Goal: Task Accomplishment & Management: Manage account settings

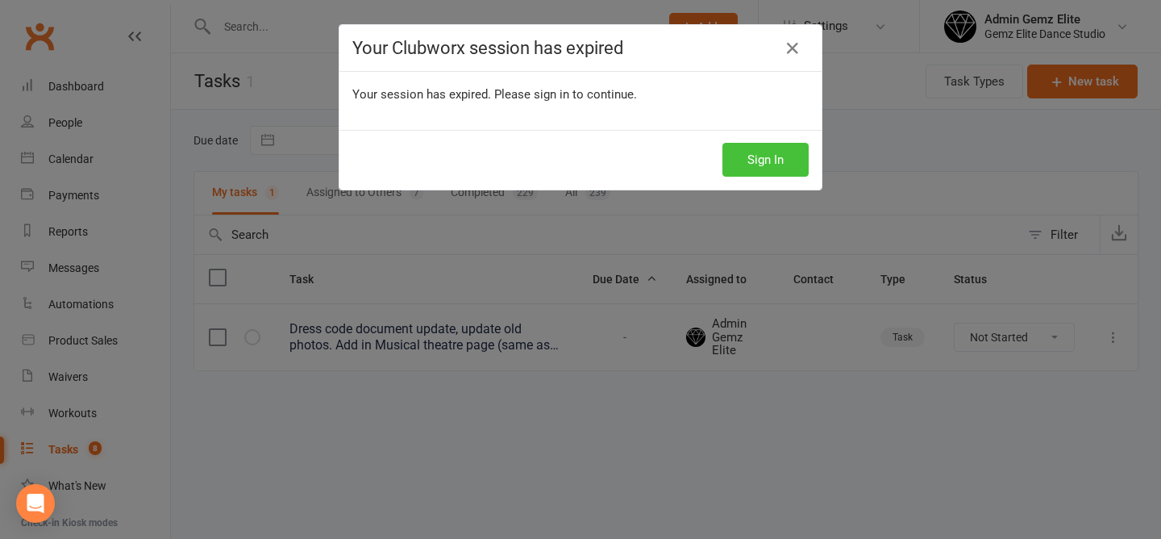
click at [761, 160] on button "Sign In" at bounding box center [766, 160] width 86 height 34
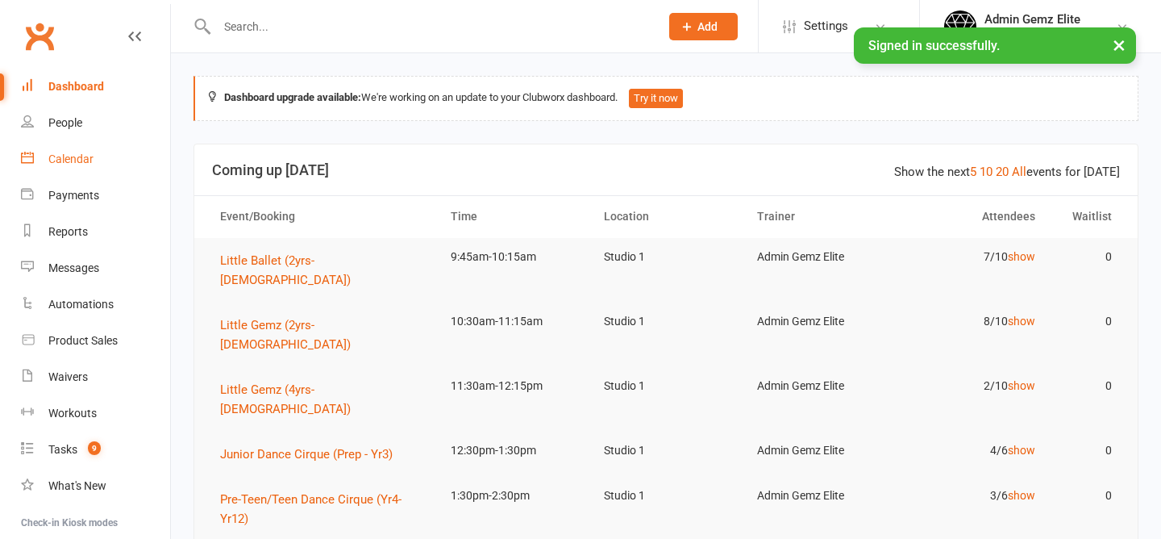
click at [75, 150] on link "Calendar" at bounding box center [95, 159] width 149 height 36
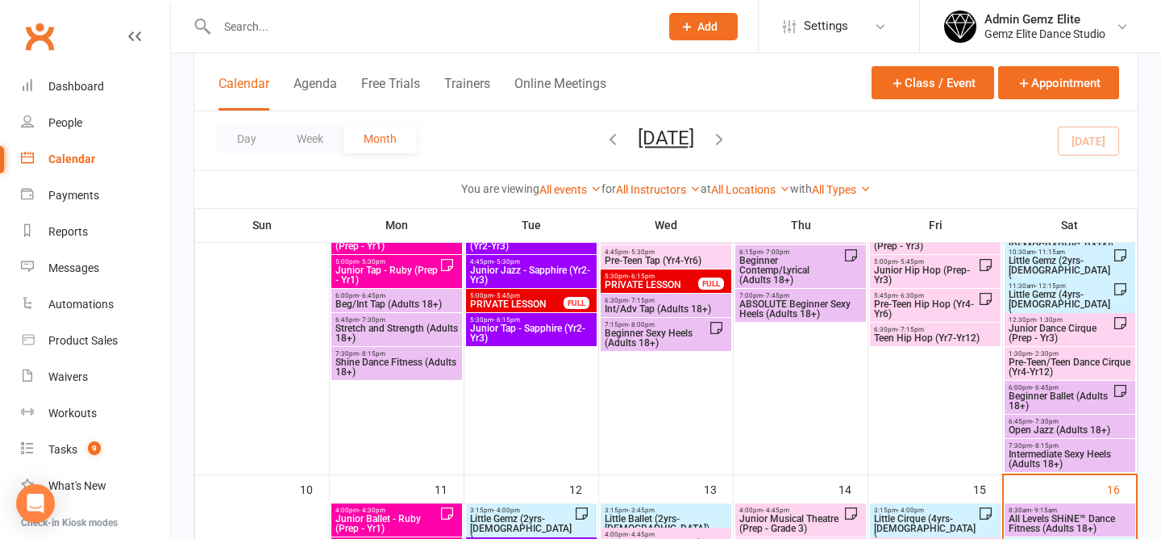
scroll to position [650, 0]
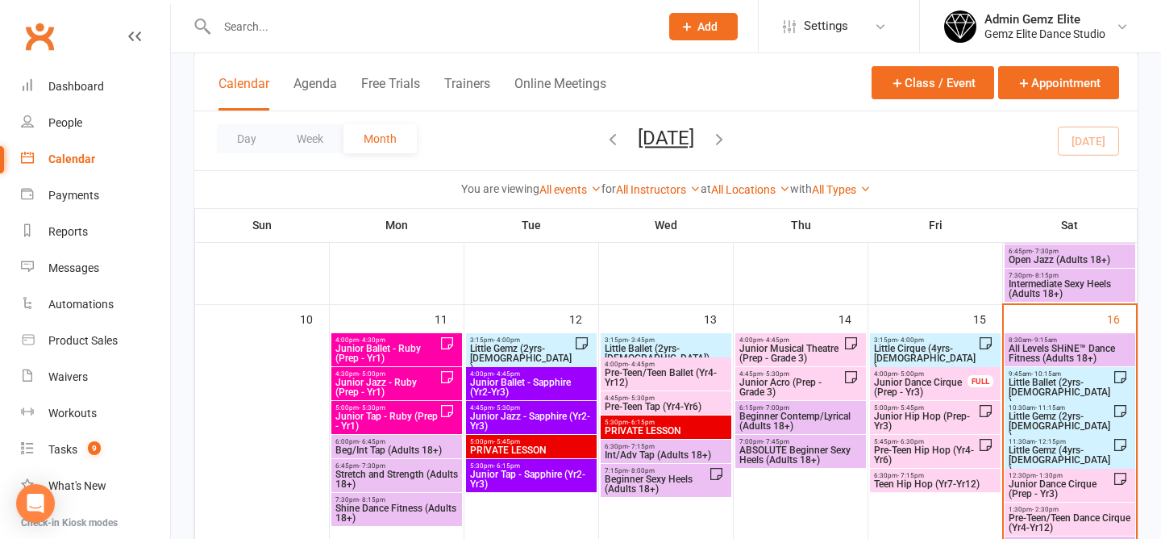
click at [1074, 388] on span "Little Ballet (2yrs-5yrs old)" at bounding box center [1060, 391] width 105 height 29
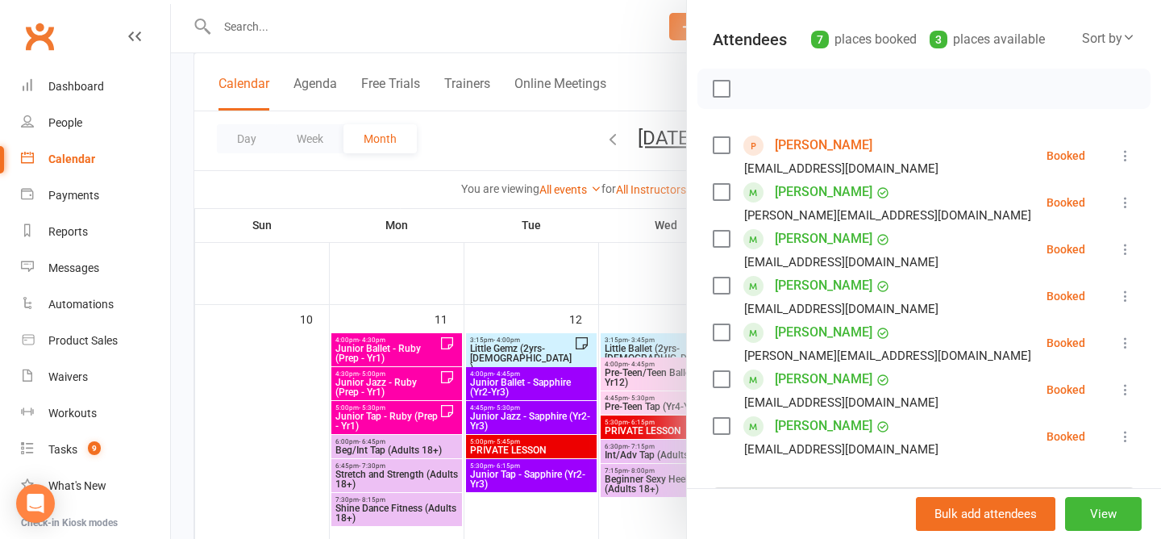
scroll to position [176, 0]
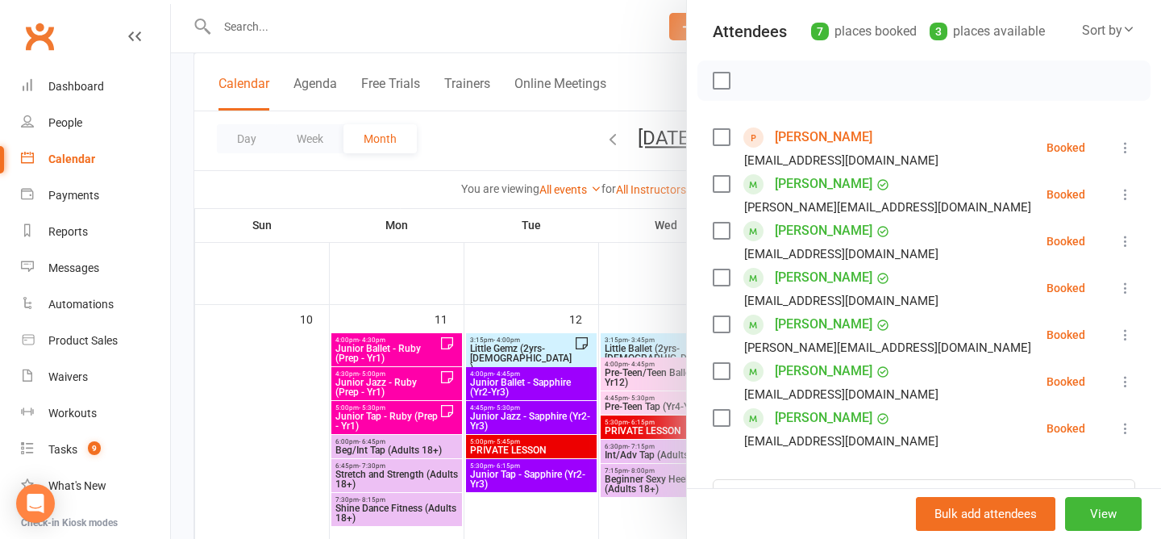
click at [1128, 289] on icon at bounding box center [1126, 288] width 16 height 16
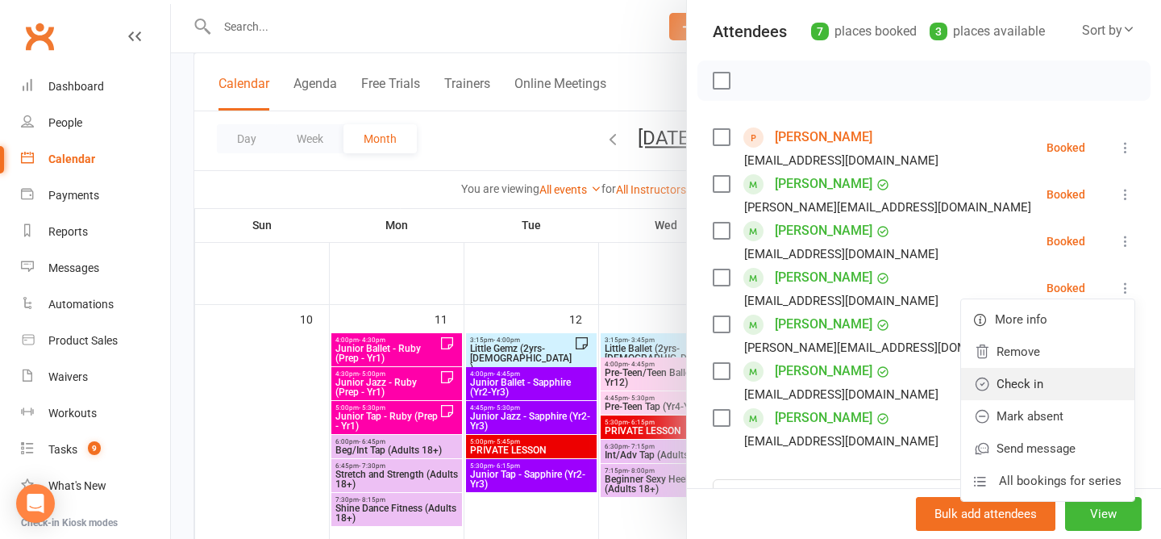
click at [1058, 380] on link "Check in" at bounding box center [1047, 384] width 173 height 32
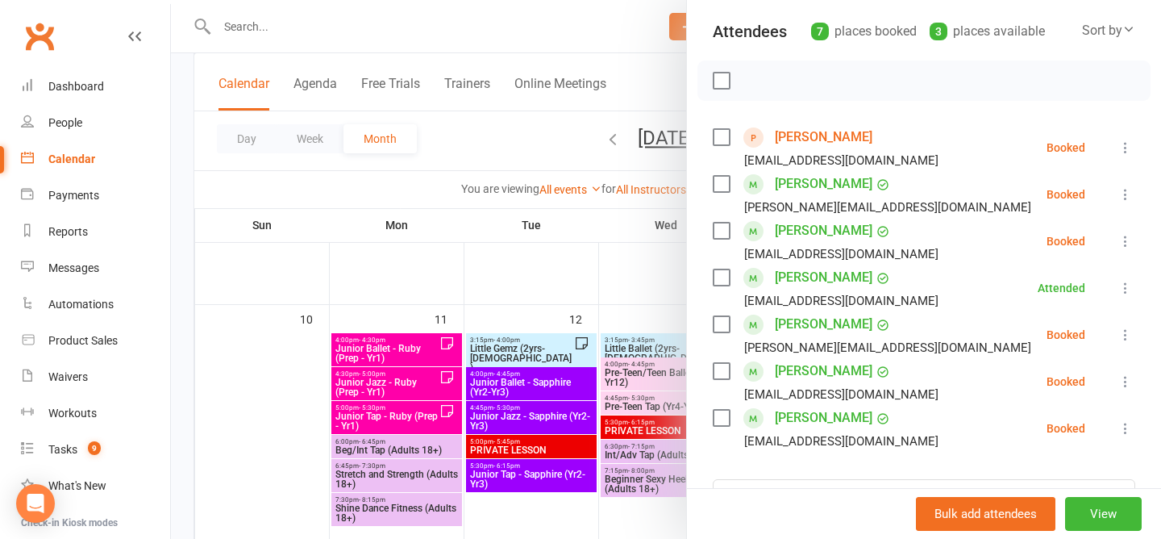
click at [496, 149] on div at bounding box center [666, 269] width 990 height 539
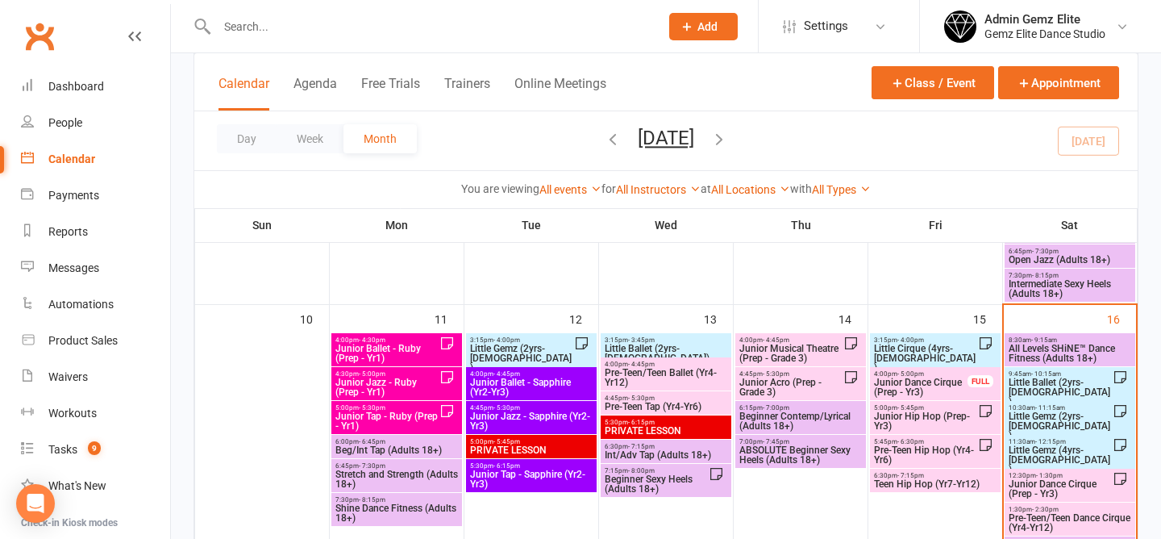
click at [1052, 380] on span "Little Ballet (2yrs-5yrs old)" at bounding box center [1060, 391] width 105 height 29
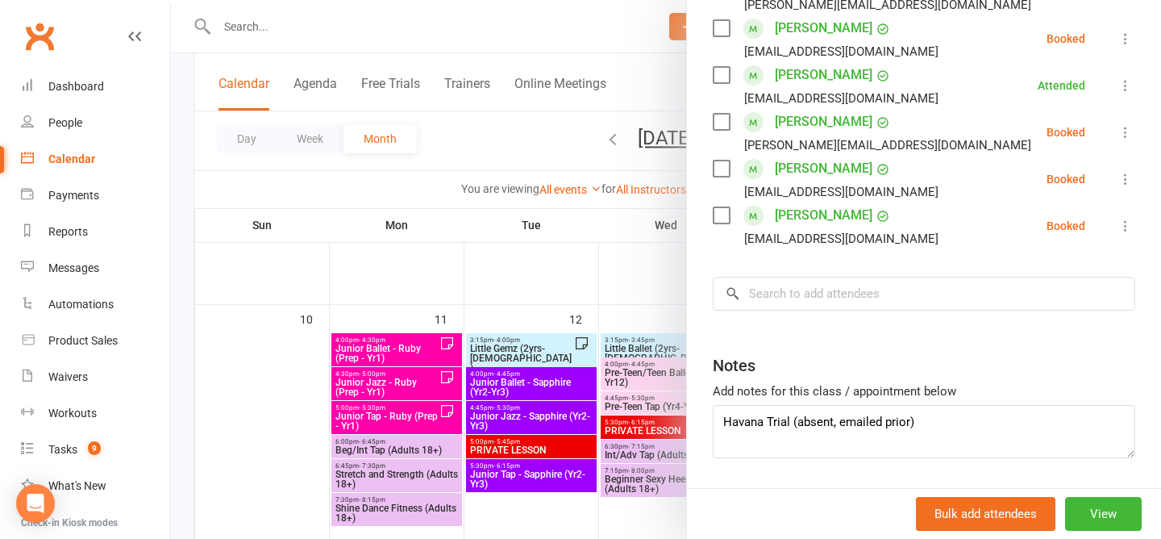
scroll to position [387, 0]
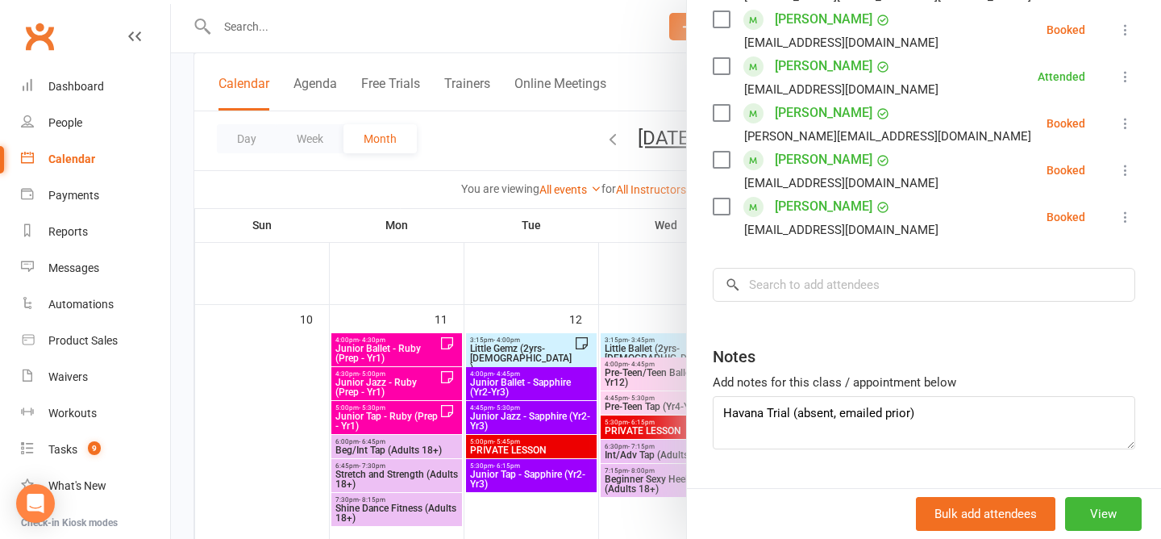
click at [504, 150] on div at bounding box center [666, 269] width 990 height 539
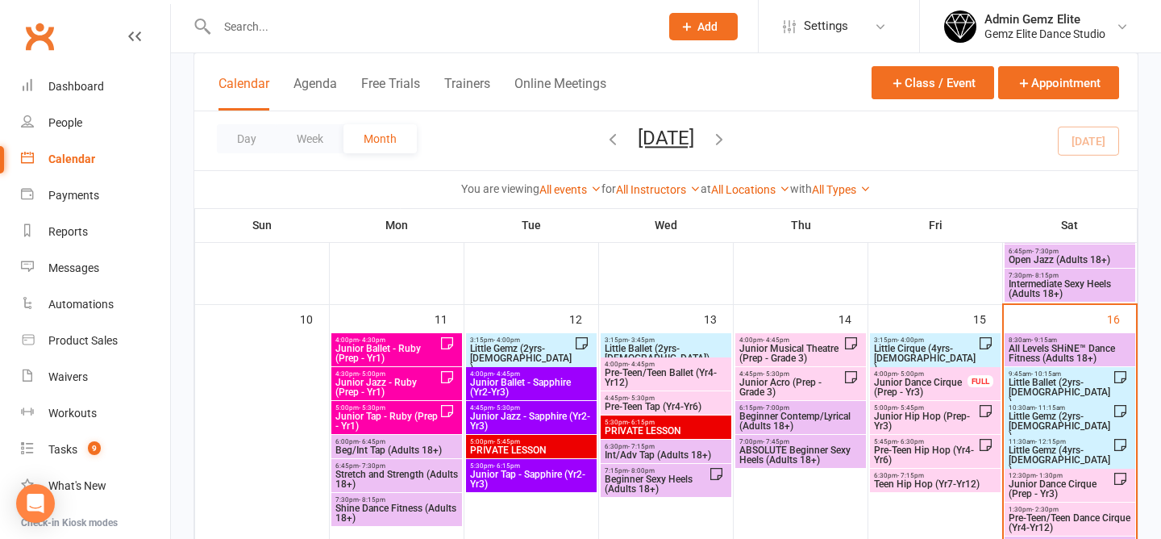
click at [1043, 373] on span "- 10:15am" at bounding box center [1047, 373] width 30 height 7
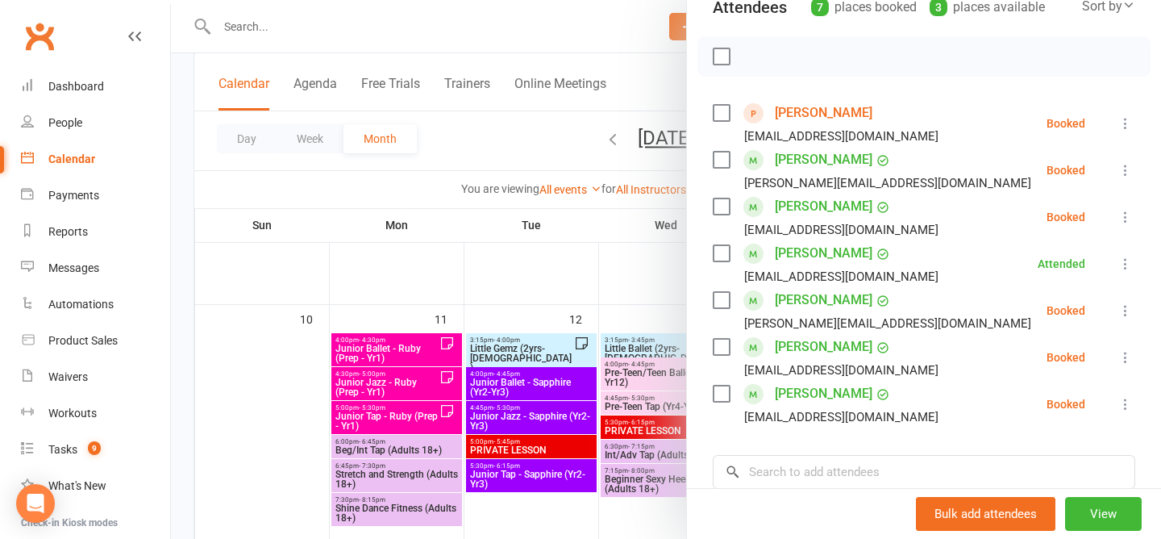
scroll to position [201, 0]
click at [1128, 216] on icon at bounding box center [1126, 216] width 16 height 16
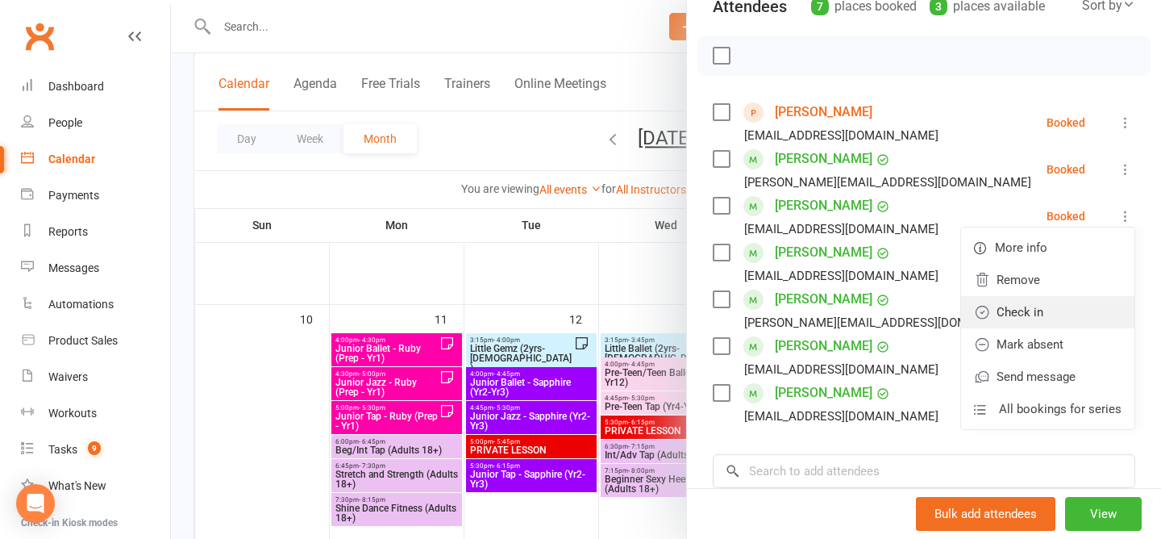
click at [1040, 318] on link "Check in" at bounding box center [1047, 312] width 173 height 32
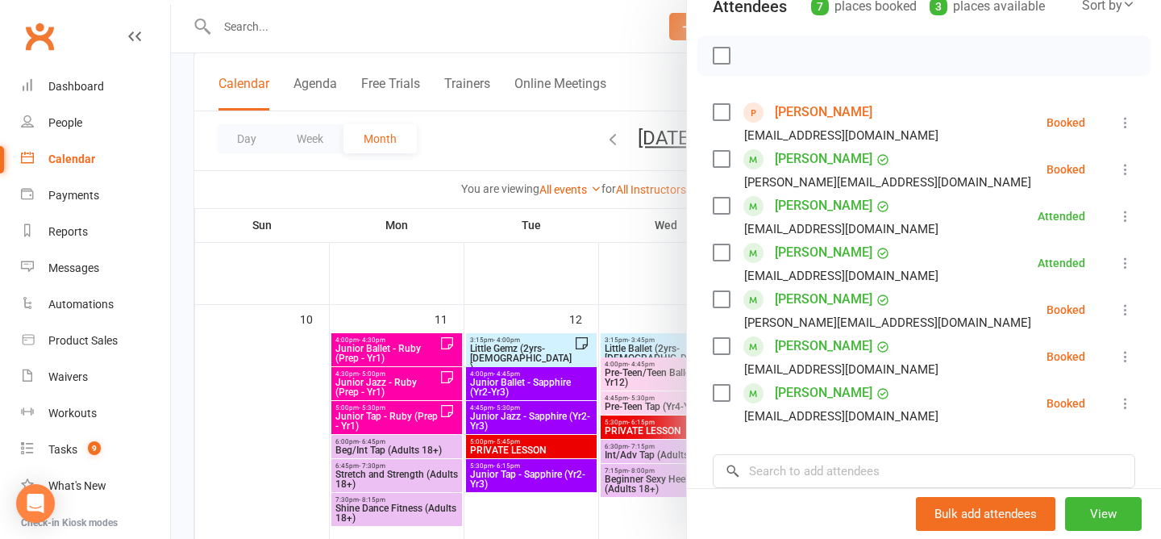
click at [497, 146] on div at bounding box center [666, 269] width 990 height 539
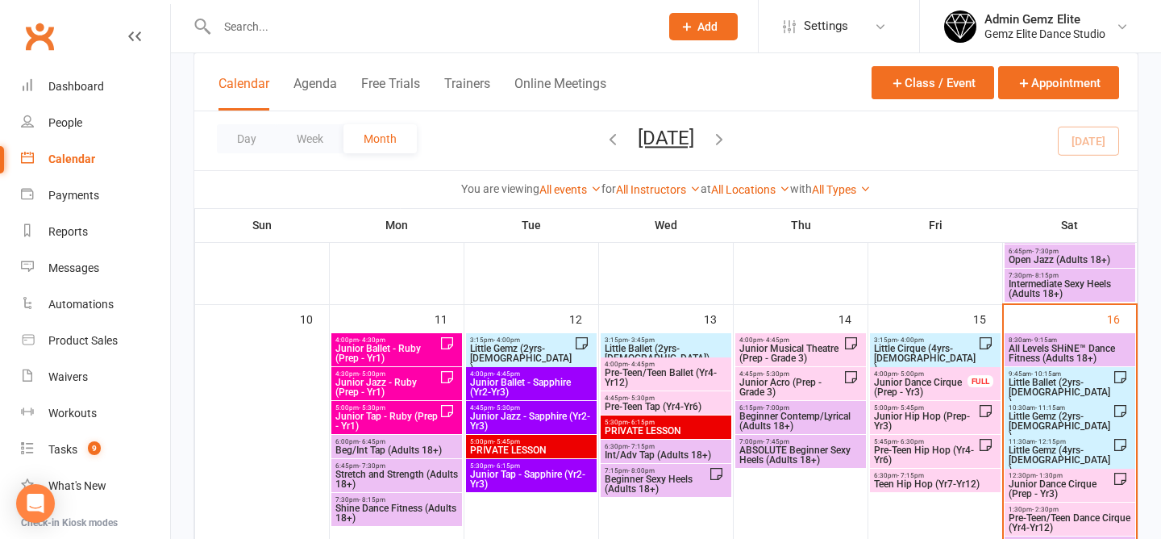
click at [1053, 411] on span "Little Gemz (2yrs-3yrs old)" at bounding box center [1060, 425] width 105 height 29
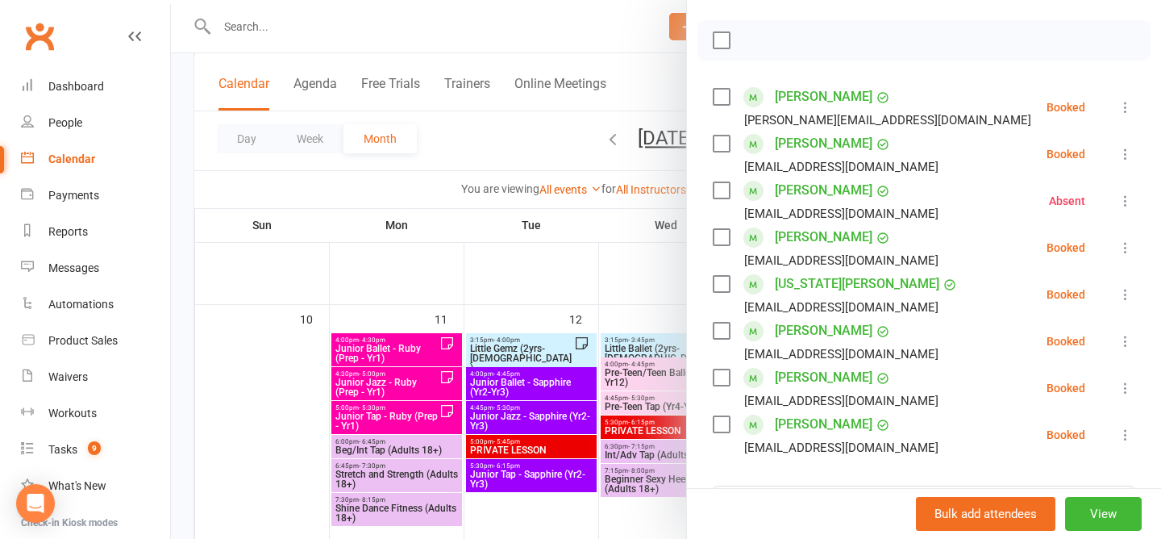
scroll to position [233, 0]
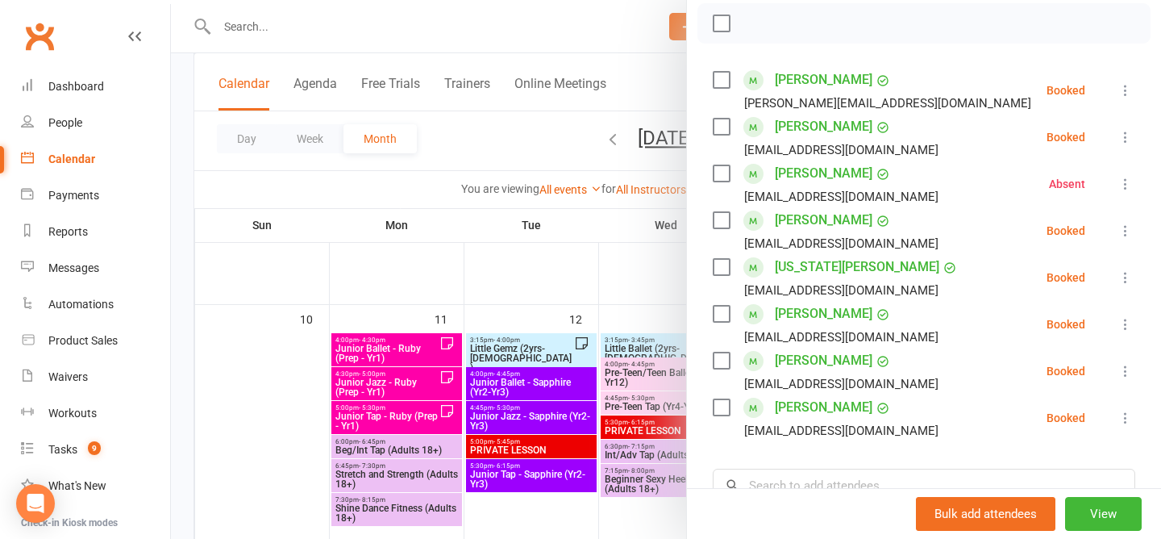
click at [1125, 226] on icon at bounding box center [1126, 231] width 16 height 16
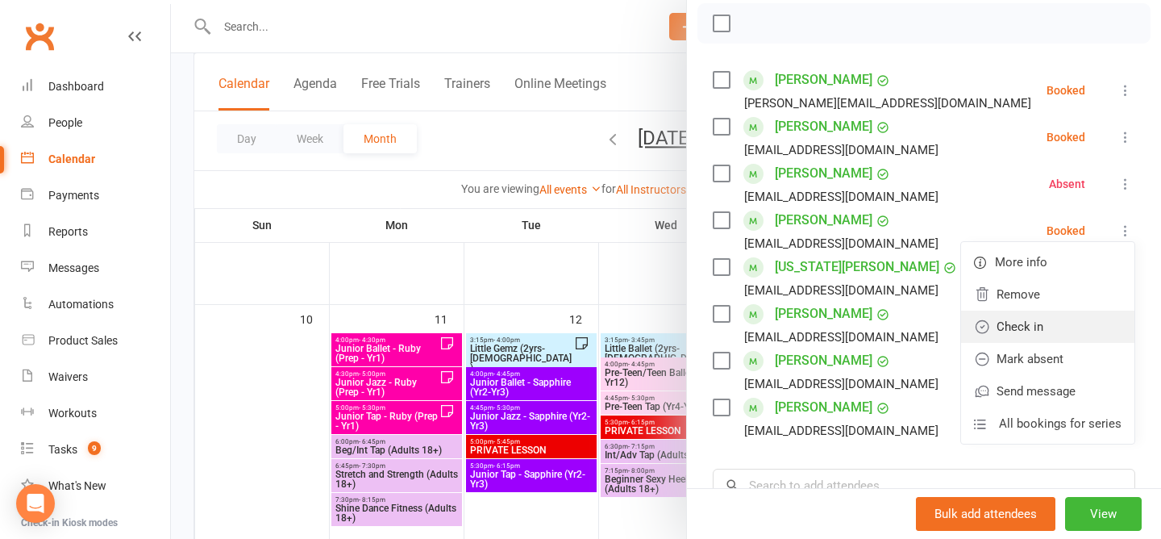
click at [1036, 330] on link "Check in" at bounding box center [1047, 327] width 173 height 32
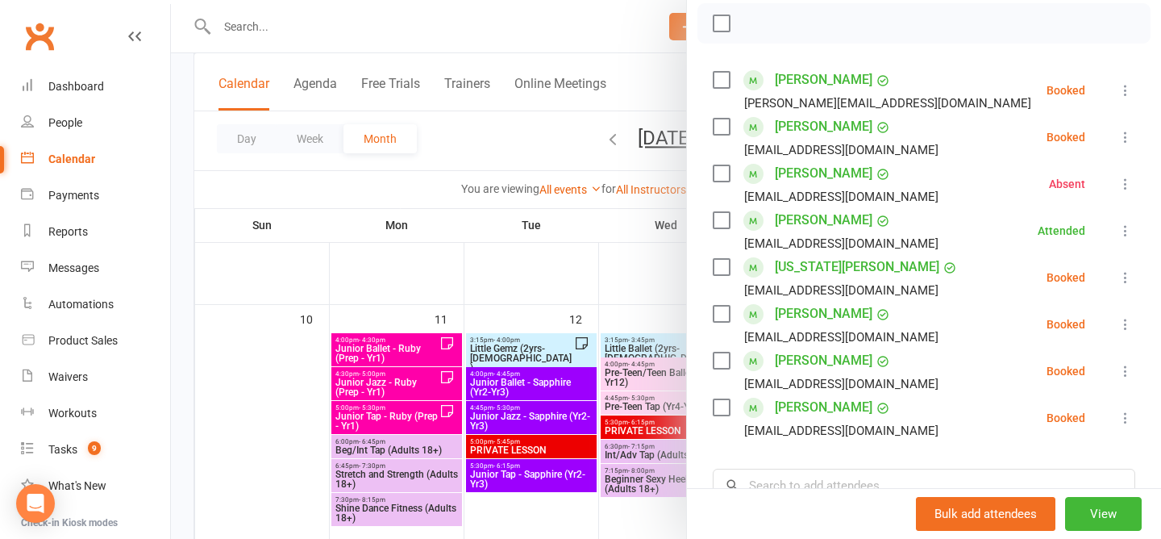
click at [1124, 129] on icon at bounding box center [1126, 137] width 16 height 16
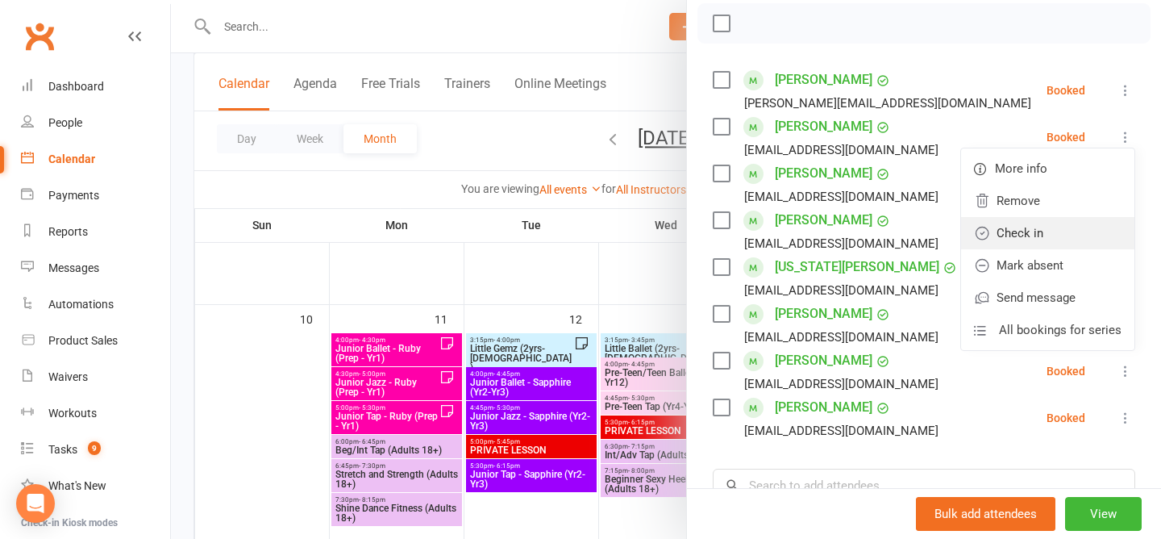
click at [1068, 235] on link "Check in" at bounding box center [1047, 233] width 173 height 32
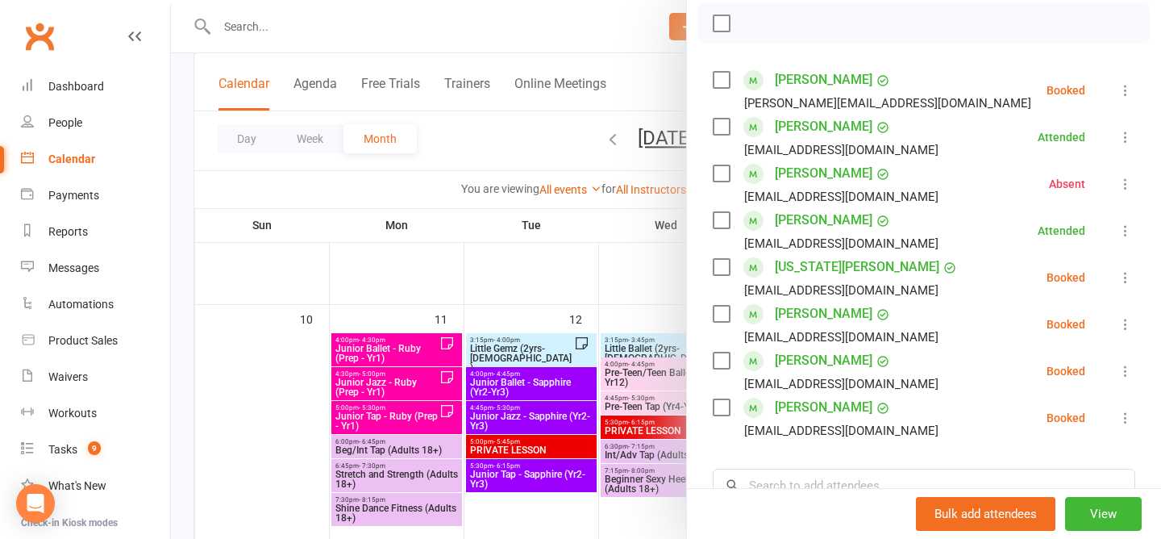
click at [526, 138] on div at bounding box center [666, 269] width 990 height 539
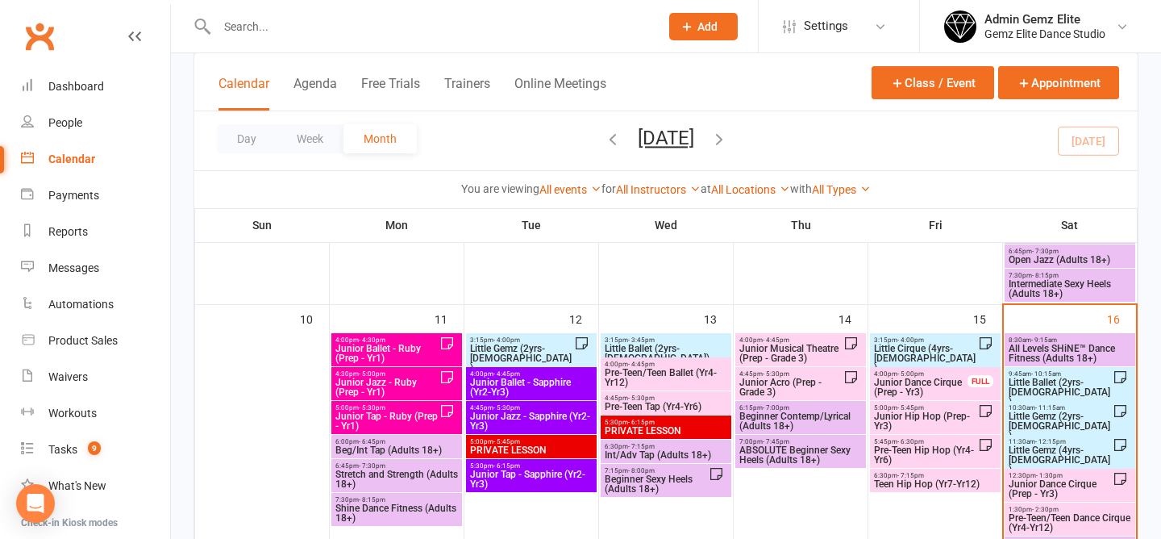
click at [1028, 448] on span "Little Gemz (4yrs-5yrs old)" at bounding box center [1060, 459] width 105 height 29
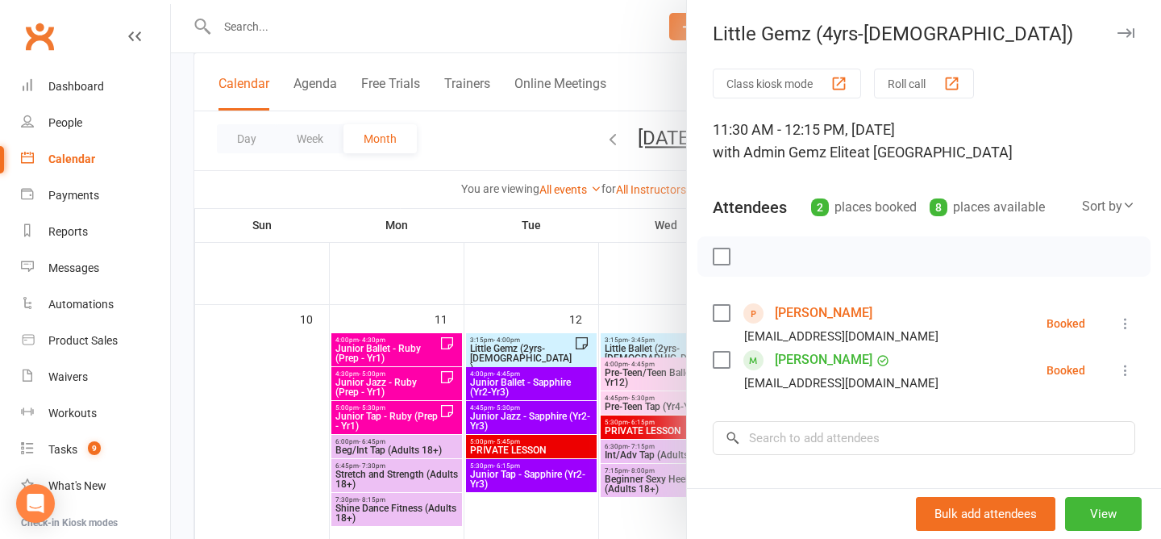
click at [468, 134] on div at bounding box center [666, 269] width 990 height 539
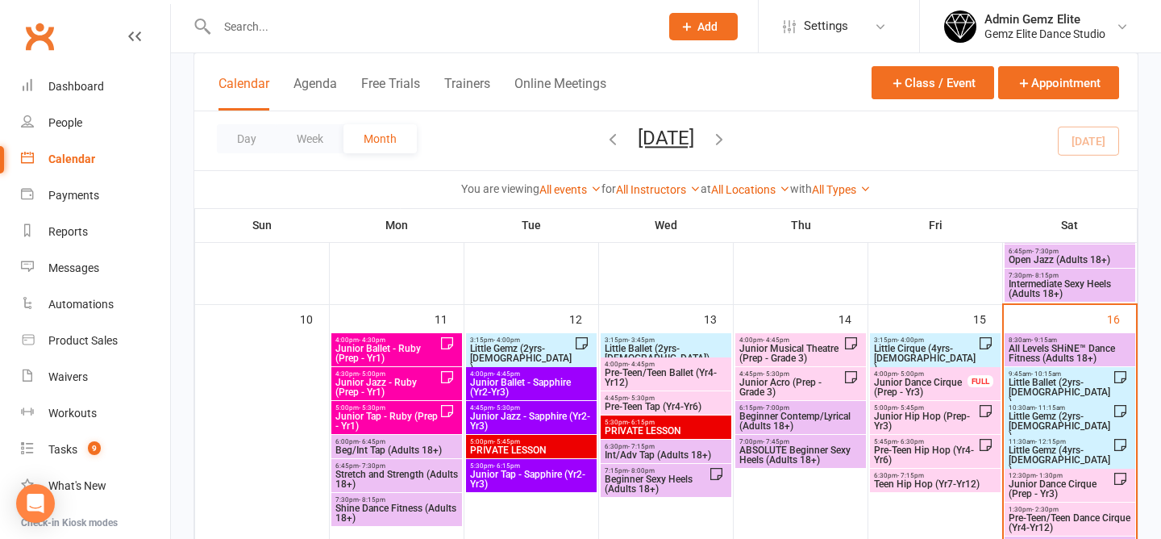
click at [1040, 487] on span "Junior Dance Cirque (Prep - Yr3)" at bounding box center [1060, 488] width 105 height 19
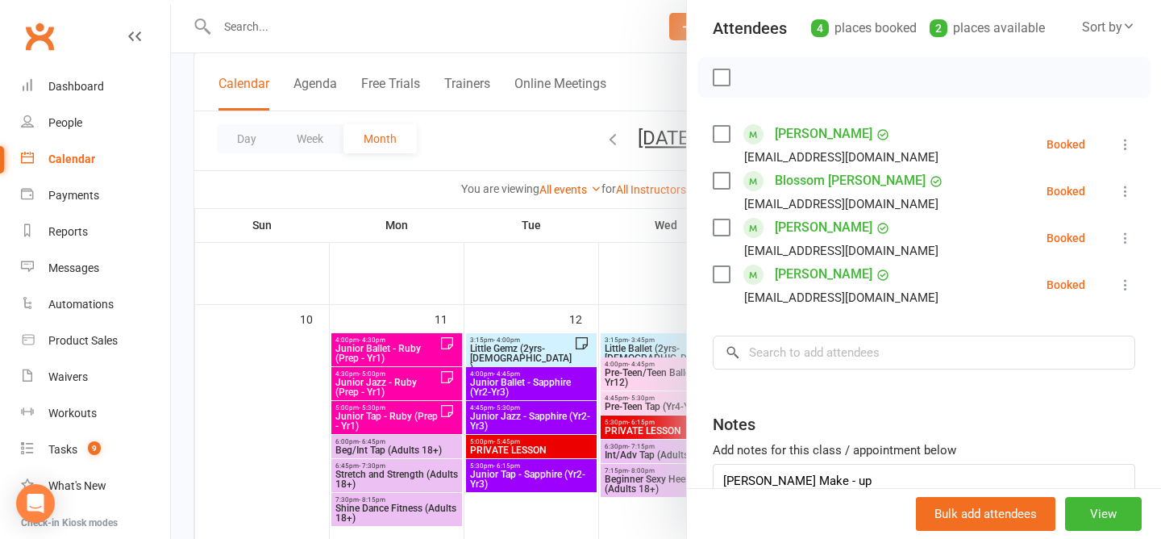
scroll to position [190, 0]
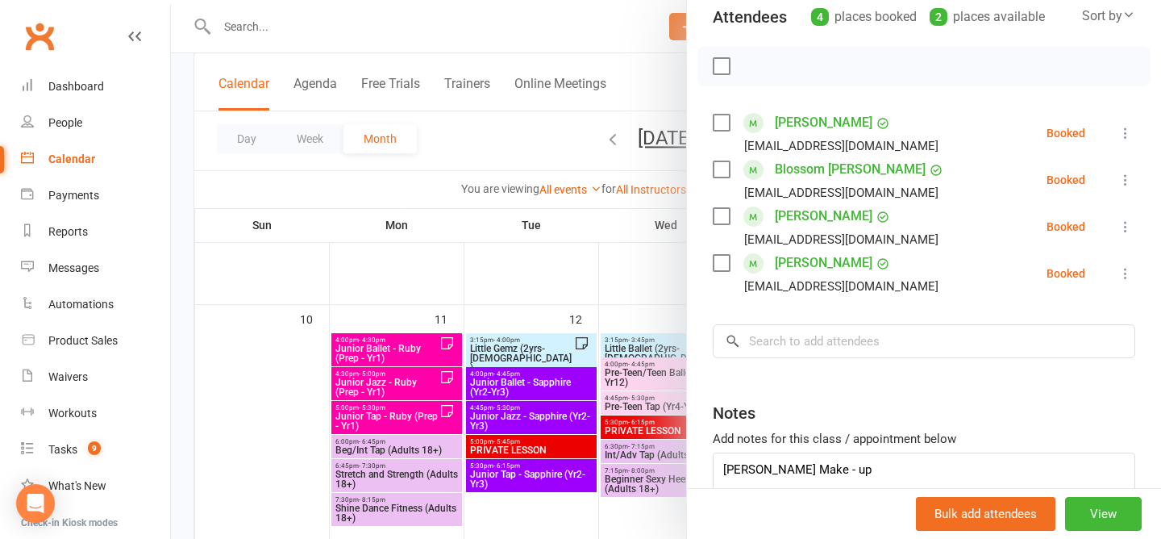
click at [519, 137] on div at bounding box center [666, 269] width 990 height 539
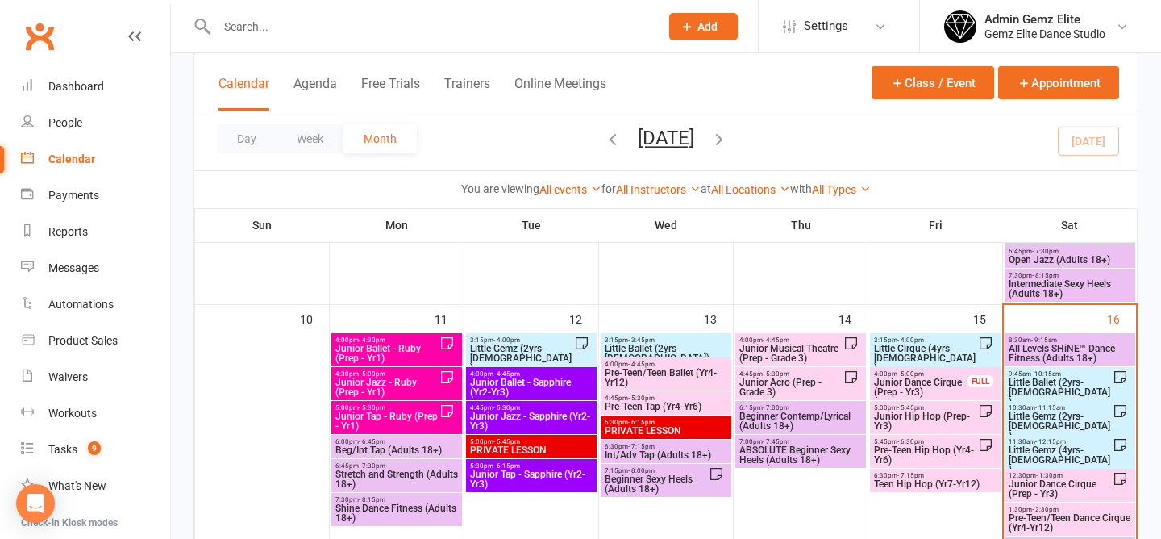
click at [1051, 385] on span "Little Ballet (2yrs-5yrs old)" at bounding box center [1060, 391] width 105 height 29
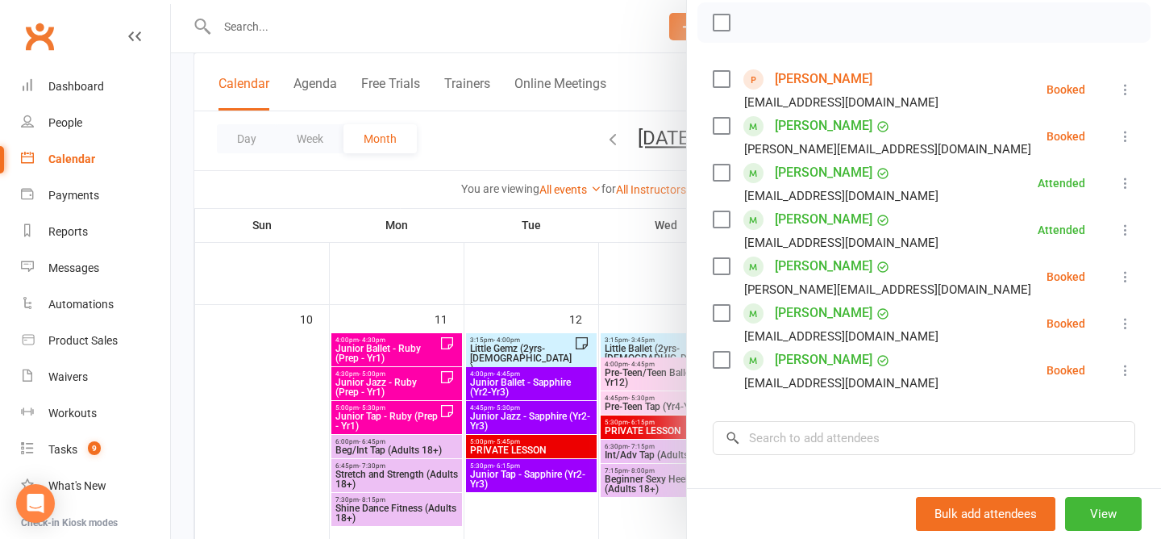
scroll to position [240, 0]
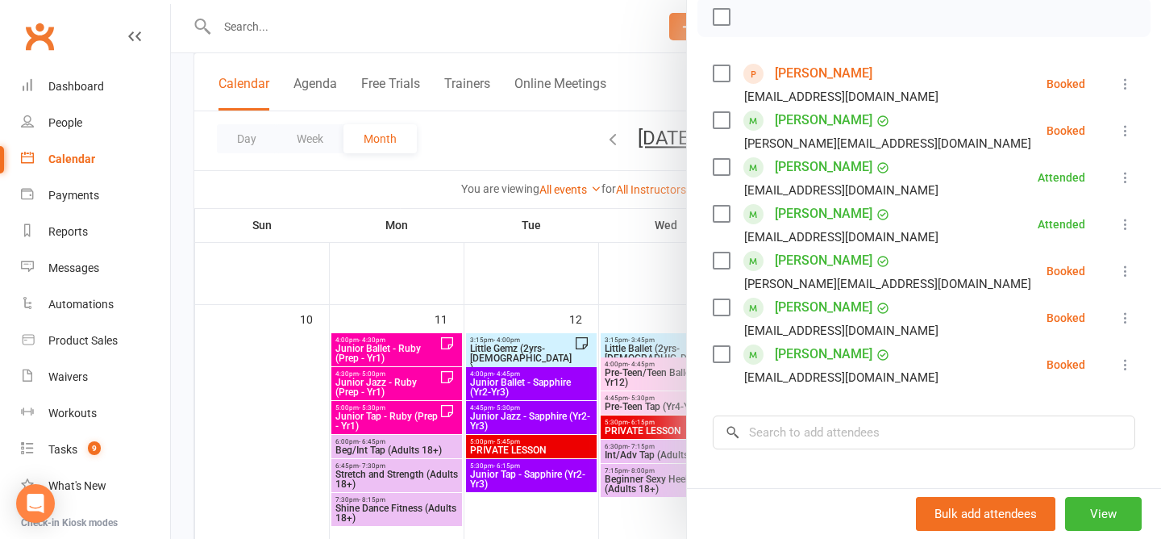
click at [1126, 365] on icon at bounding box center [1126, 365] width 16 height 16
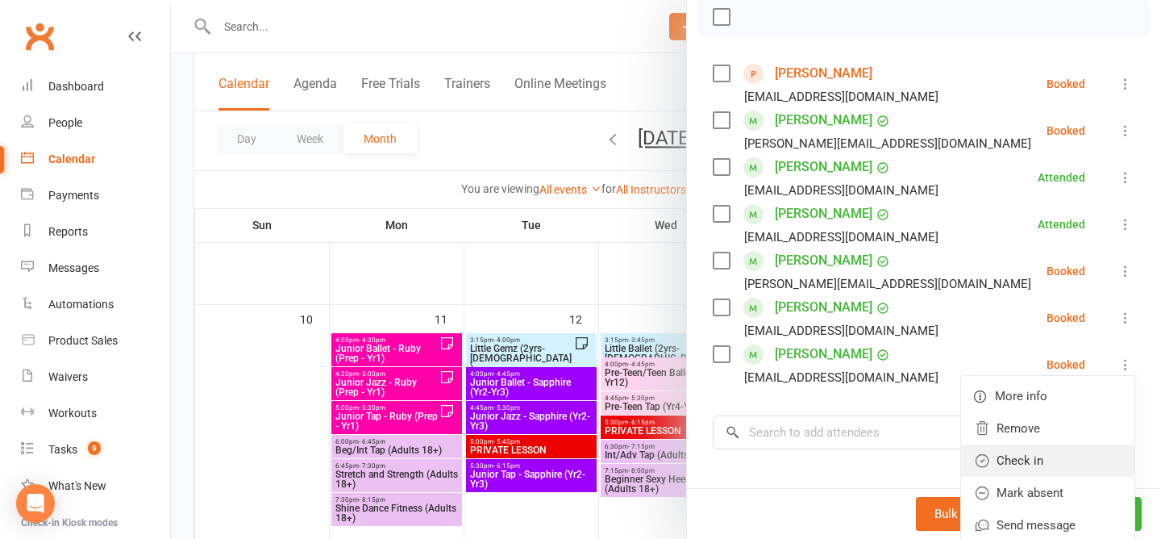
click at [1073, 475] on link "Check in" at bounding box center [1047, 460] width 173 height 32
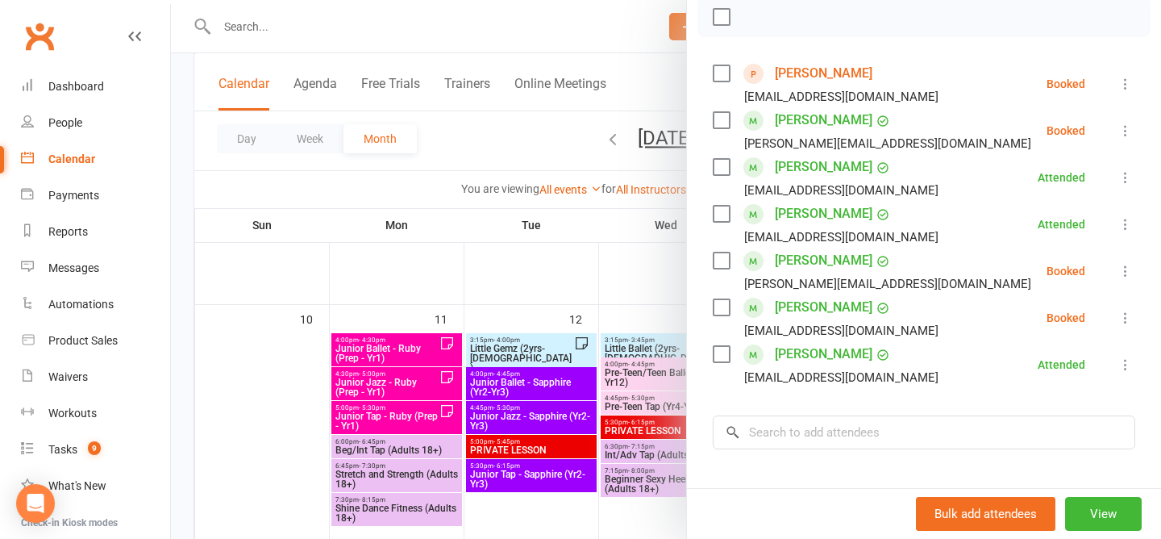
click at [1120, 132] on icon at bounding box center [1126, 131] width 16 height 16
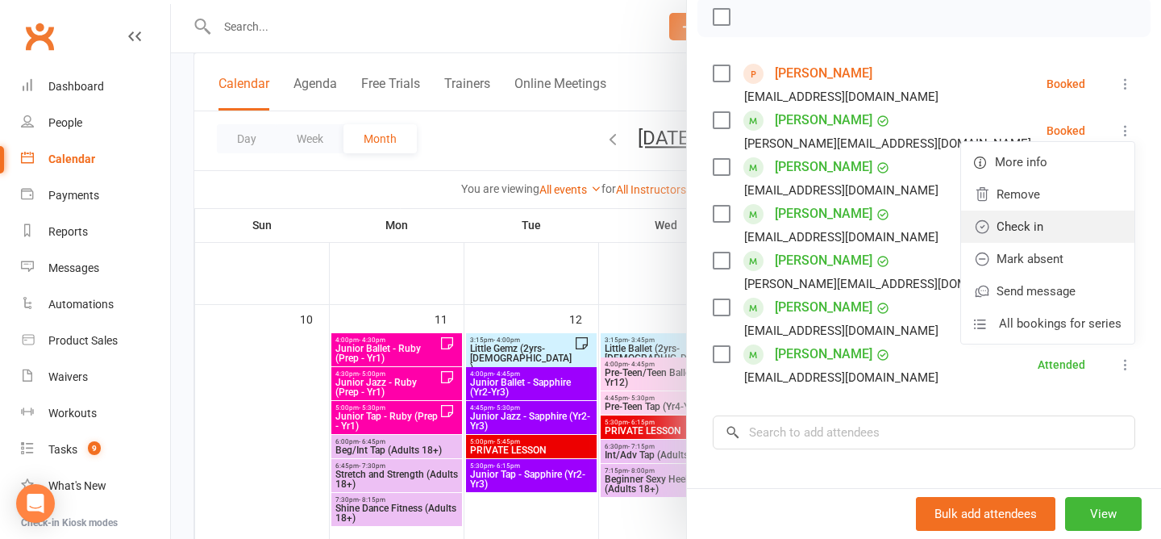
click at [1026, 233] on link "Check in" at bounding box center [1047, 227] width 173 height 32
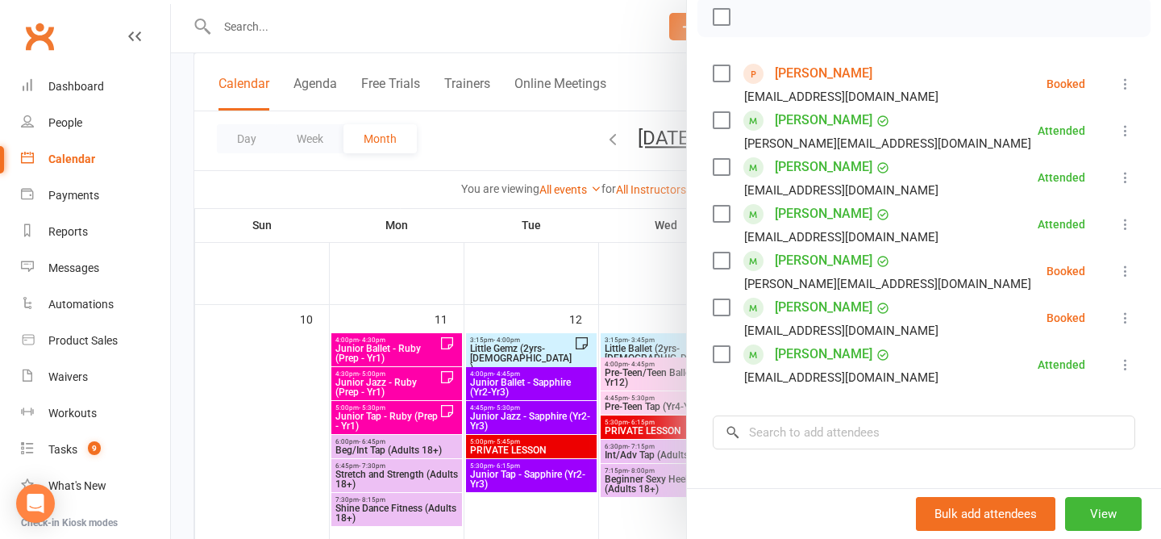
click at [1130, 272] on icon at bounding box center [1126, 271] width 16 height 16
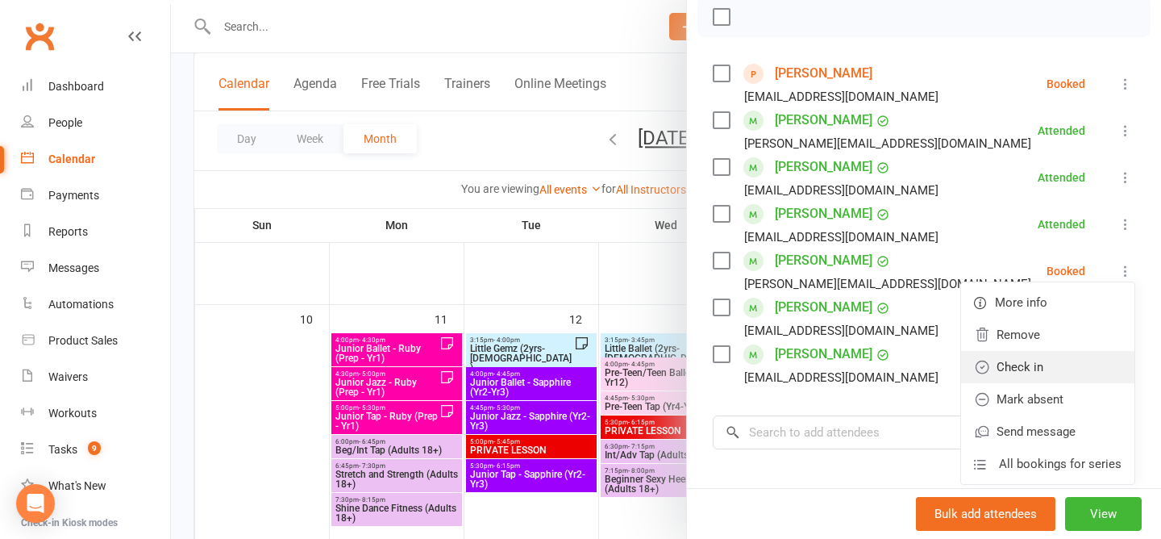
click at [1074, 368] on link "Check in" at bounding box center [1047, 367] width 173 height 32
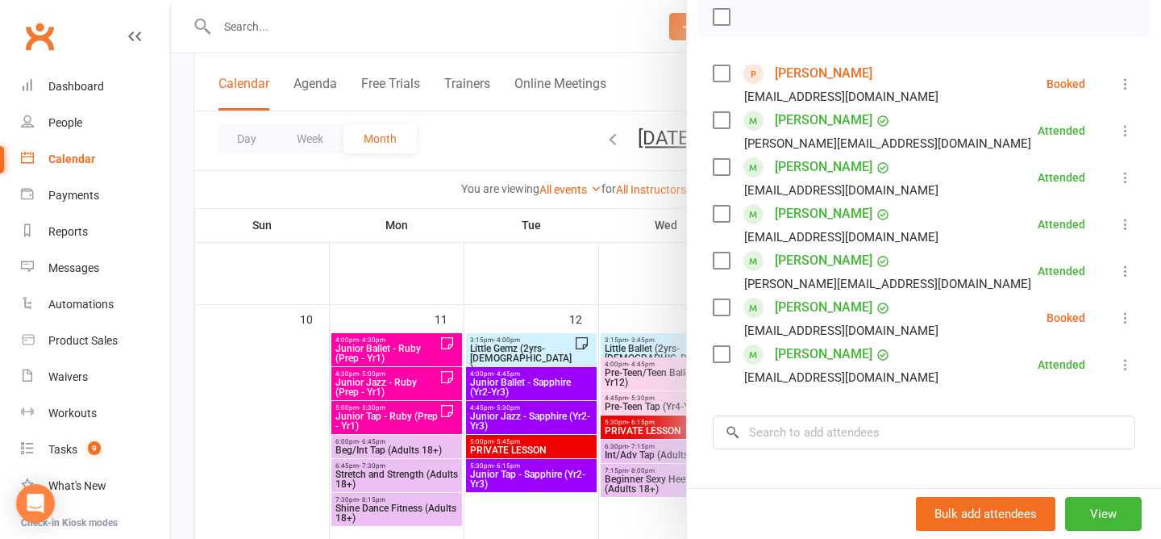
click at [1127, 319] on icon at bounding box center [1126, 318] width 16 height 16
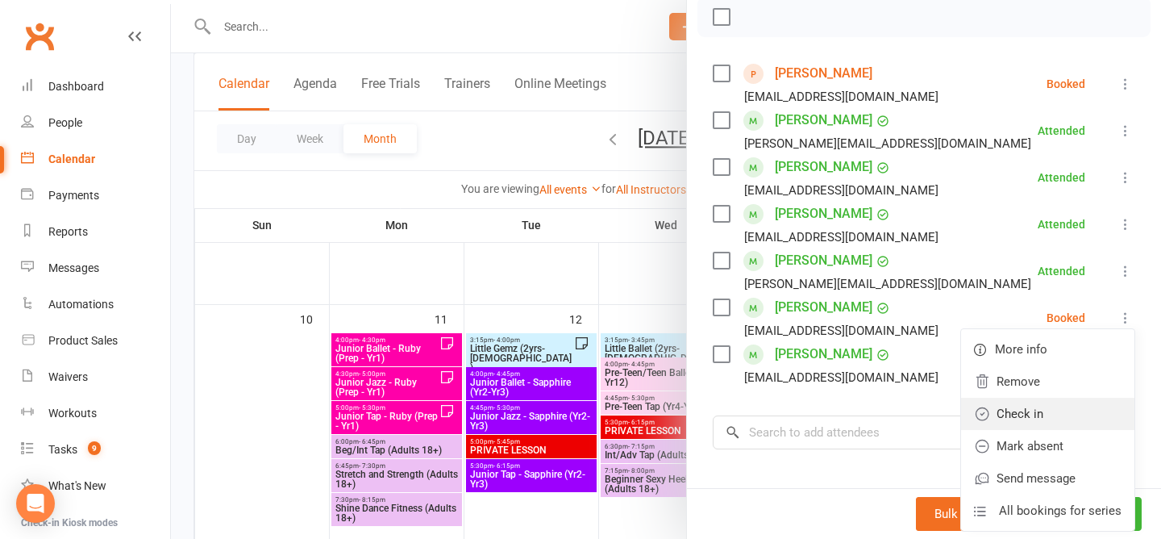
click at [1018, 420] on link "Check in" at bounding box center [1047, 414] width 173 height 32
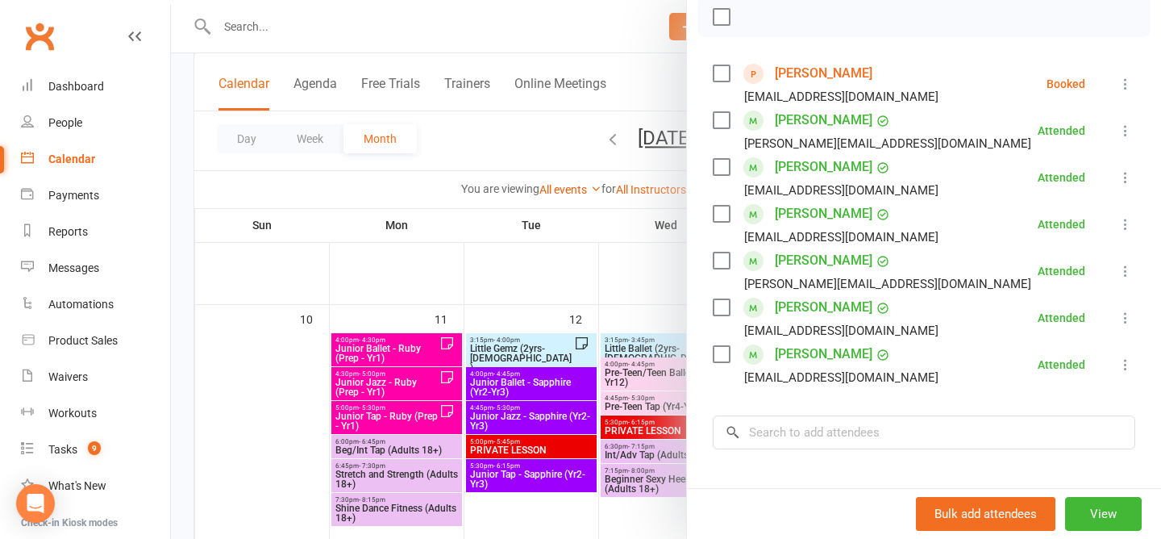
click at [1128, 86] on icon at bounding box center [1126, 84] width 16 height 16
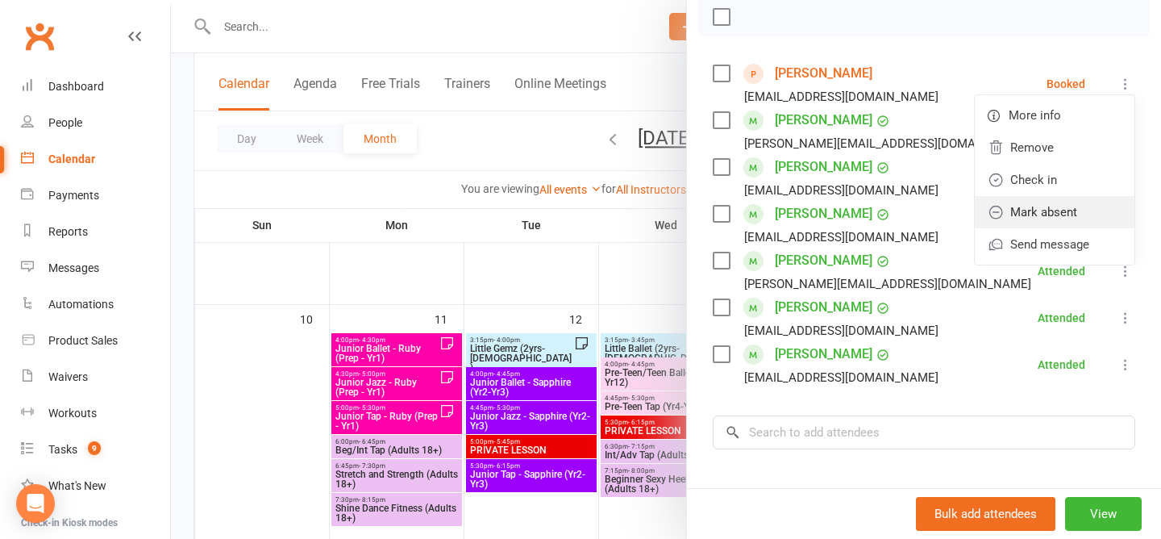
click at [1031, 211] on link "Mark absent" at bounding box center [1055, 212] width 160 height 32
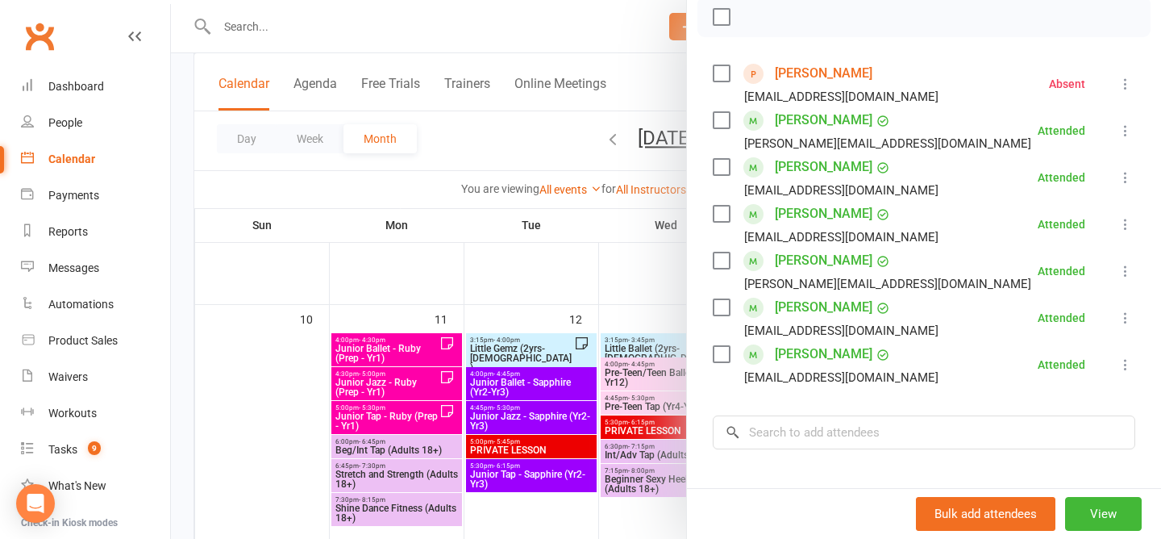
click at [511, 144] on div at bounding box center [666, 269] width 990 height 539
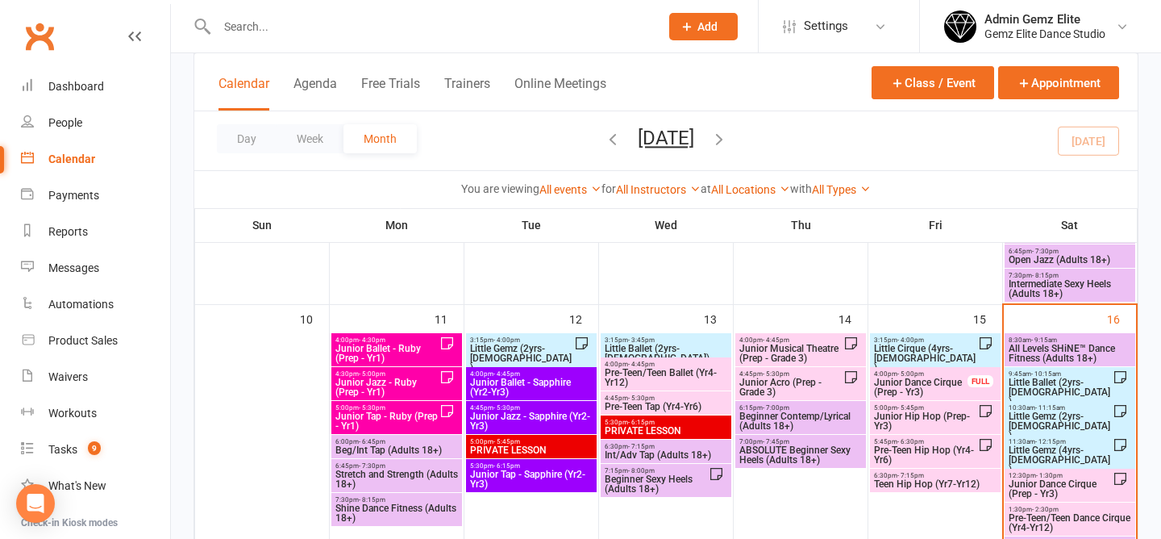
click at [1036, 416] on span "Little Gemz (2yrs-3yrs old)" at bounding box center [1060, 425] width 105 height 29
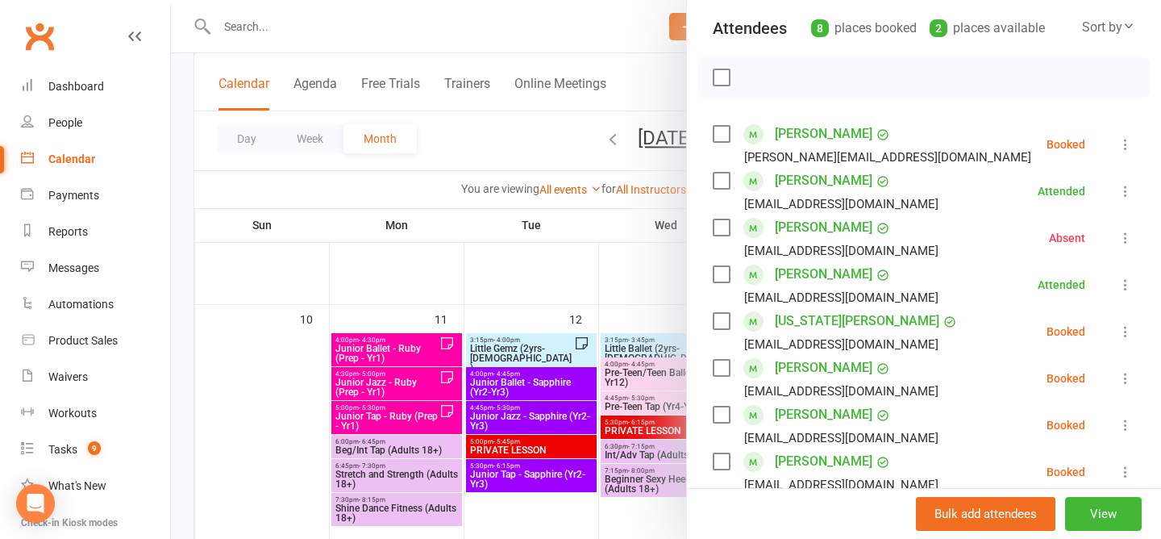
scroll to position [195, 0]
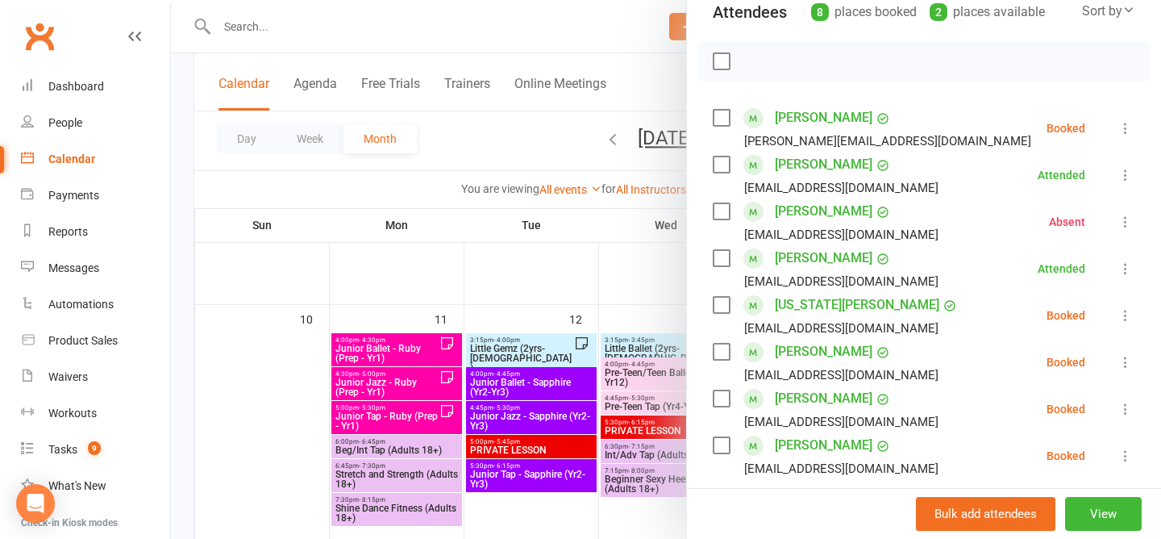
click at [523, 150] on div at bounding box center [666, 269] width 990 height 539
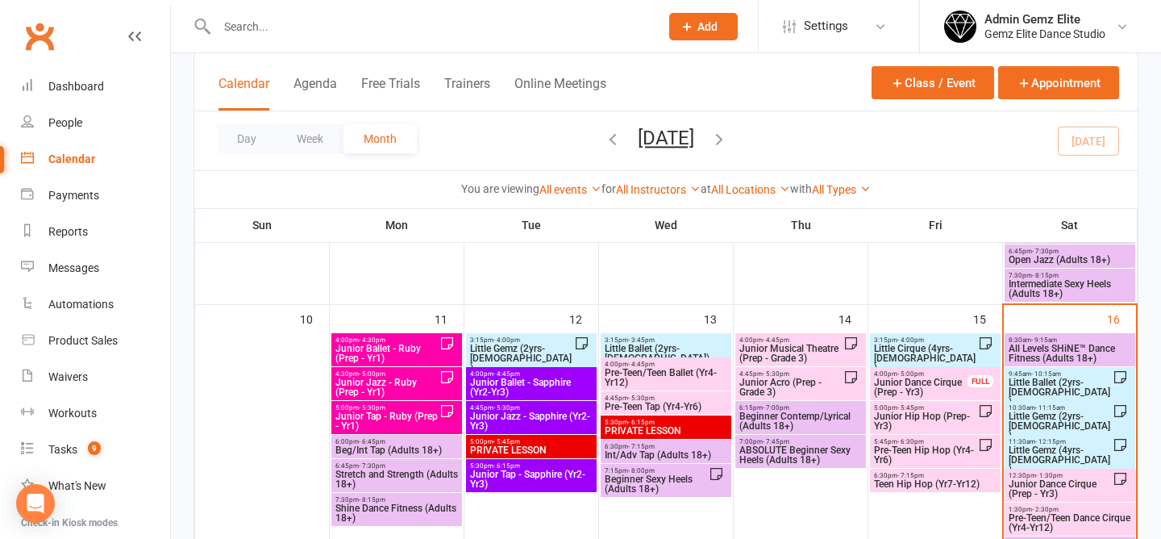
click at [1063, 384] on span "Little Ballet (2yrs-5yrs old)" at bounding box center [1060, 391] width 105 height 29
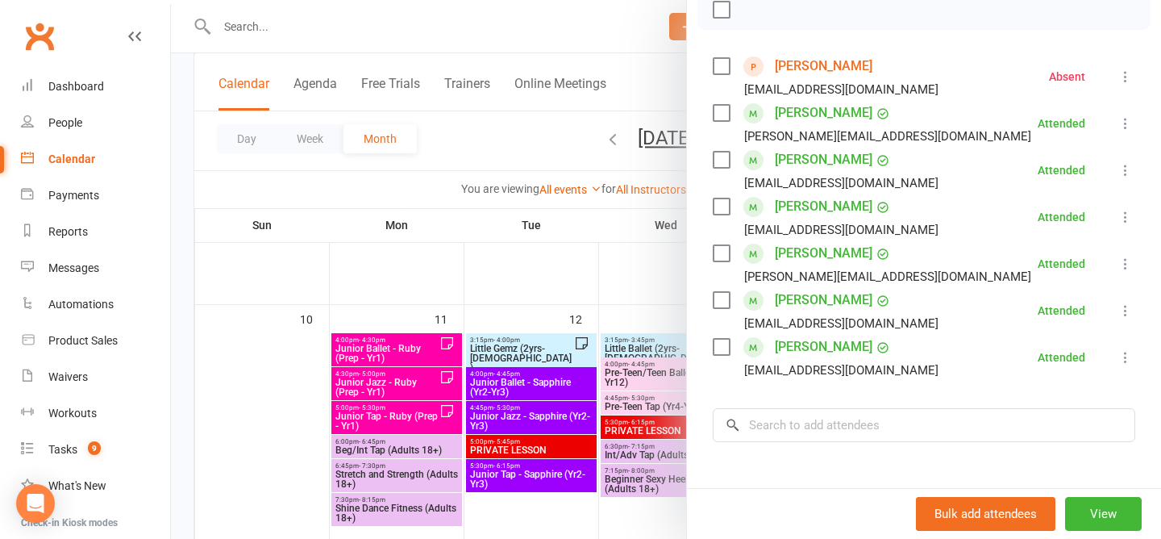
scroll to position [265, 0]
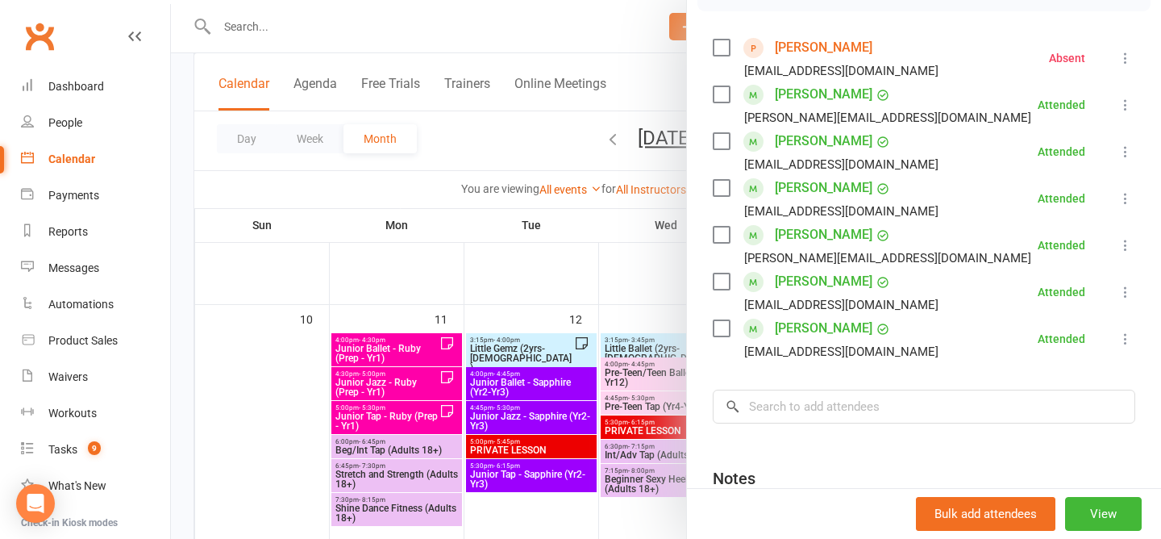
click at [511, 145] on div at bounding box center [666, 269] width 990 height 539
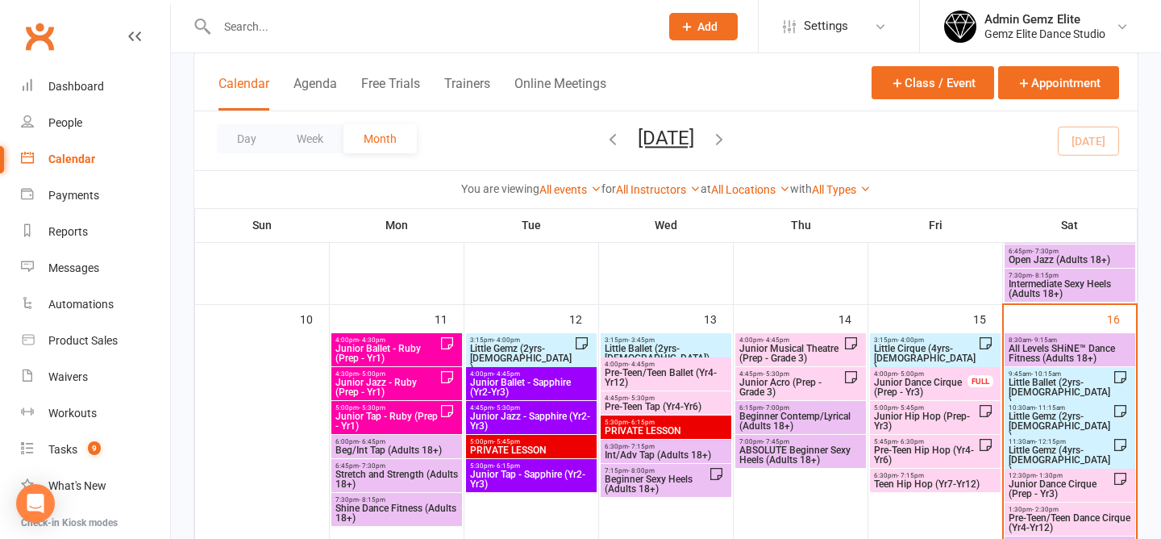
scroll to position [676, 0]
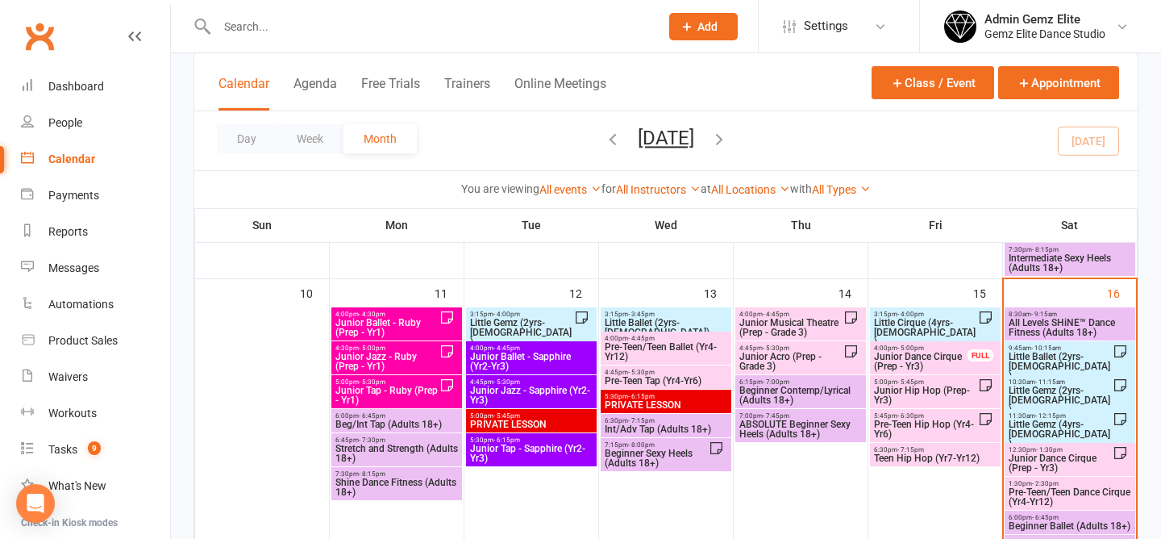
click at [1051, 390] on span "Little Gemz (2yrs-3yrs old)" at bounding box center [1060, 400] width 105 height 29
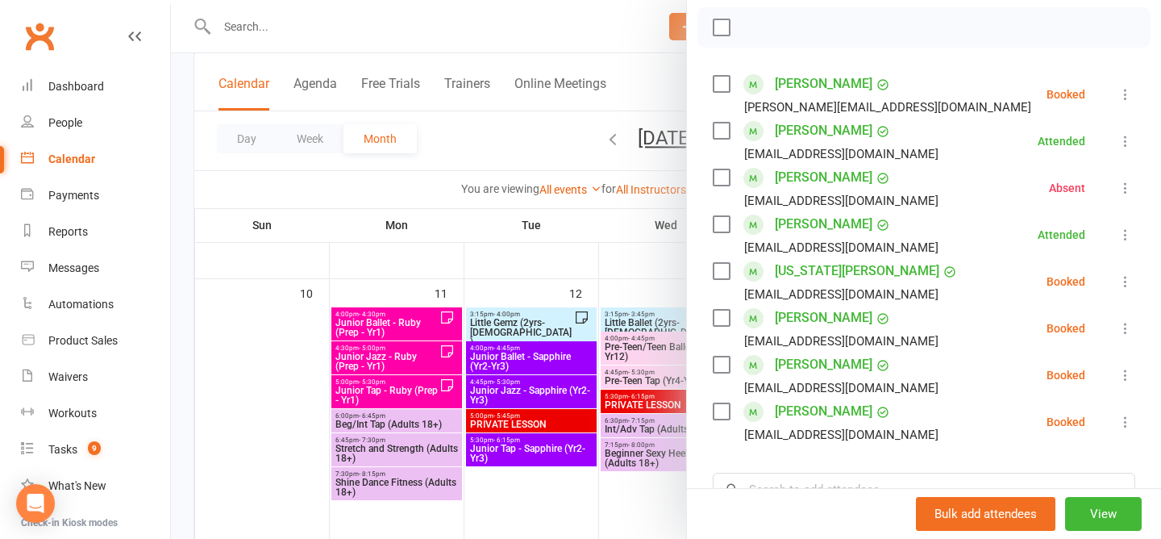
scroll to position [232, 0]
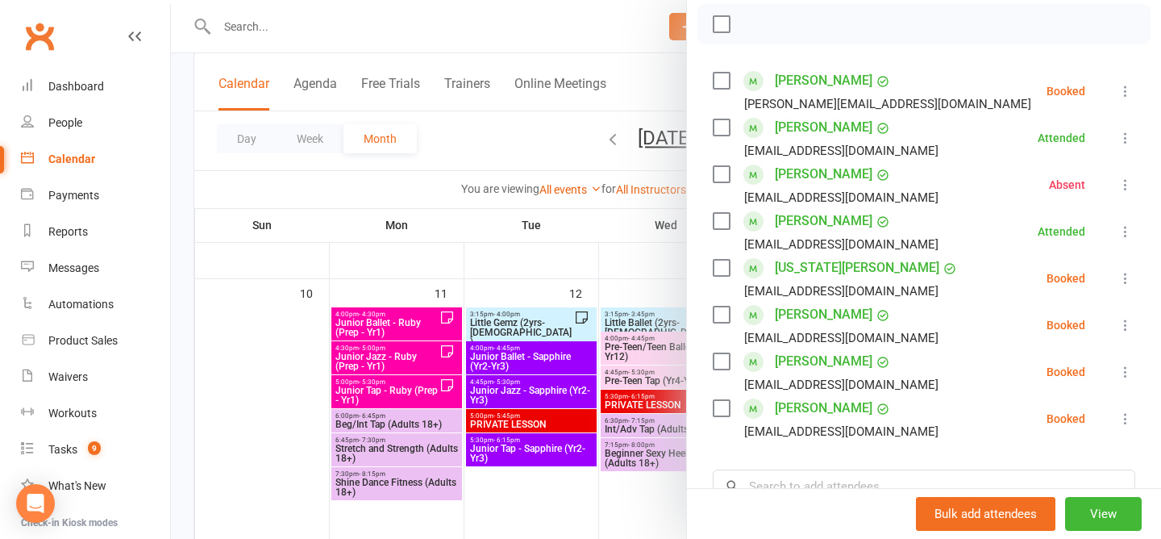
click at [1124, 373] on icon at bounding box center [1126, 372] width 16 height 16
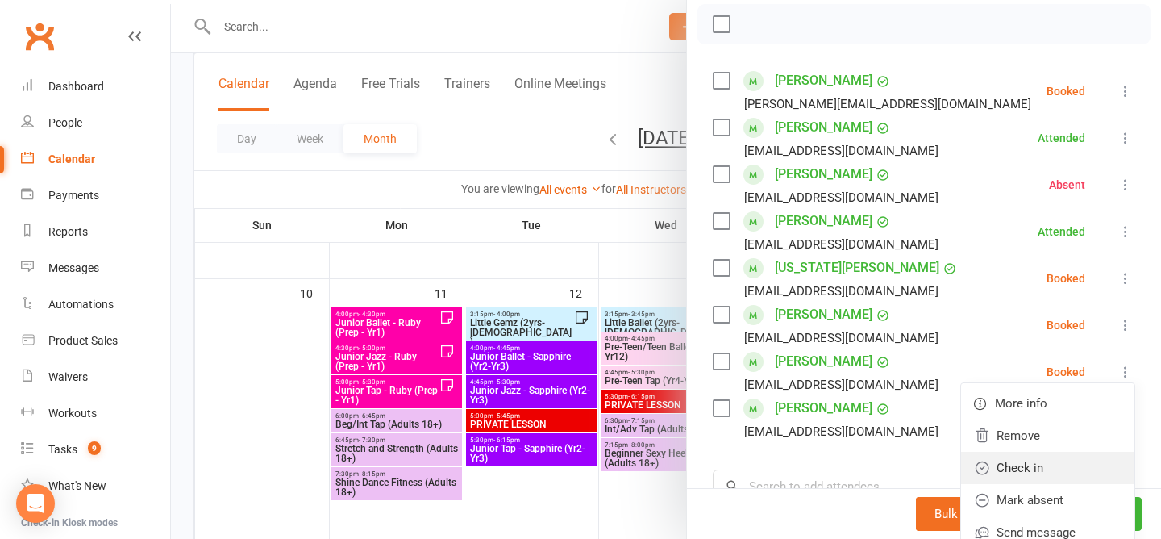
click at [1077, 463] on link "Check in" at bounding box center [1047, 468] width 173 height 32
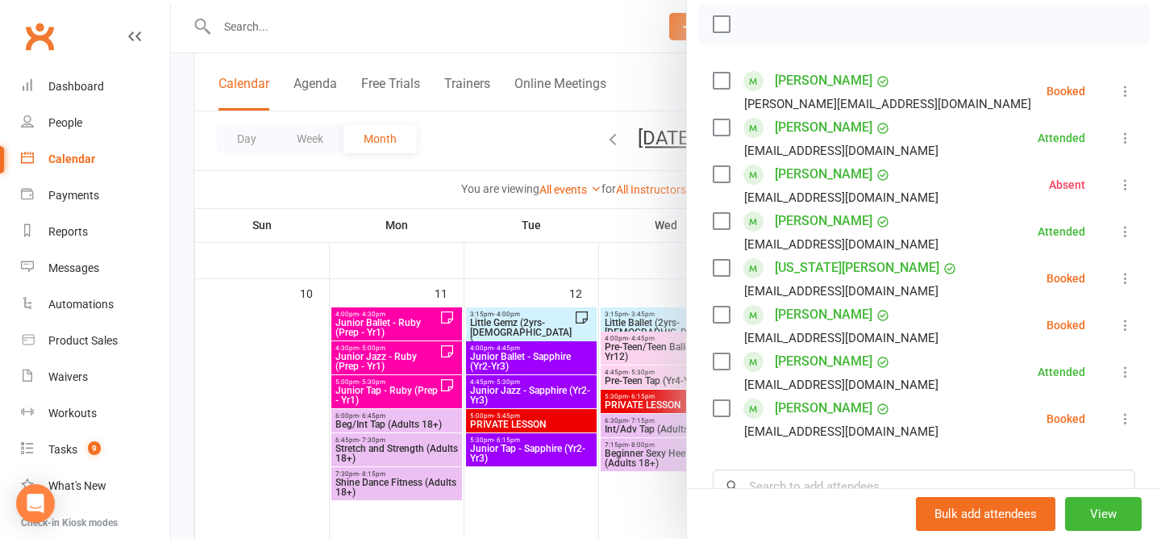
click at [1124, 421] on icon at bounding box center [1126, 419] width 16 height 16
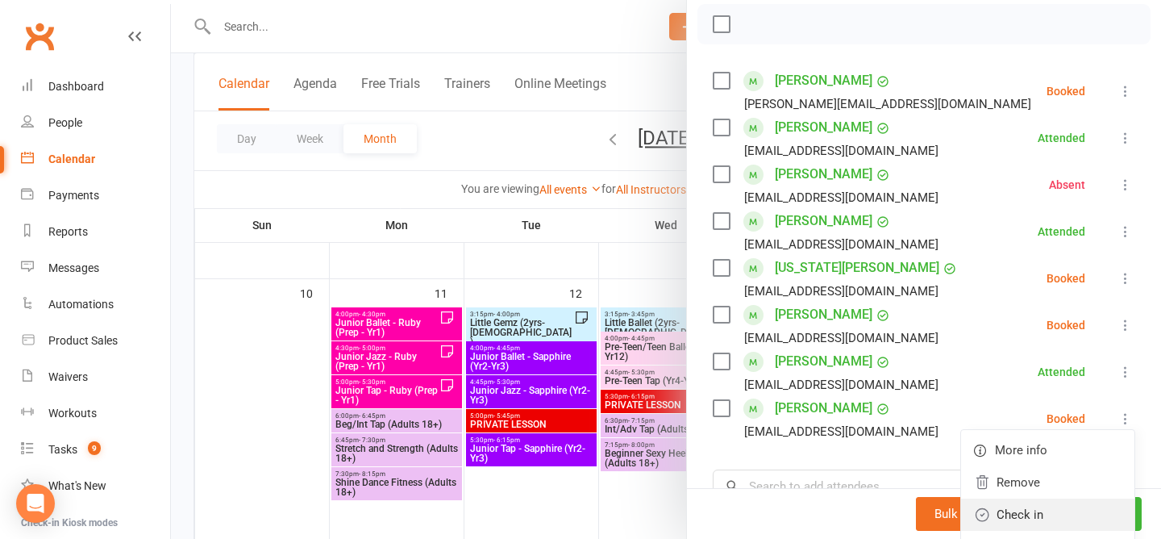
click at [1062, 515] on link "Check in" at bounding box center [1047, 514] width 173 height 32
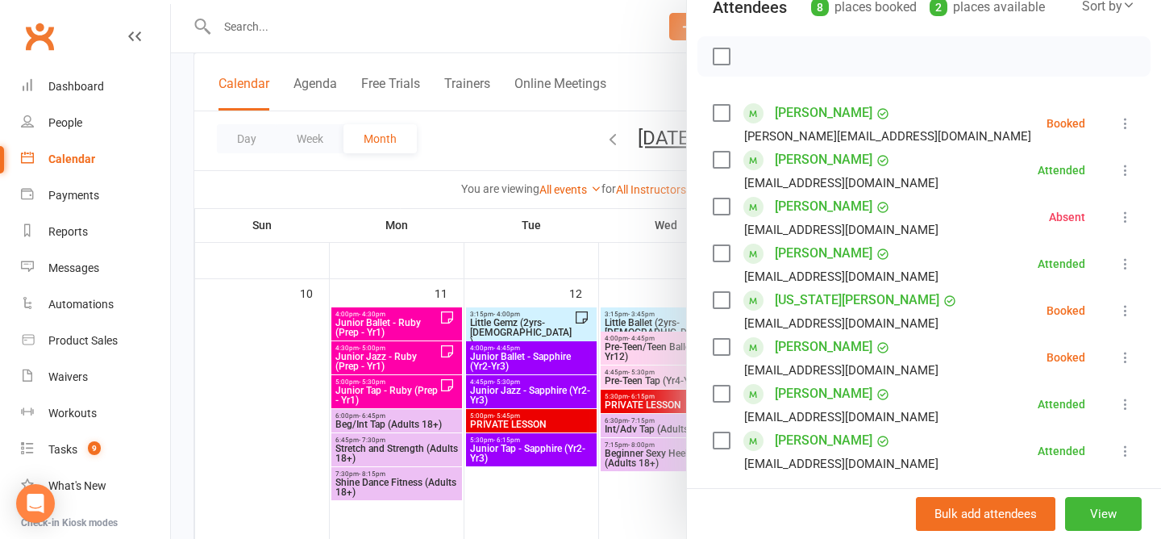
scroll to position [196, 0]
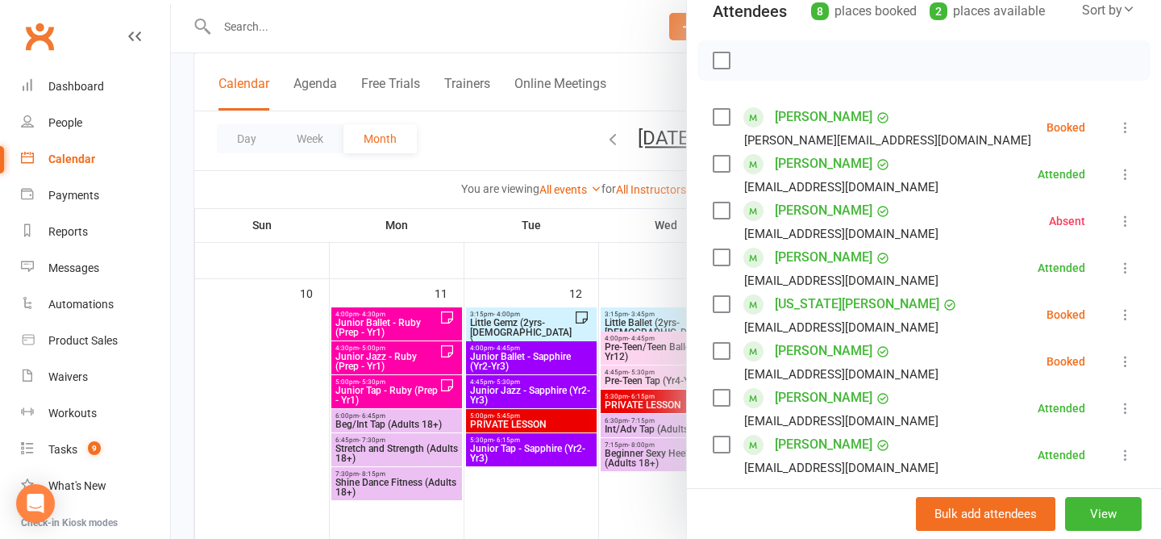
click at [524, 134] on div at bounding box center [666, 269] width 990 height 539
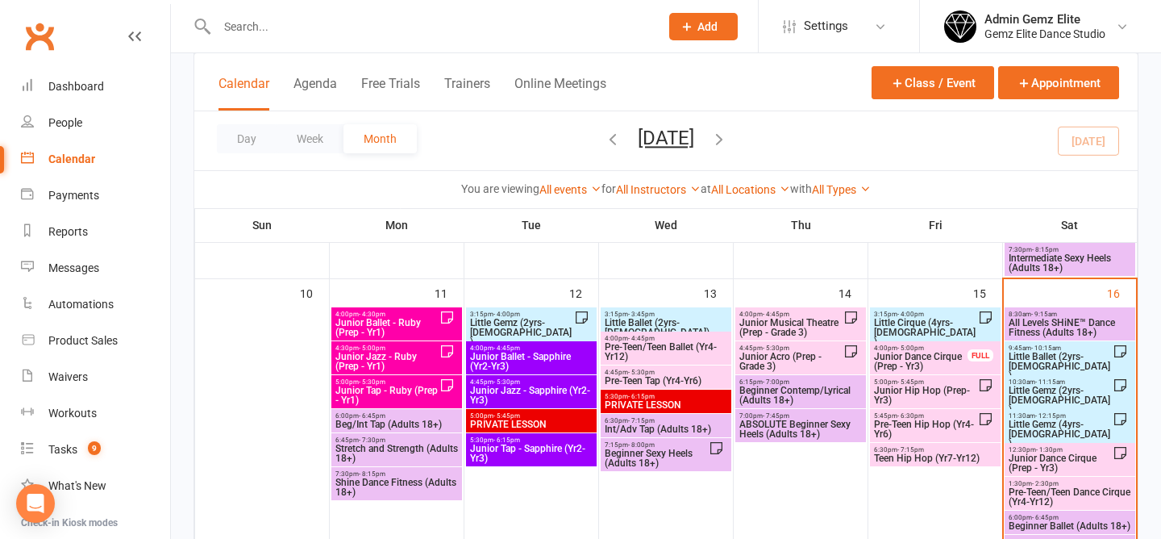
click at [1063, 381] on span "- 11:15am" at bounding box center [1051, 381] width 30 height 7
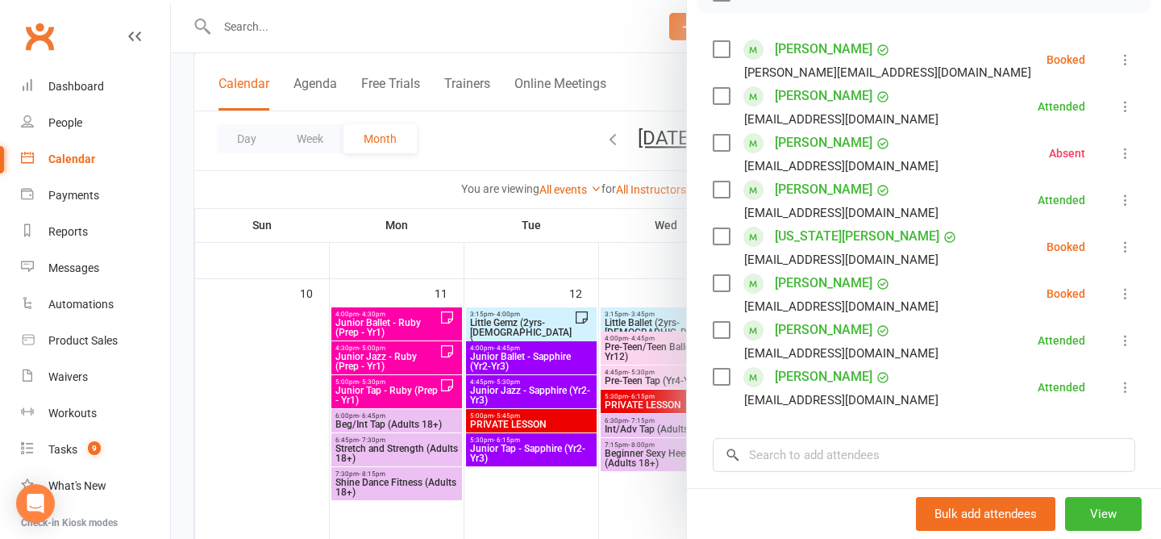
scroll to position [262, 0]
click at [384, 10] on div at bounding box center [666, 269] width 990 height 539
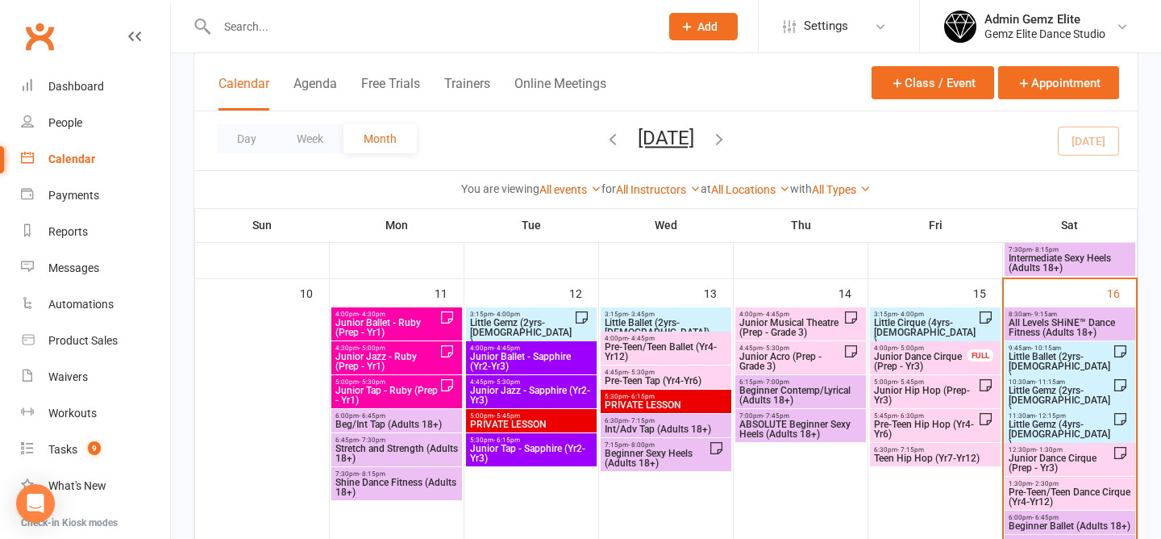
click at [380, 23] on input "text" at bounding box center [430, 26] width 436 height 23
paste input "Aadhiran"
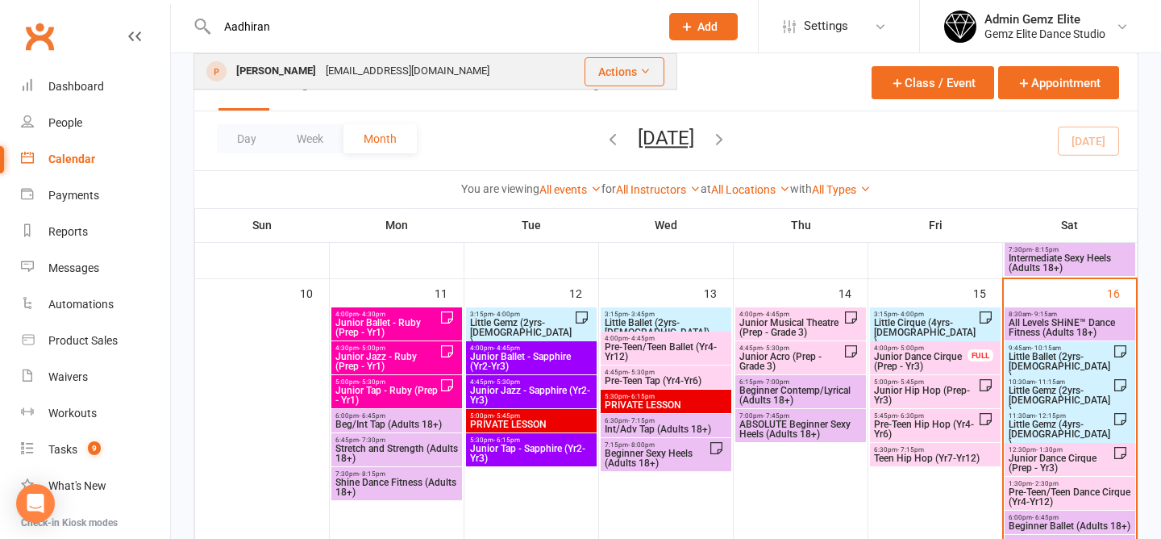
type input "Aadhiran"
click at [502, 73] on div "Aadhiran Balavinothan Priyab7018@gmail.com" at bounding box center [379, 71] width 369 height 33
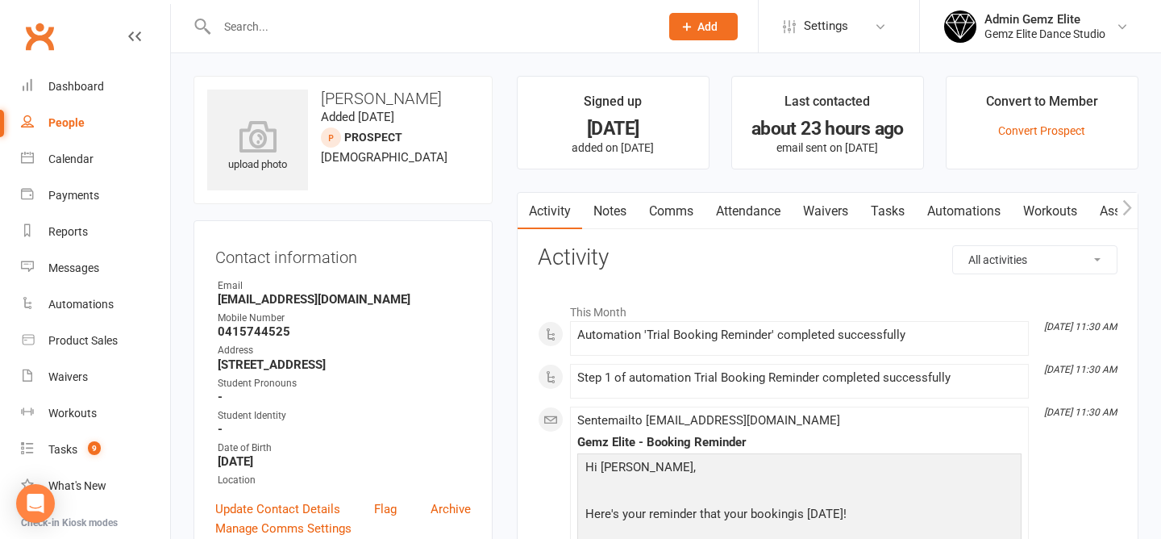
click at [619, 214] on link "Notes" at bounding box center [610, 211] width 56 height 37
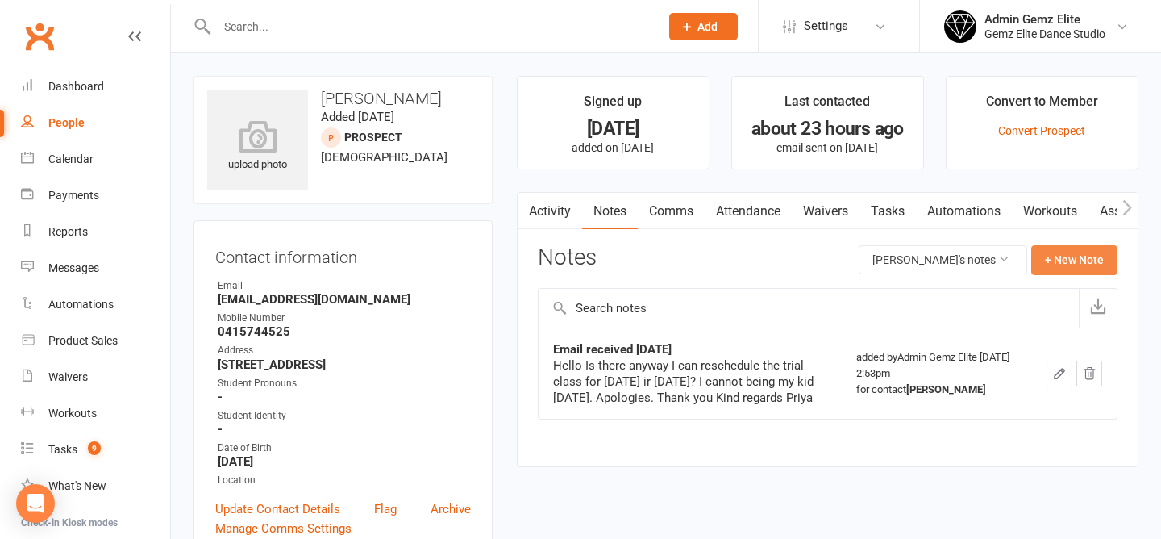
click at [1074, 263] on button "+ New Note" at bounding box center [1075, 259] width 86 height 29
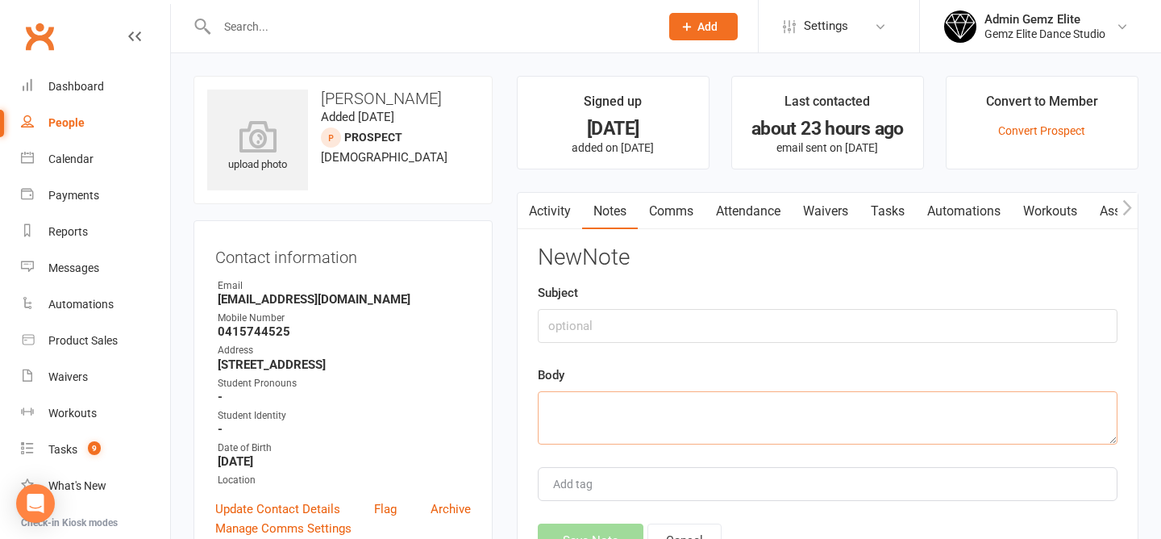
click at [731, 423] on textarea at bounding box center [828, 417] width 580 height 53
paste textarea "Dear staff, I am sorry to indorm that we are unable to attend the class. Sorry …"
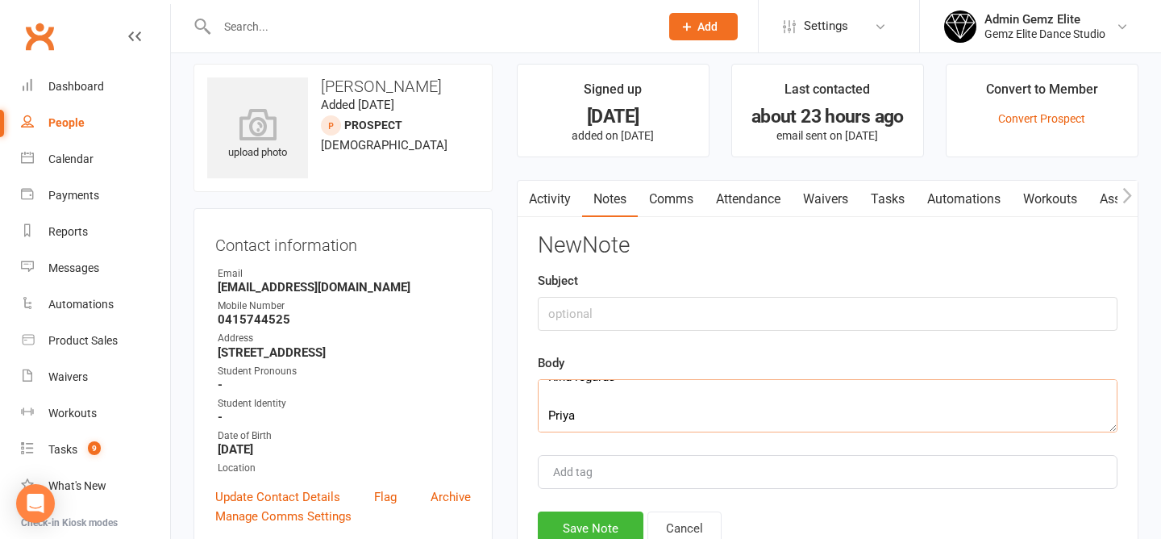
scroll to position [31, 0]
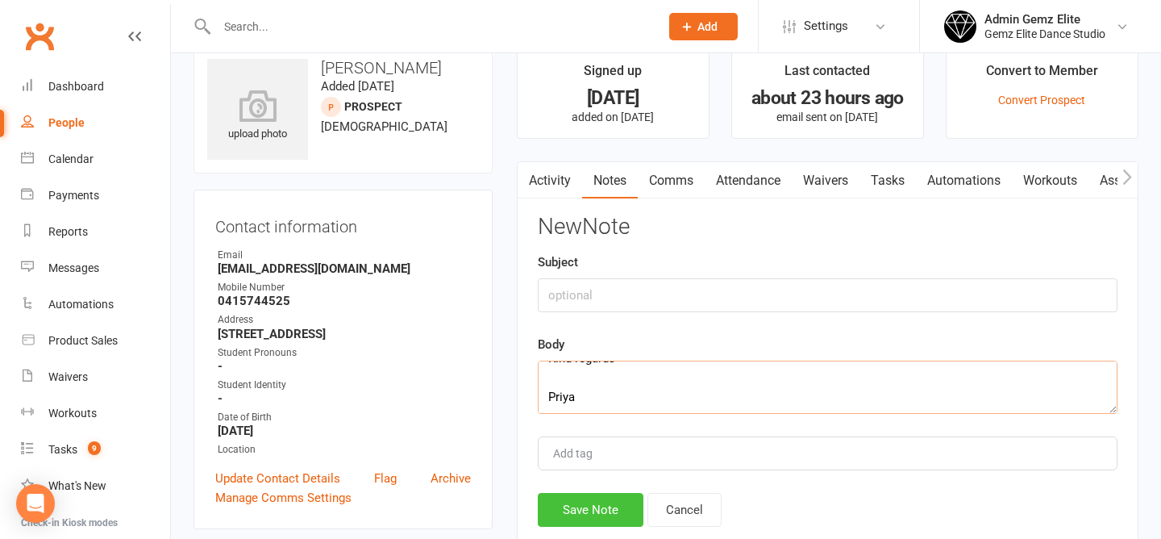
type textarea "Dear staff, I am sorry to indorm that we are unable to attend the class. Sorry …"
click at [599, 508] on button "Save Note" at bounding box center [591, 510] width 106 height 34
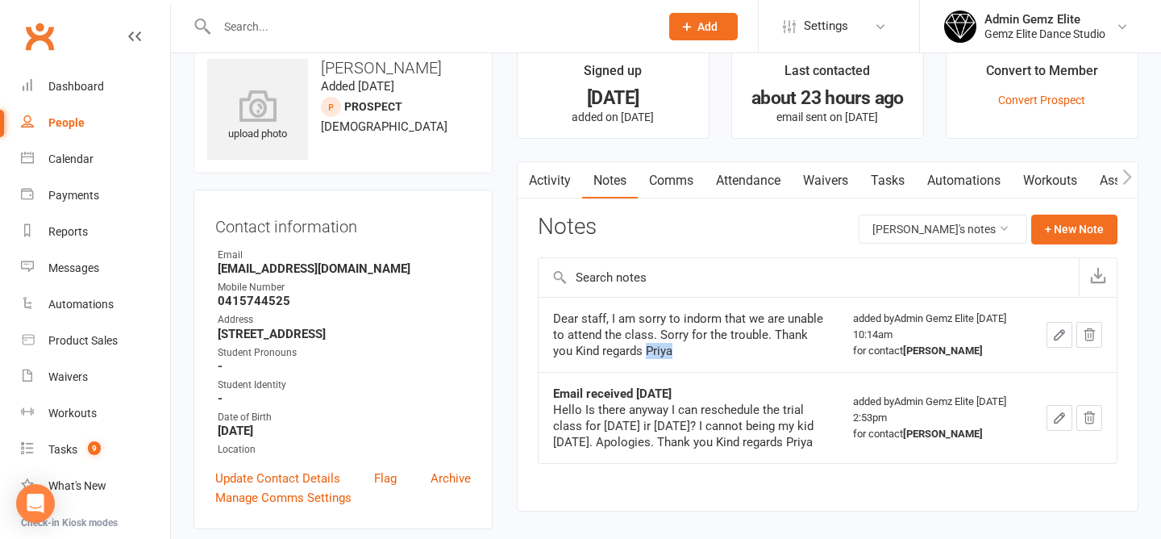
drag, startPoint x: 720, startPoint y: 356, endPoint x: 682, endPoint y: 349, distance: 39.2
click at [682, 349] on div "Dear staff, I am sorry to indorm that we are unable to attend the class. Sorry …" at bounding box center [689, 335] width 272 height 48
copy div "Priya"
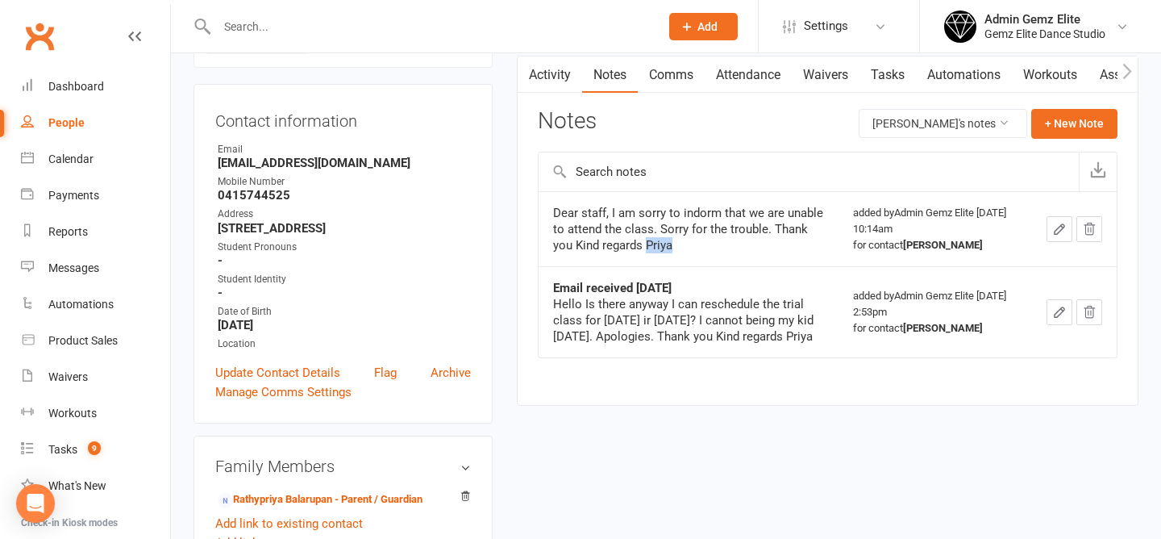
scroll to position [0, 0]
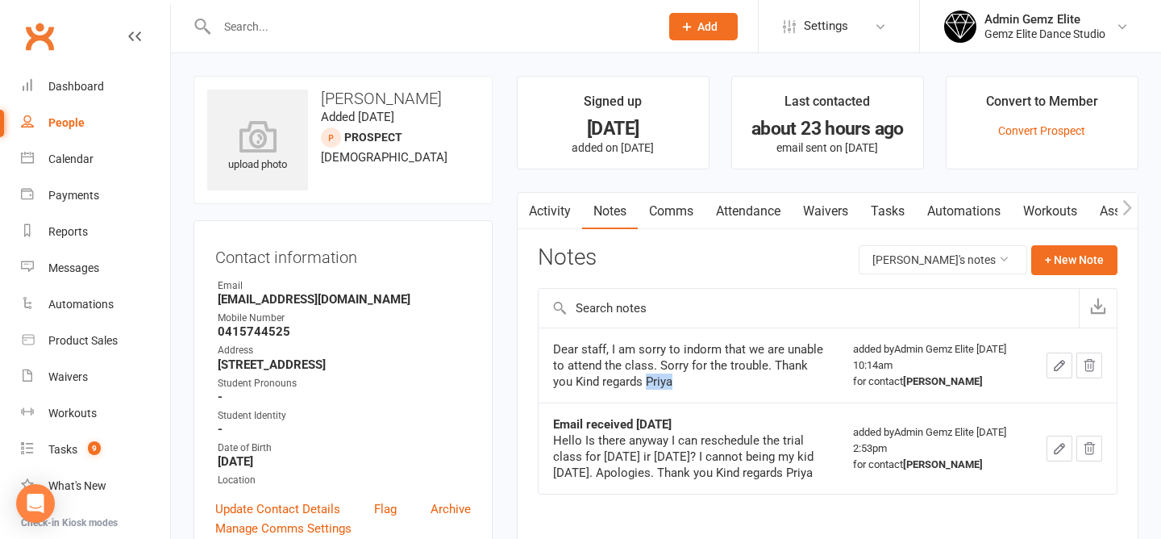
click at [750, 205] on link "Attendance" at bounding box center [748, 211] width 87 height 37
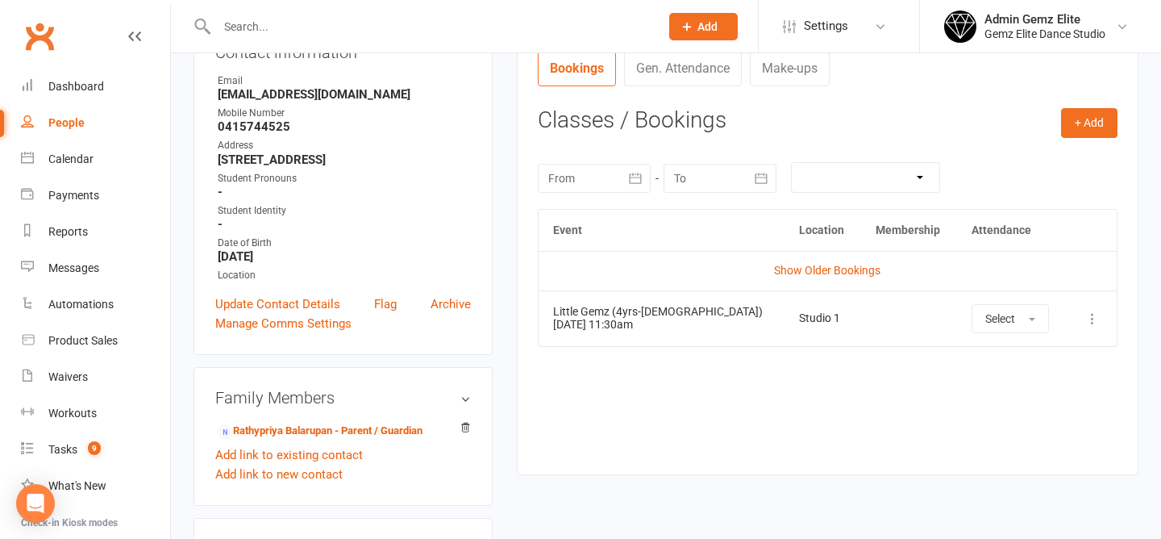
scroll to position [216, 0]
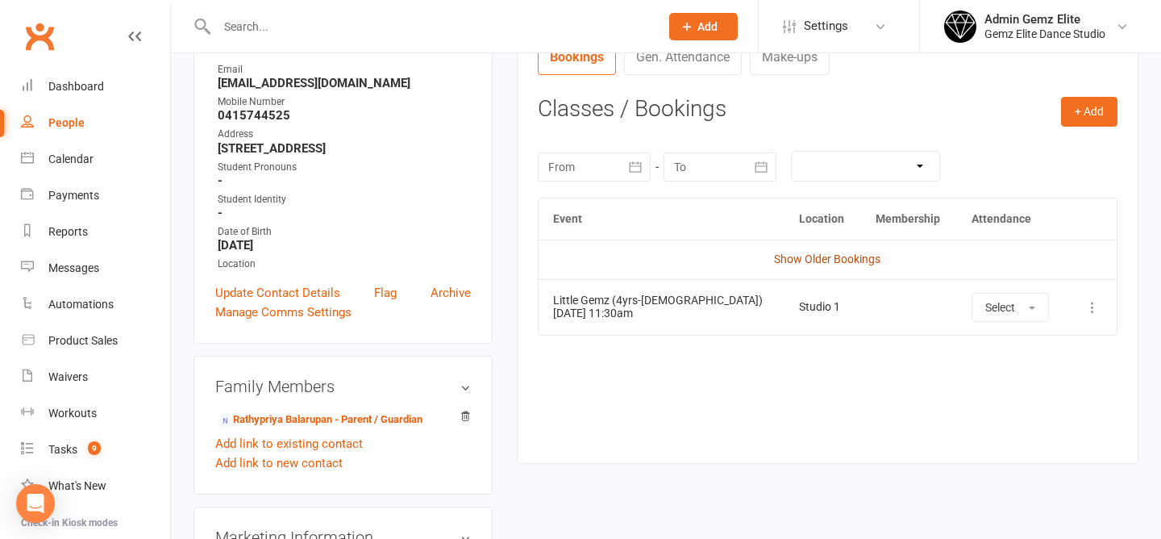
click at [806, 263] on link "Show Older Bookings" at bounding box center [827, 258] width 106 height 13
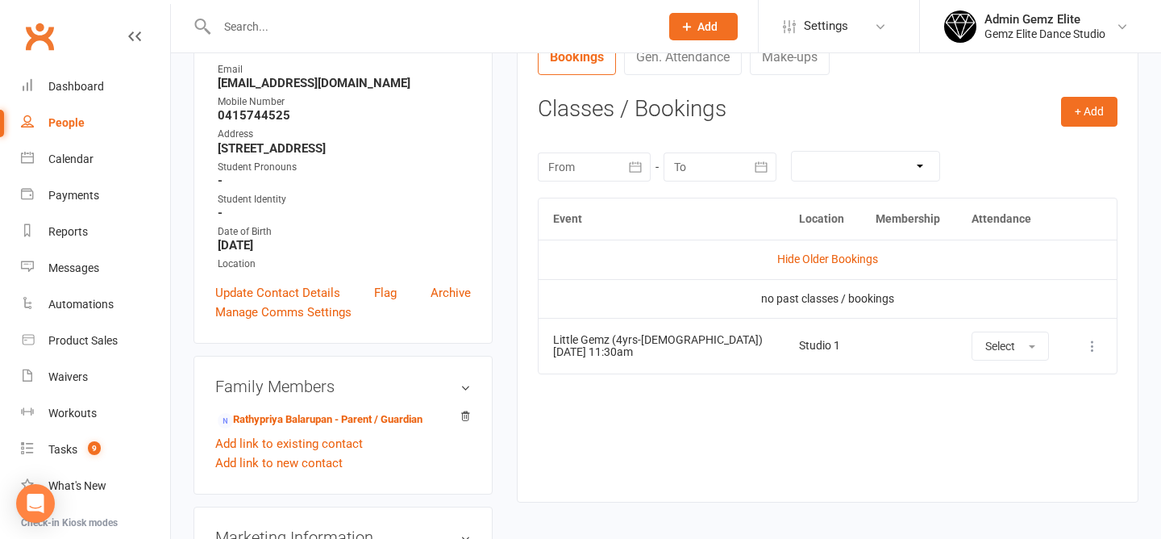
scroll to position [0, 0]
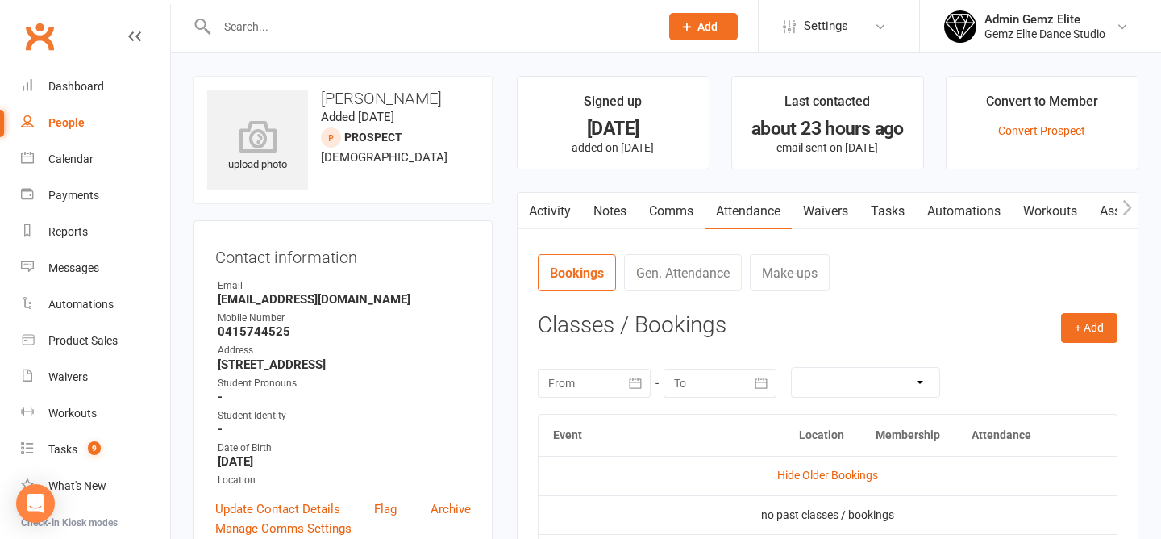
click at [673, 221] on link "Comms" at bounding box center [671, 211] width 67 height 37
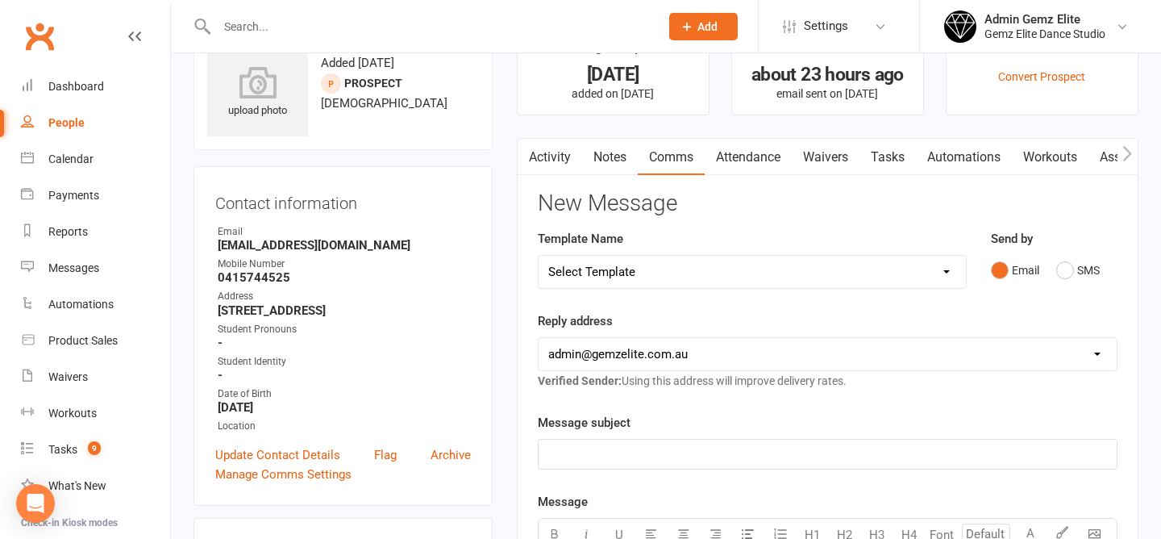
scroll to position [66, 0]
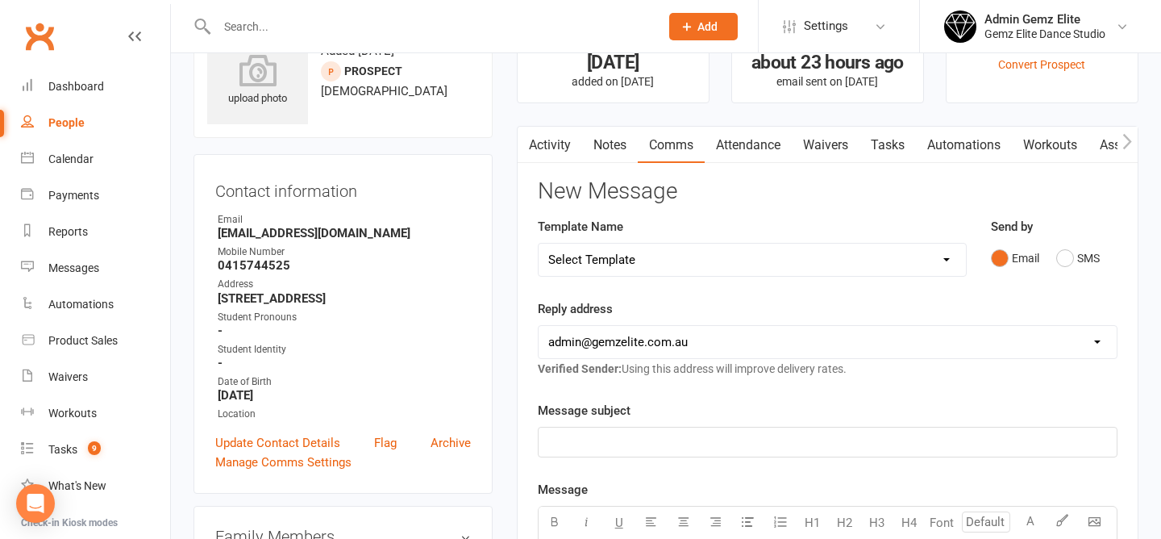
click at [592, 445] on p "﻿" at bounding box center [827, 441] width 559 height 19
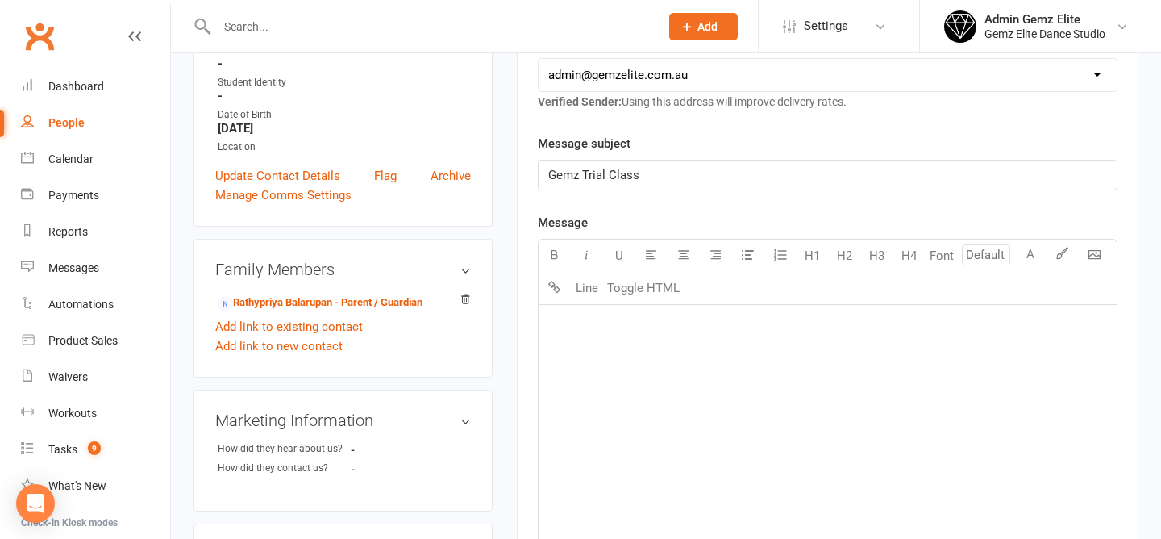
scroll to position [344, 0]
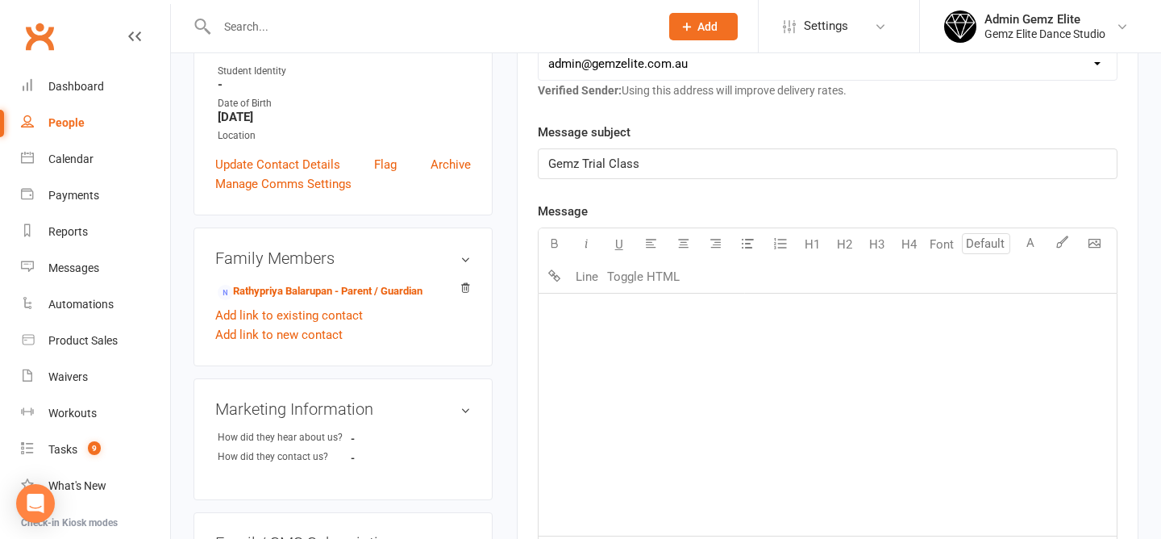
click at [612, 327] on div "﻿" at bounding box center [828, 415] width 578 height 242
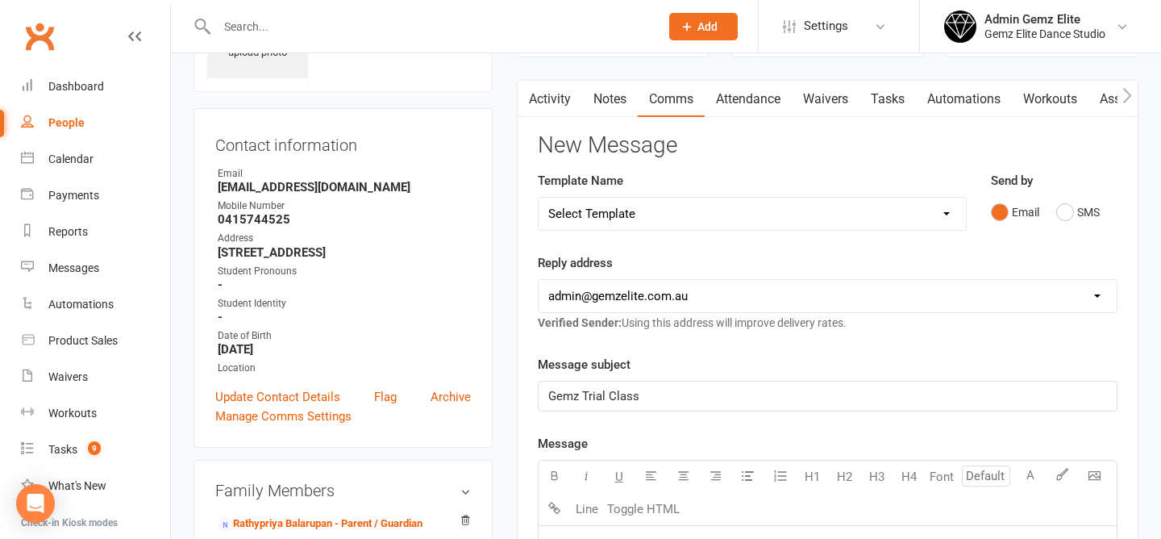
scroll to position [0, 0]
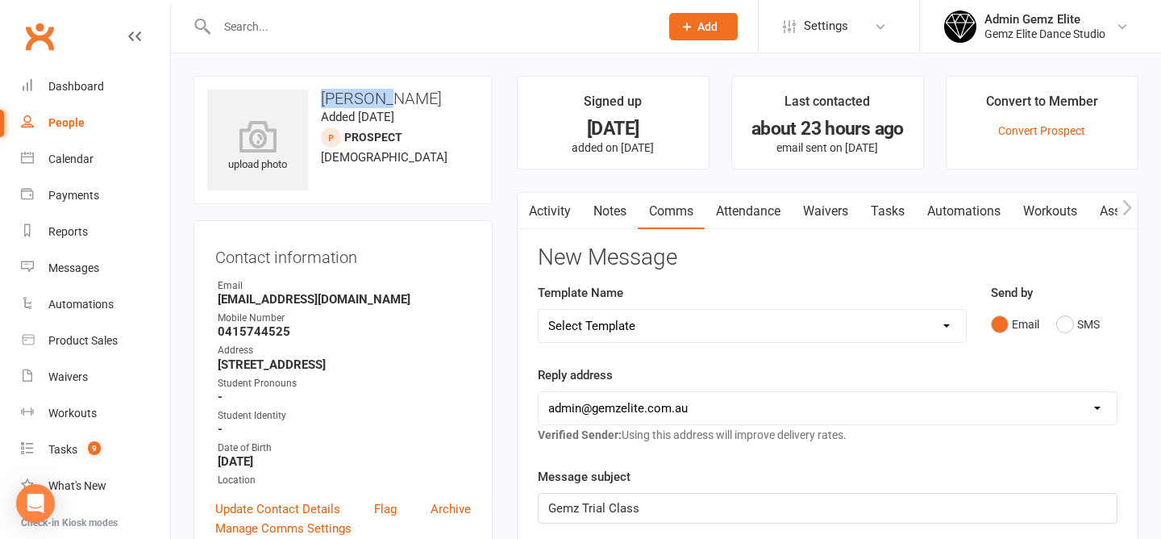
drag, startPoint x: 397, startPoint y: 102, endPoint x: 321, endPoint y: 101, distance: 75.8
click at [321, 101] on h3 "Aadhiran Balavinothan" at bounding box center [343, 99] width 272 height 18
copy h3 "Aadhiran"
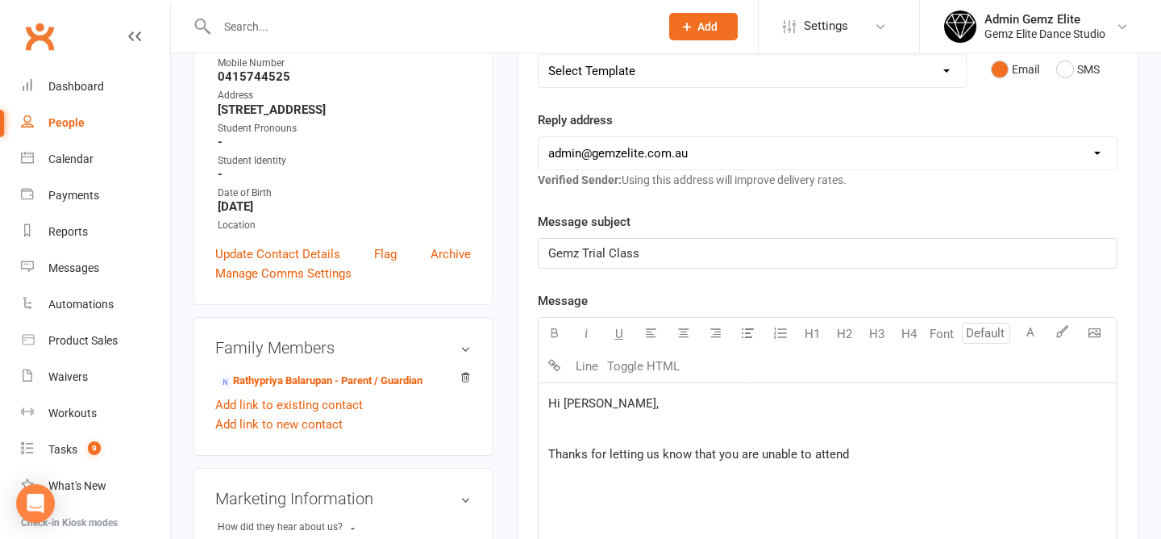
scroll to position [256, 0]
click at [906, 457] on p "Thanks for letting us know that you are unable to attend" at bounding box center [827, 453] width 559 height 19
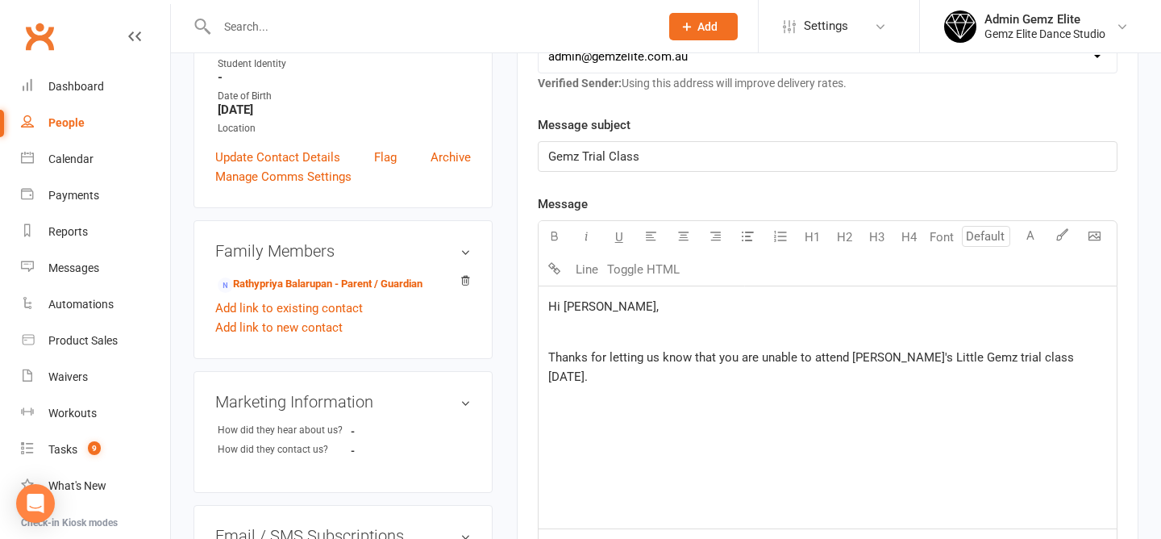
scroll to position [362, 0]
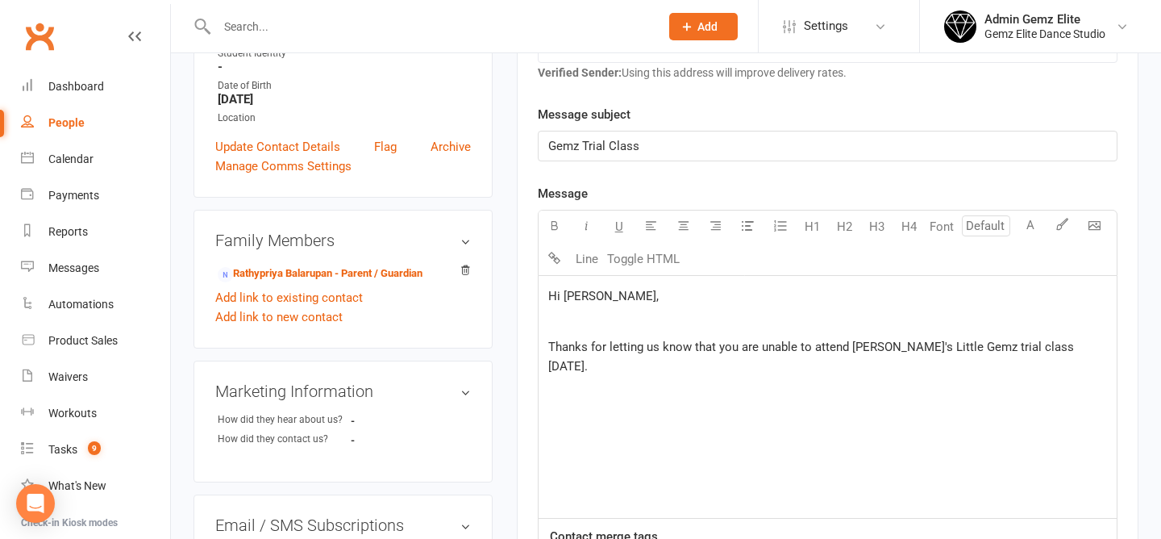
click at [1080, 343] on p "Thanks for letting us know that you are unable to attend Aadhiran's Little Gemz…" at bounding box center [827, 356] width 559 height 39
click at [790, 369] on span "Thanks for letting us know that you are unable to attend Aadhiran's Little Gemz…" at bounding box center [812, 357] width 529 height 34
click at [943, 354] on p "Thanks for letting us know that you are unable to attend Aadhiran's Little Gemz…" at bounding box center [827, 356] width 559 height 39
click at [898, 374] on p "Thanks for letting us know that you are unable to attend Aadhiran's Little Gemz…" at bounding box center [827, 356] width 559 height 39
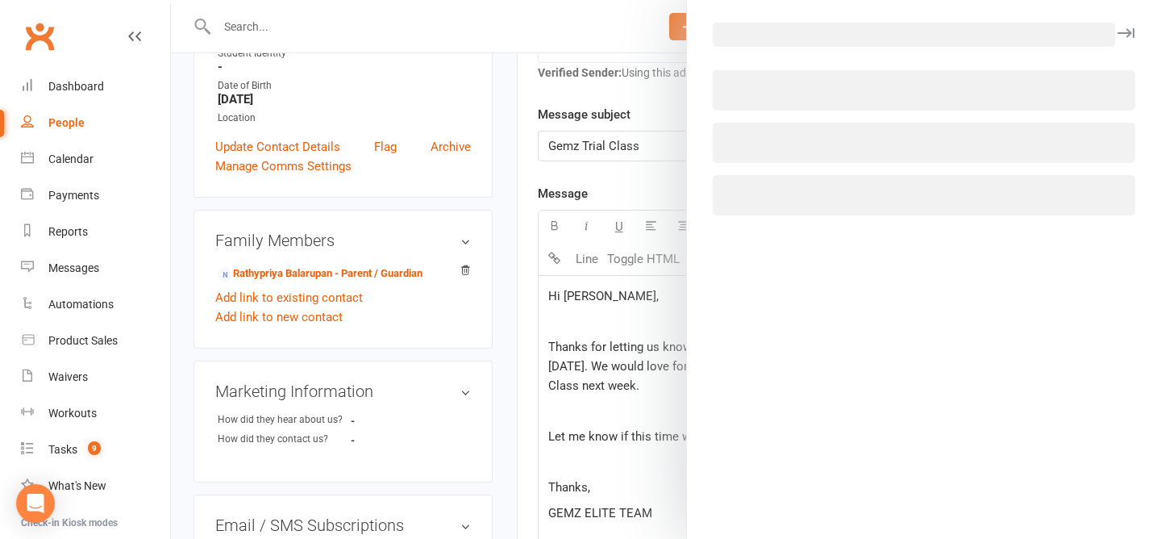
click at [1094, 239] on body "Prospect Member Non-attending contact Class / event Appointment Task Membership…" at bounding box center [580, 343] width 1161 height 1403
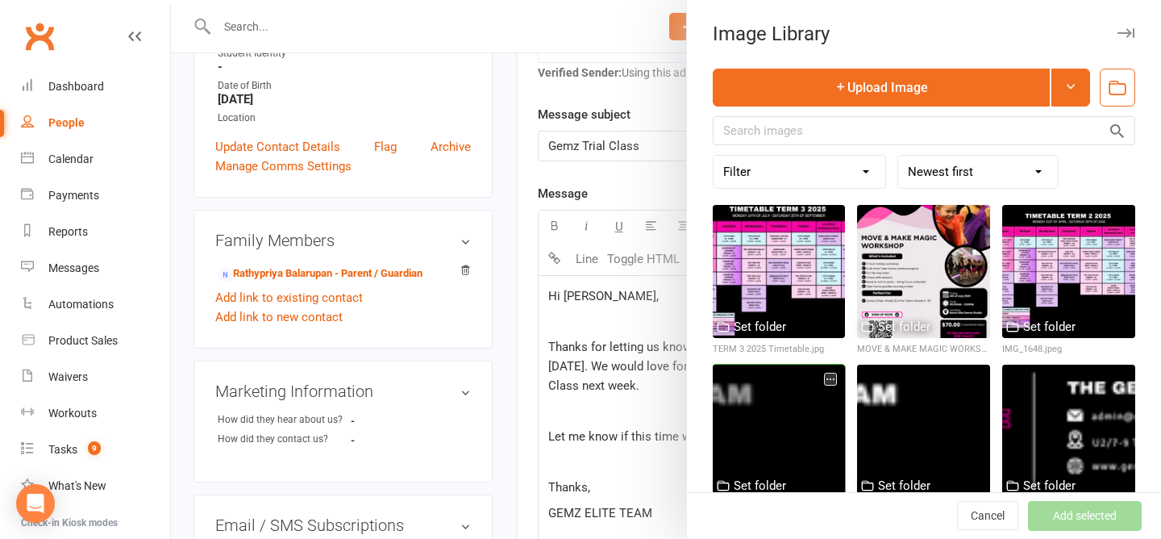
click at [808, 412] on div at bounding box center [779, 431] width 133 height 133
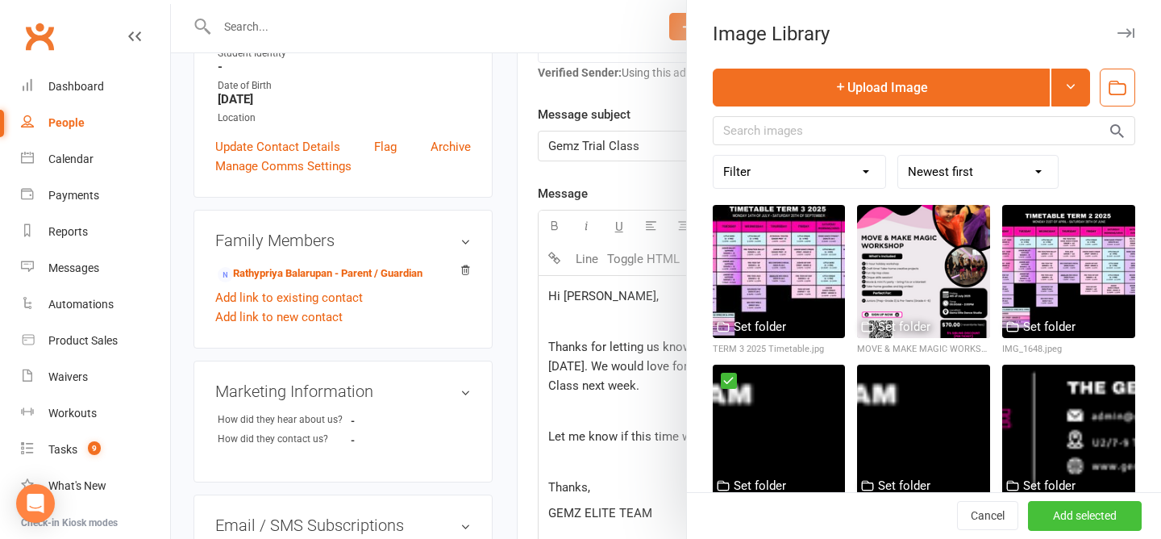
click at [1090, 515] on button "Add selected" at bounding box center [1085, 516] width 114 height 29
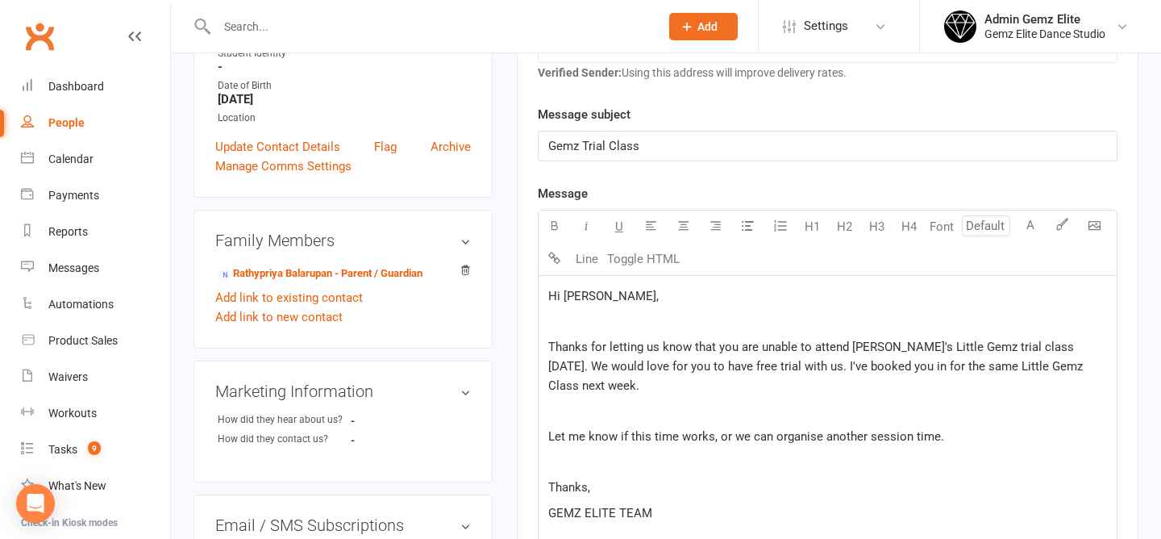
click at [574, 402] on p "﻿" at bounding box center [827, 411] width 559 height 19
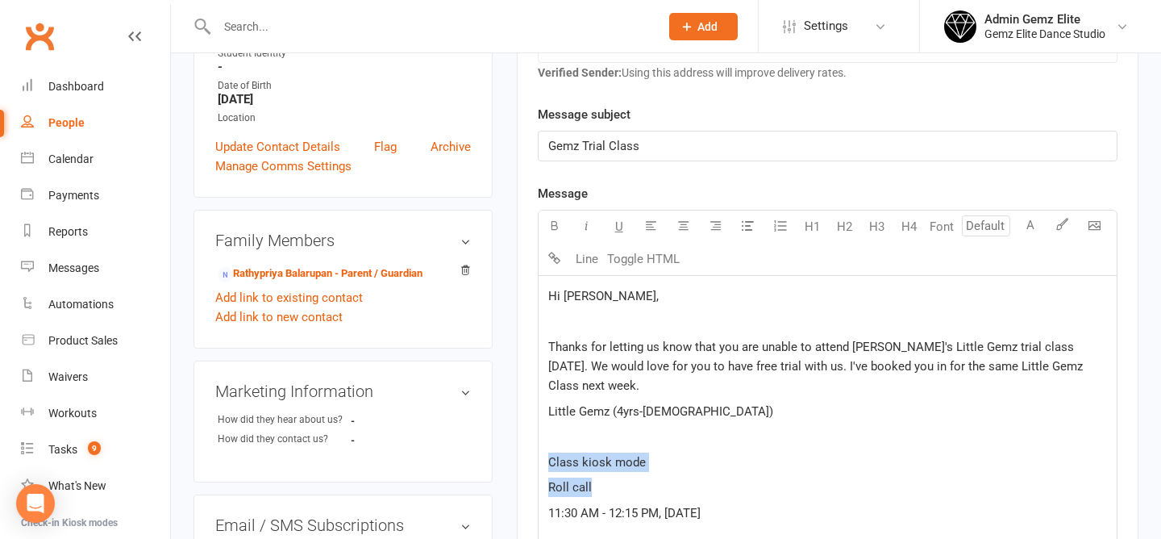
drag, startPoint x: 612, startPoint y: 464, endPoint x: 551, endPoint y: 440, distance: 65.9
click at [551, 440] on div "Hi Priya, ﻿ Thanks for letting us know that you are unable to attend Aadhiran's…" at bounding box center [828, 540] width 578 height 528
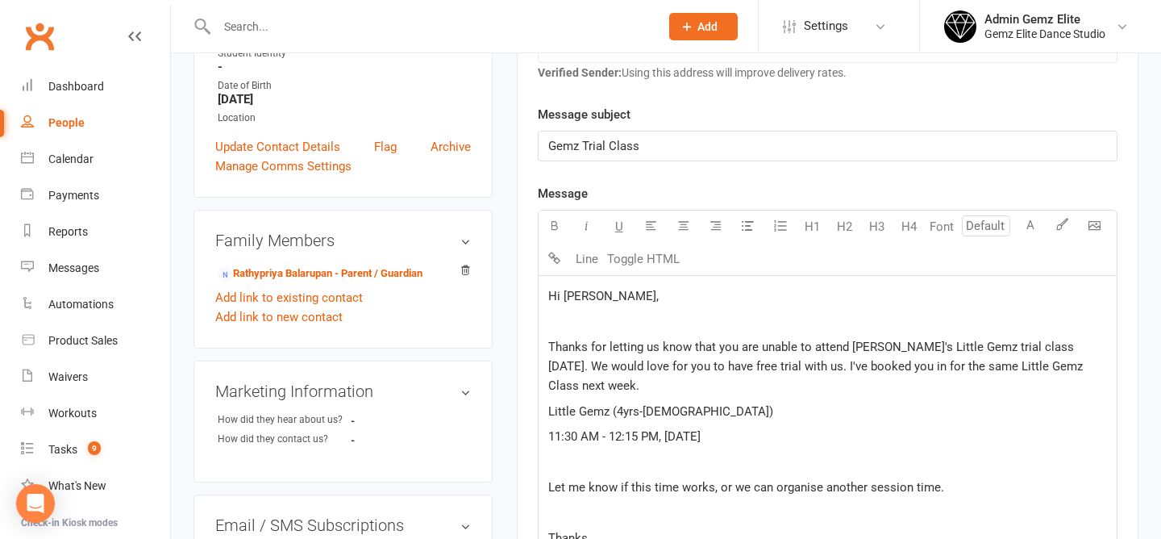
click at [548, 404] on span "Little Gemz (4yrs-5yrs old)" at bounding box center [660, 411] width 225 height 15
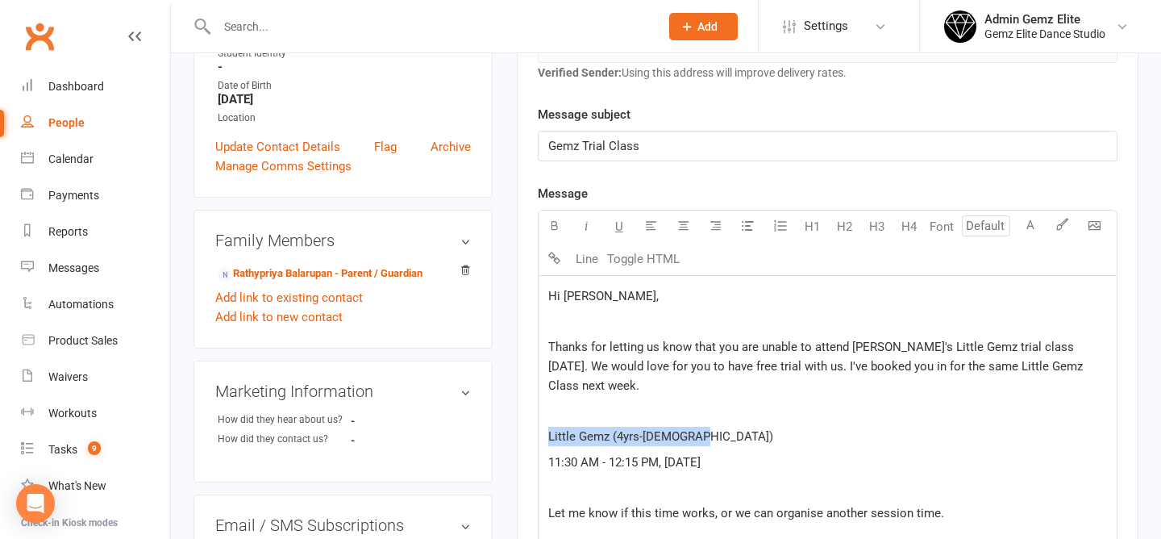
drag, startPoint x: 695, startPoint y: 419, endPoint x: 542, endPoint y: 419, distance: 153.2
click at [542, 419] on div "Hi Priya, ﻿ Thanks for letting us know that you are unable to attend Aadhiran's…" at bounding box center [828, 514] width 578 height 477
click at [557, 231] on button "button" at bounding box center [555, 227] width 32 height 32
click at [612, 402] on p "﻿" at bounding box center [827, 411] width 559 height 19
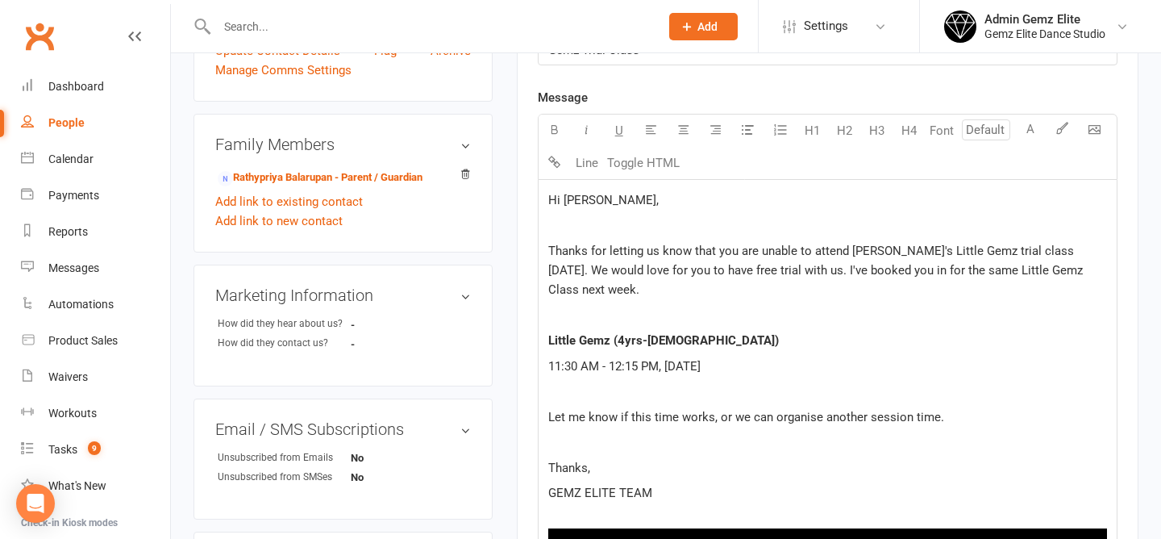
scroll to position [469, 0]
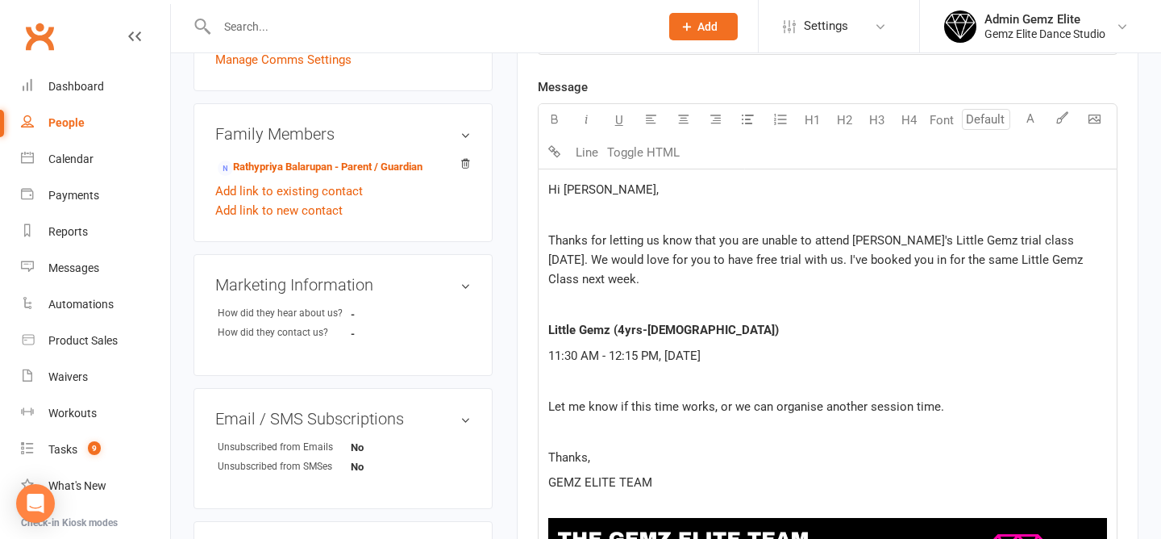
click at [699, 473] on p "GEMZ ELITE TEAM" at bounding box center [827, 482] width 559 height 19
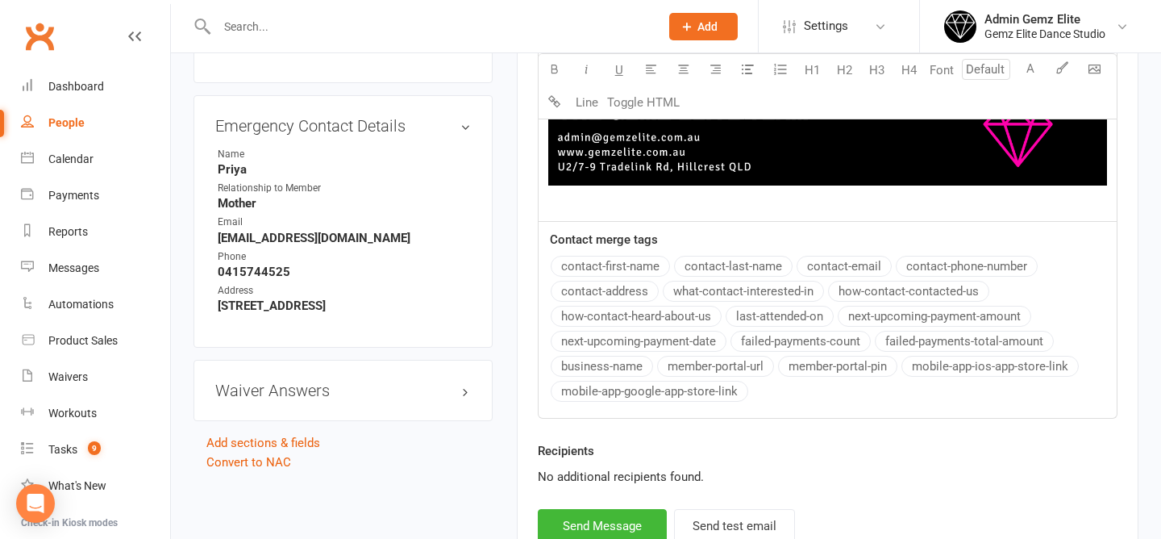
scroll to position [914, 0]
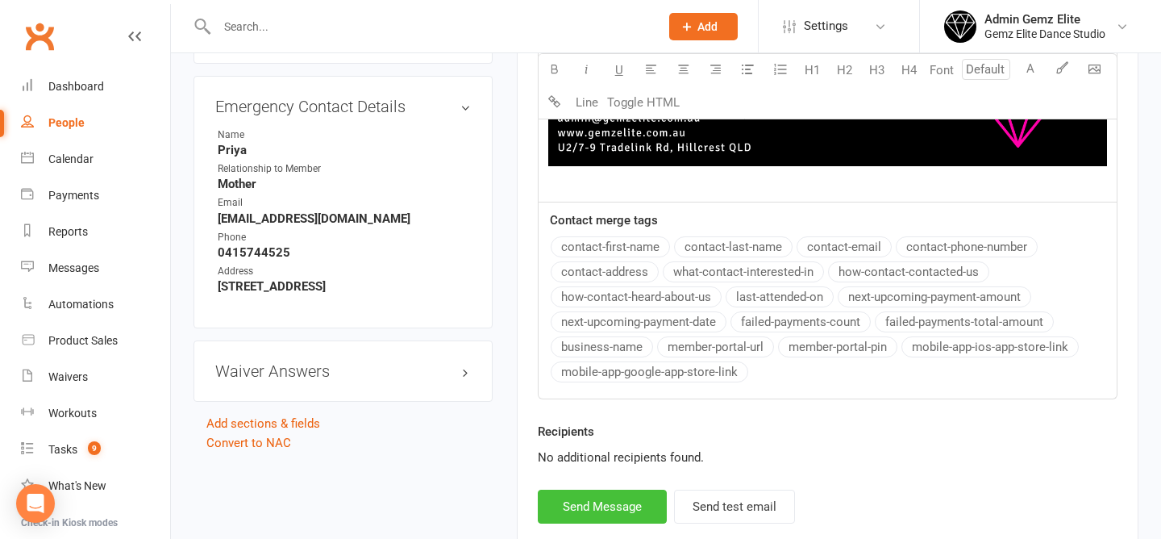
click at [587, 490] on button "Send Message" at bounding box center [602, 507] width 129 height 34
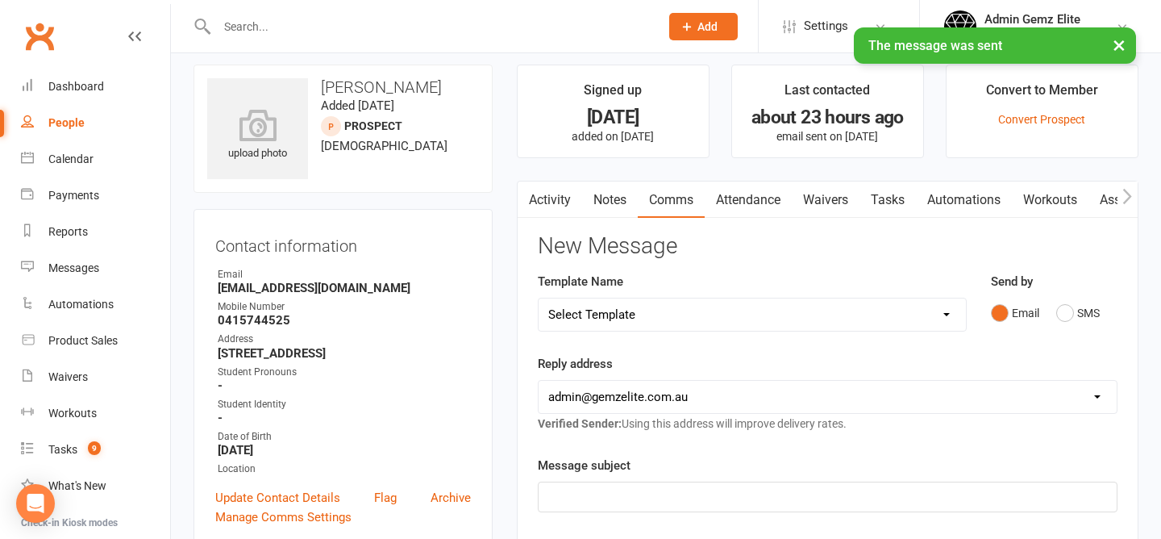
scroll to position [0, 0]
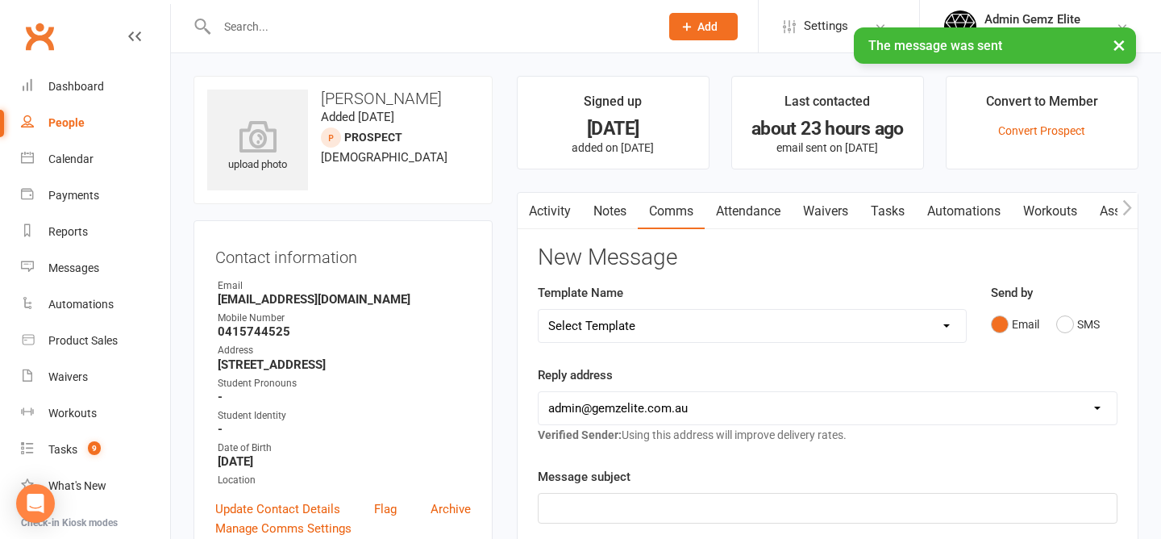
click at [542, 206] on link "Activity" at bounding box center [550, 211] width 65 height 37
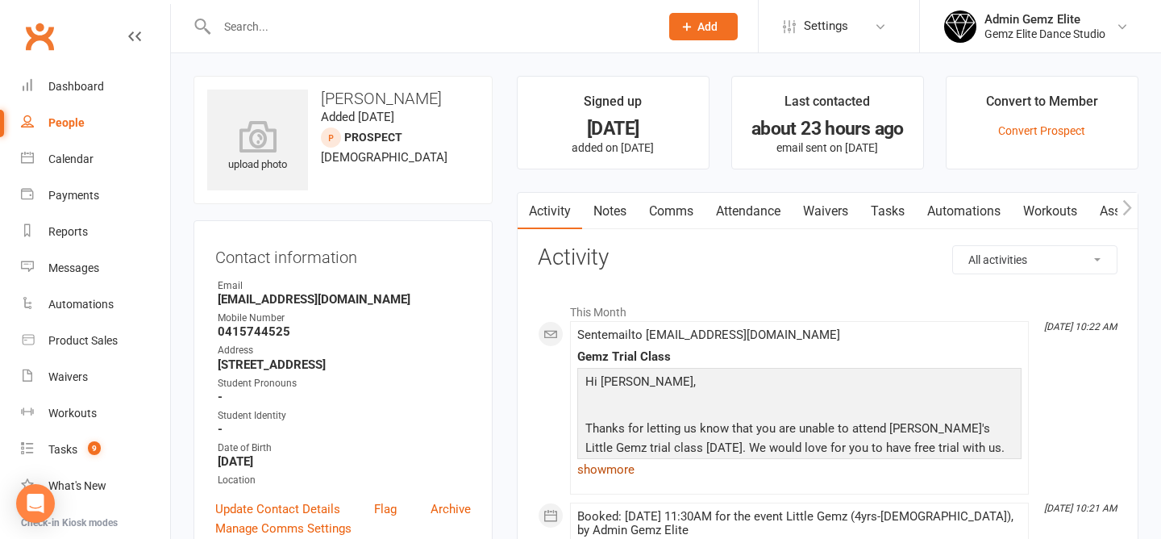
click at [607, 472] on link "show more" at bounding box center [800, 469] width 444 height 23
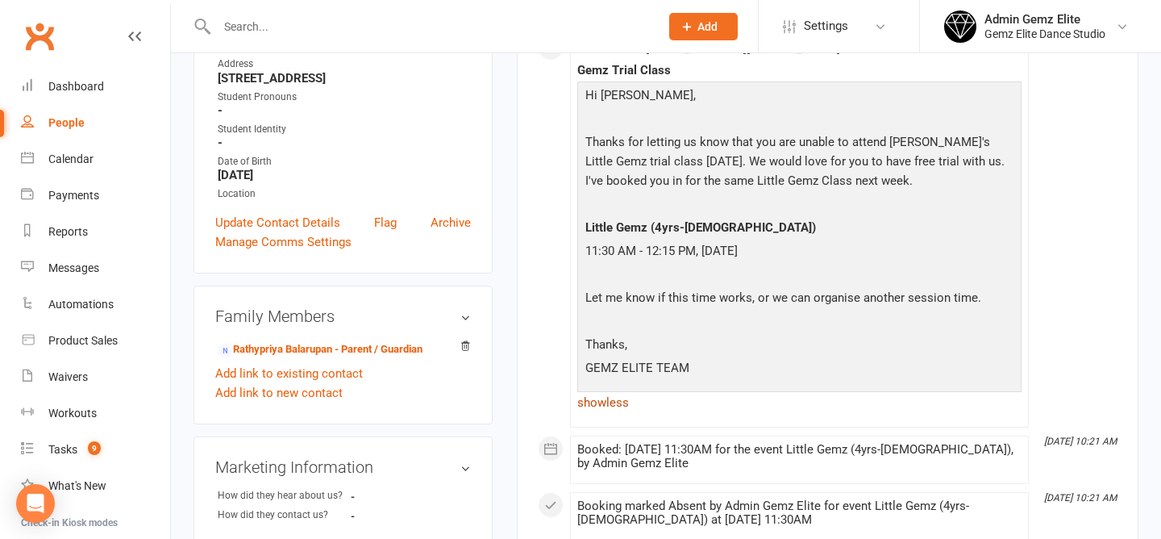
scroll to position [265, 0]
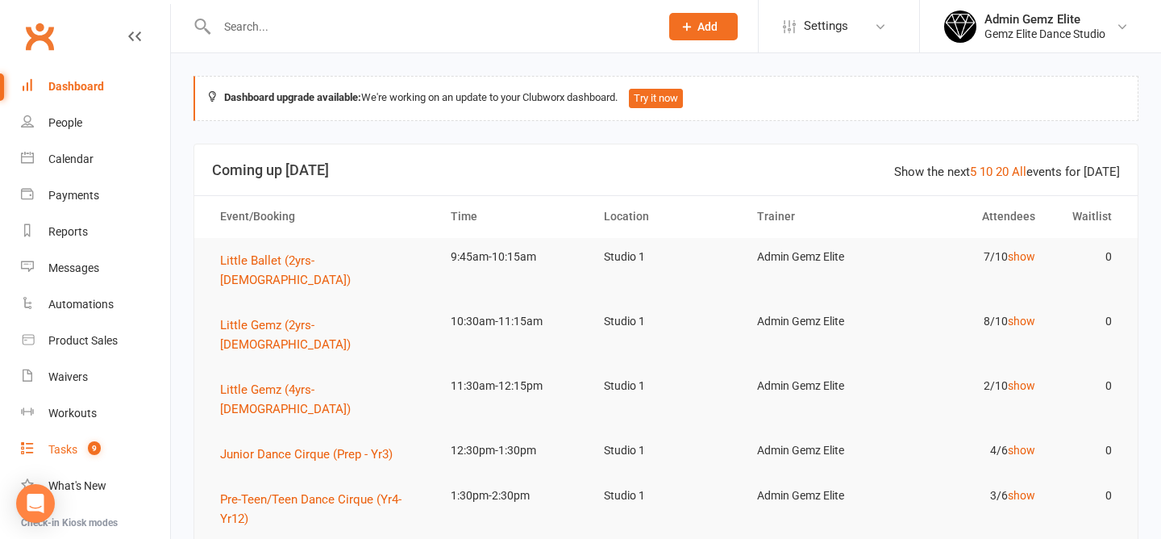
click at [73, 439] on link "Tasks 9" at bounding box center [95, 450] width 149 height 36
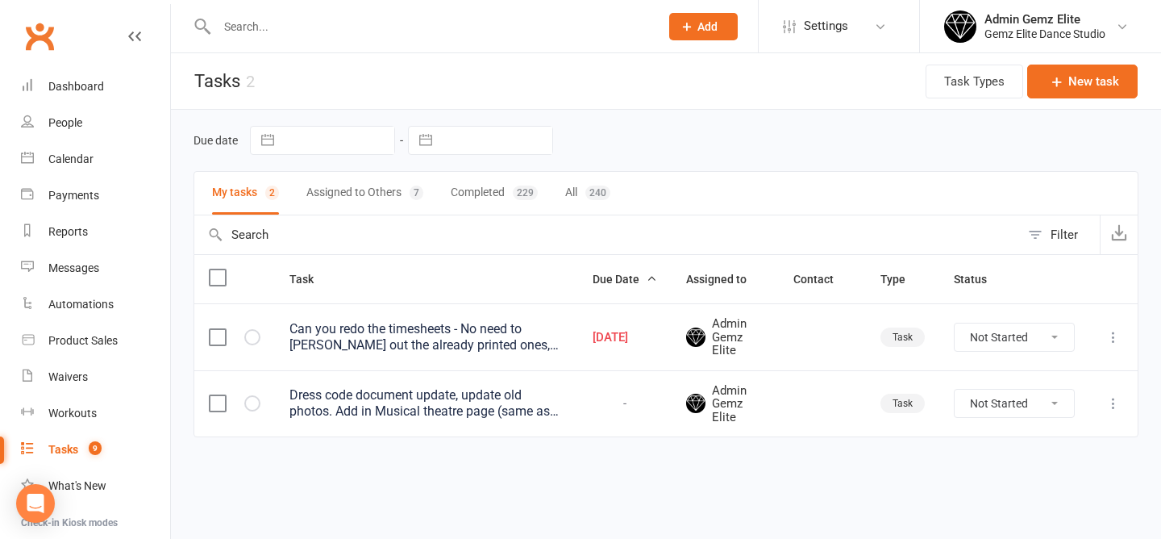
click at [371, 336] on div "Can you redo the timesheets - No need to chuck out the already printed ones, bu…" at bounding box center [427, 337] width 274 height 32
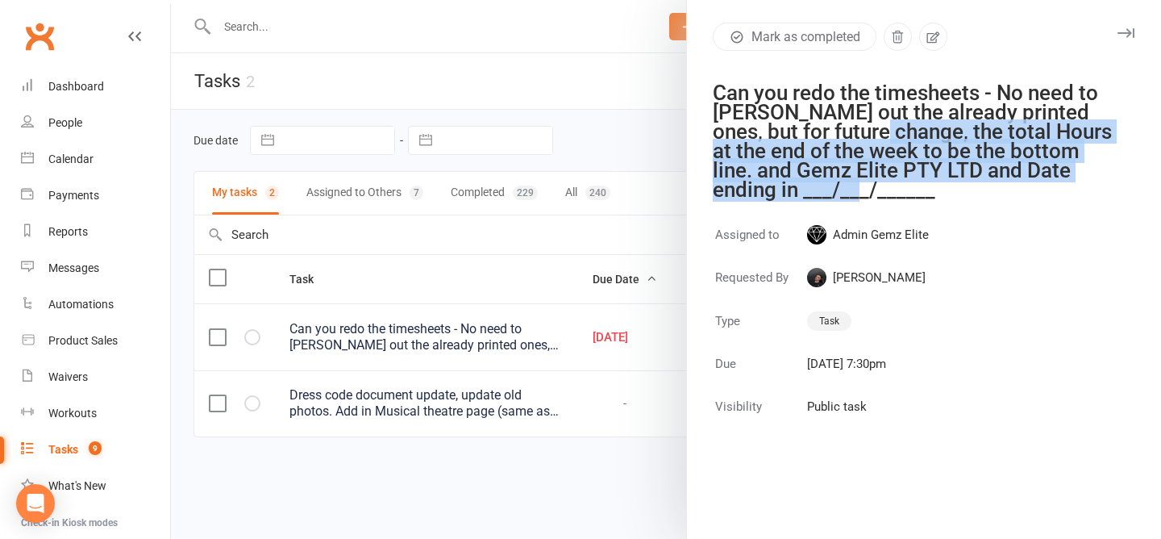
drag, startPoint x: 952, startPoint y: 201, endPoint x: 849, endPoint y: 127, distance: 127.1
click at [849, 127] on div "Mark as completed Can you redo the timesheets - No need to chuck out the alread…" at bounding box center [923, 269] width 475 height 539
copy div "the total Hours at the end of the week to be the bottom line. and Gemz Elite PT…"
click at [933, 196] on div "Can you redo the timesheets - No need to chuck out the already printed ones, bu…" at bounding box center [914, 141] width 402 height 116
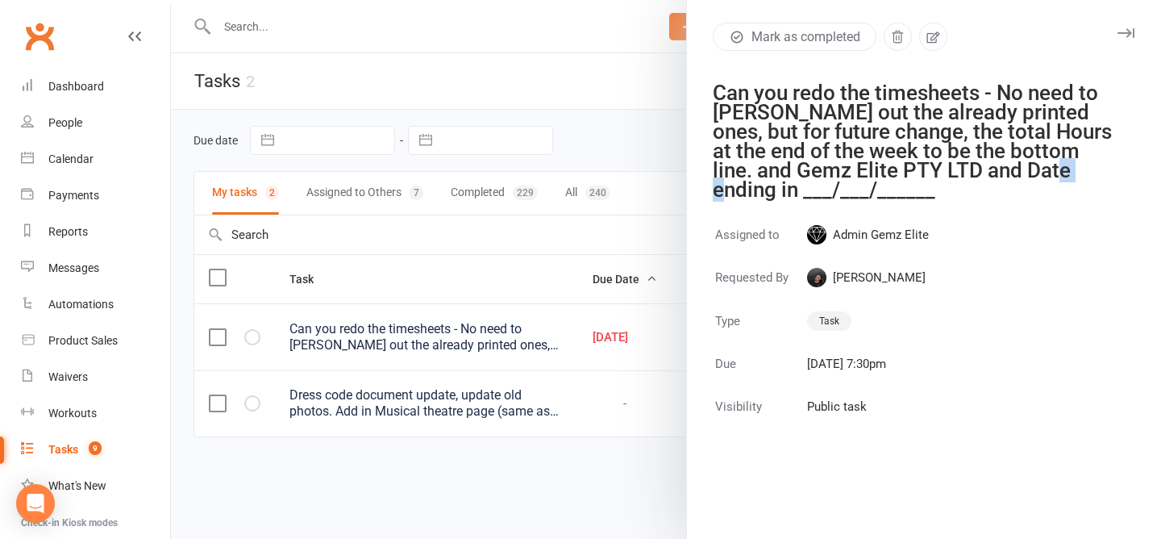
drag, startPoint x: 1032, startPoint y: 169, endPoint x: 998, endPoint y: 169, distance: 34.7
click at [997, 168] on div "Can you redo the timesheets - No need to chuck out the already printed ones, bu…" at bounding box center [914, 141] width 402 height 116
click at [1042, 169] on div "Can you redo the timesheets - No need to chuck out the already printed ones, bu…" at bounding box center [914, 141] width 402 height 116
click at [836, 169] on div "Can you redo the timesheets - No need to chuck out the already printed ones, bu…" at bounding box center [914, 141] width 402 height 116
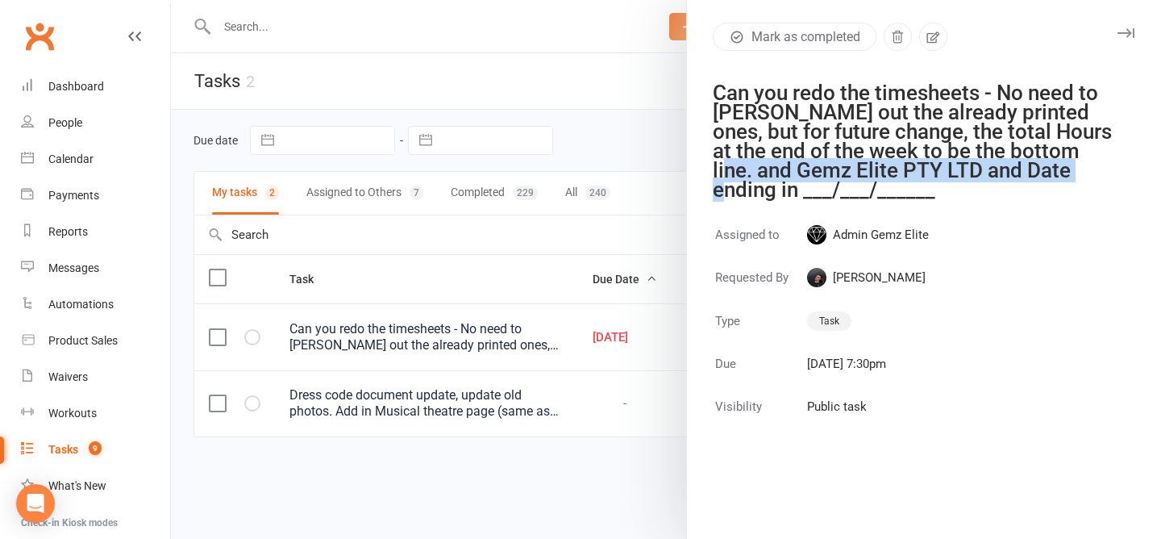
drag, startPoint x: 1046, startPoint y: 148, endPoint x: 1030, endPoint y: 172, distance: 29.1
click at [1029, 172] on div "Can you redo the timesheets - No need to chuck out the already printed ones, bu…" at bounding box center [914, 141] width 402 height 116
copy div "Gemz Elite PTY LTD and Date ending in"
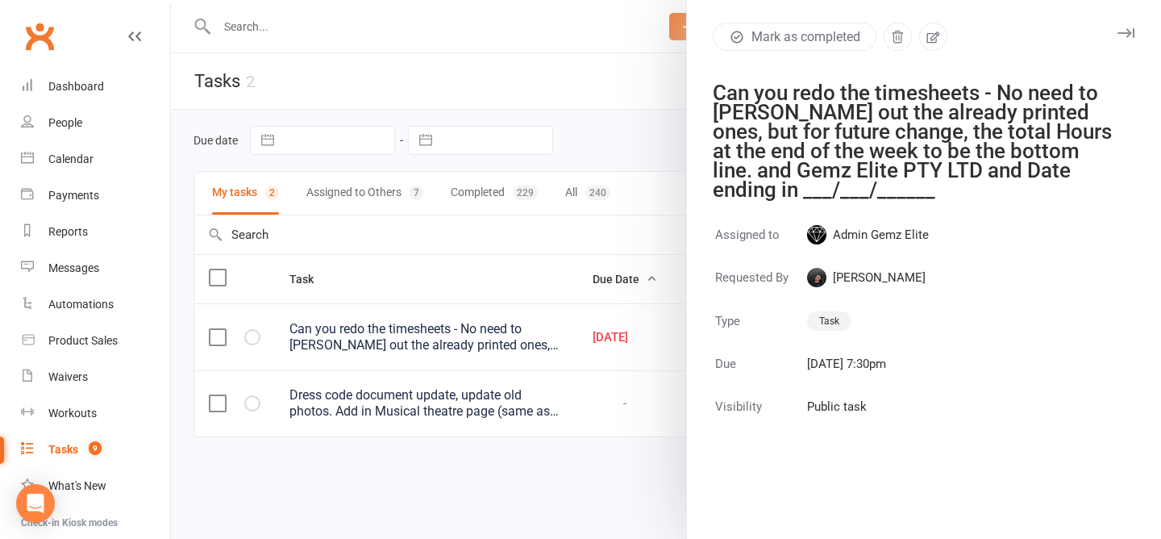
click at [849, 200] on div "Mark as completed Can you redo the timesheets - No need to chuck out the alread…" at bounding box center [923, 269] width 475 height 539
click at [773, 36] on button "Mark as completed" at bounding box center [795, 37] width 164 height 28
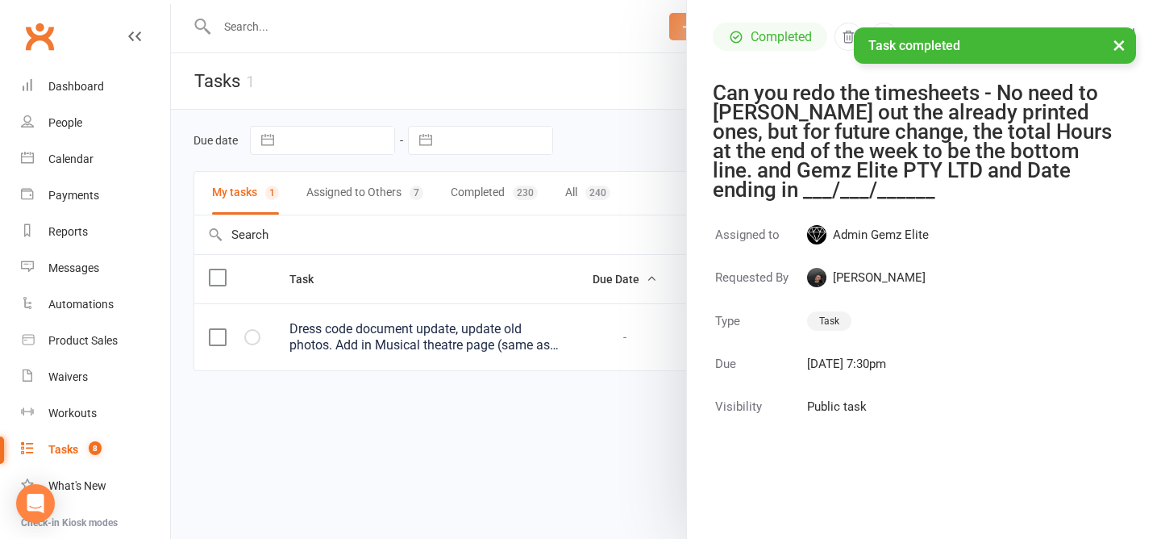
click at [434, 282] on div at bounding box center [666, 269] width 990 height 539
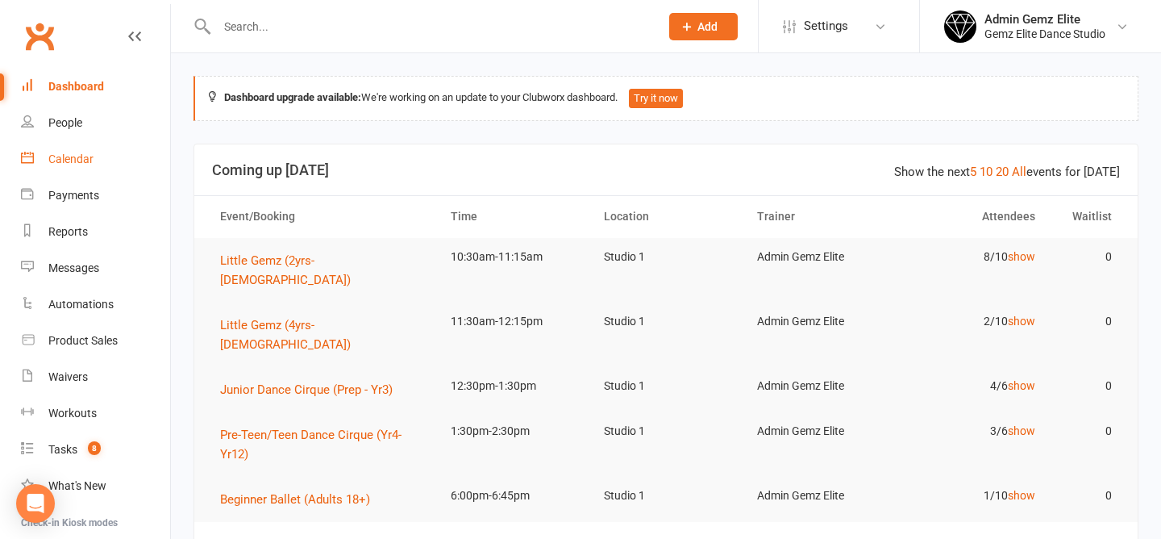
click at [77, 160] on div "Calendar" at bounding box center [70, 158] width 45 height 13
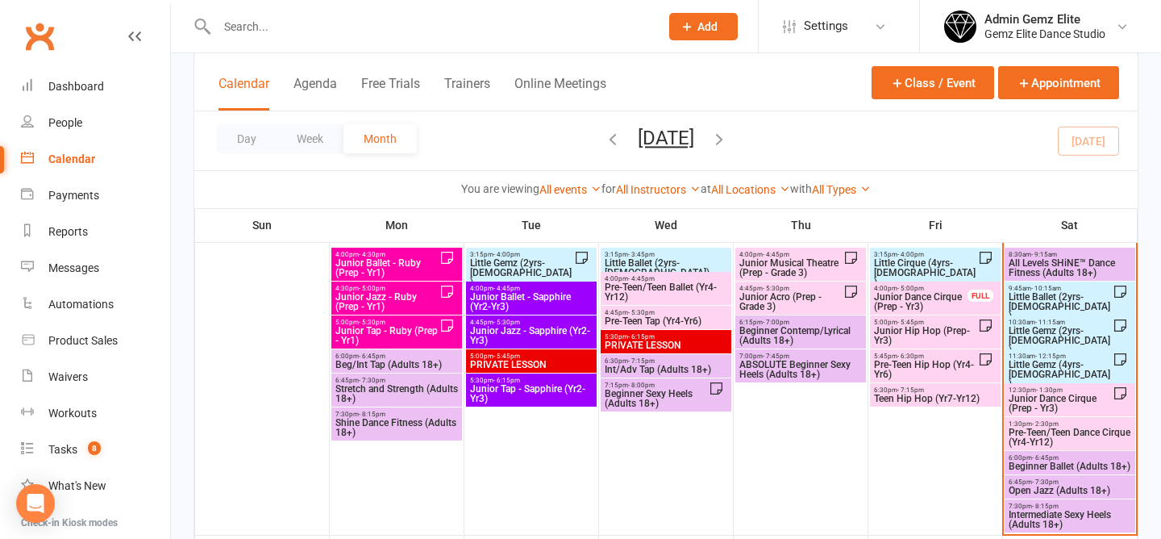
scroll to position [738, 0]
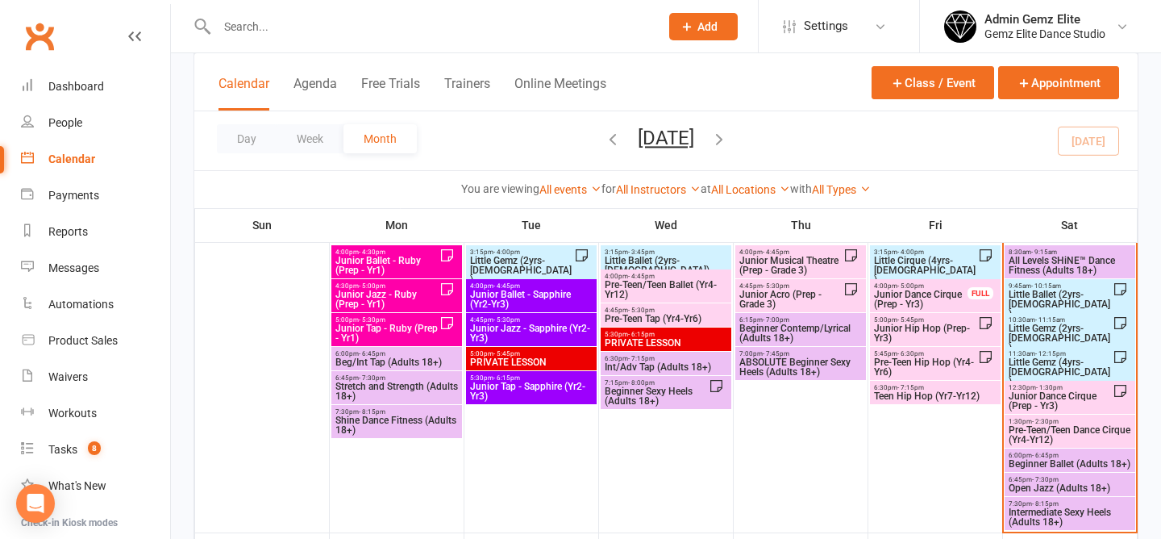
click at [1049, 362] on span "Little Gemz (4yrs-5yrs old)" at bounding box center [1060, 371] width 105 height 29
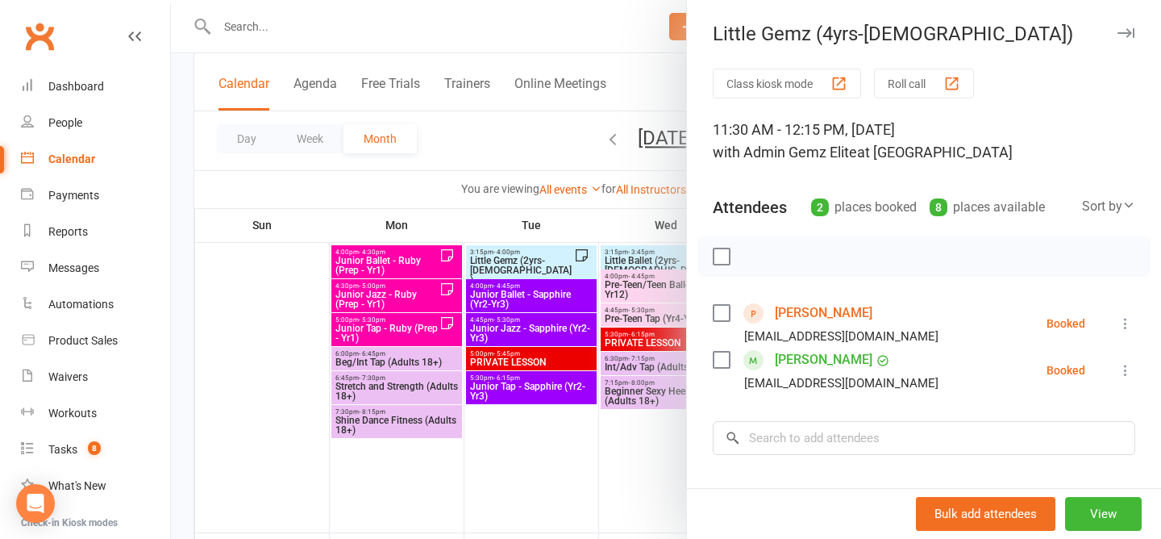
drag, startPoint x: 935, startPoint y: 310, endPoint x: 770, endPoint y: 308, distance: 164.5
click at [770, 309] on li "Aadhiran Balavinothan Priyab7018@gmail.com Booked More info Remove Check in Mar…" at bounding box center [924, 323] width 423 height 47
copy link "Aadhiran Balavinothan"
click at [971, 307] on li "Aadhiran Balavinothan Priyab7018@gmail.com Booked More info Remove Check in Mar…" at bounding box center [924, 323] width 423 height 47
click at [519, 140] on div at bounding box center [666, 269] width 990 height 539
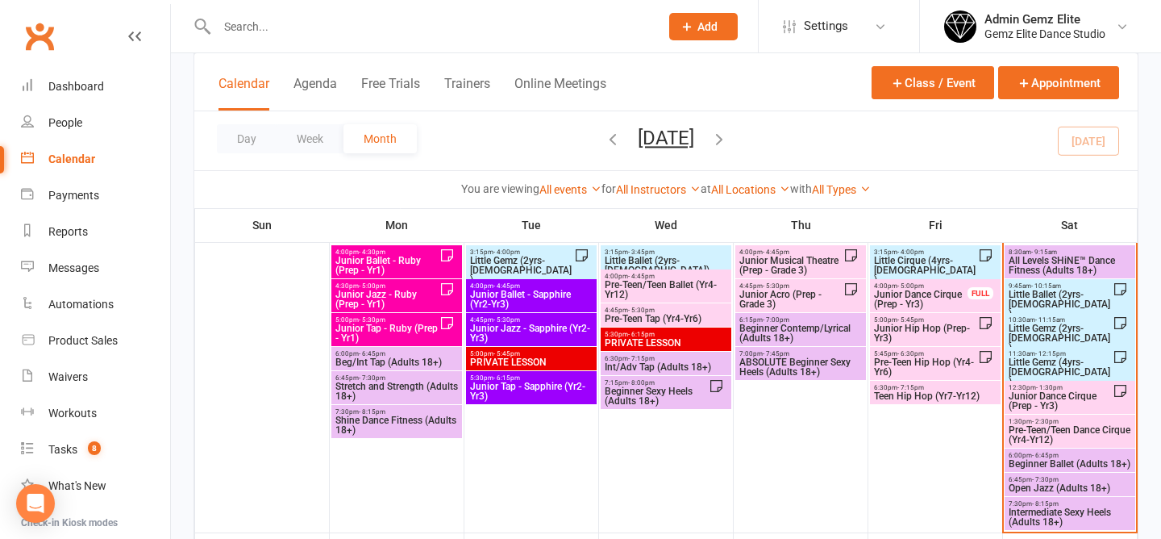
click at [1060, 358] on span "Little Gemz (4yrs-5yrs old)" at bounding box center [1060, 371] width 105 height 29
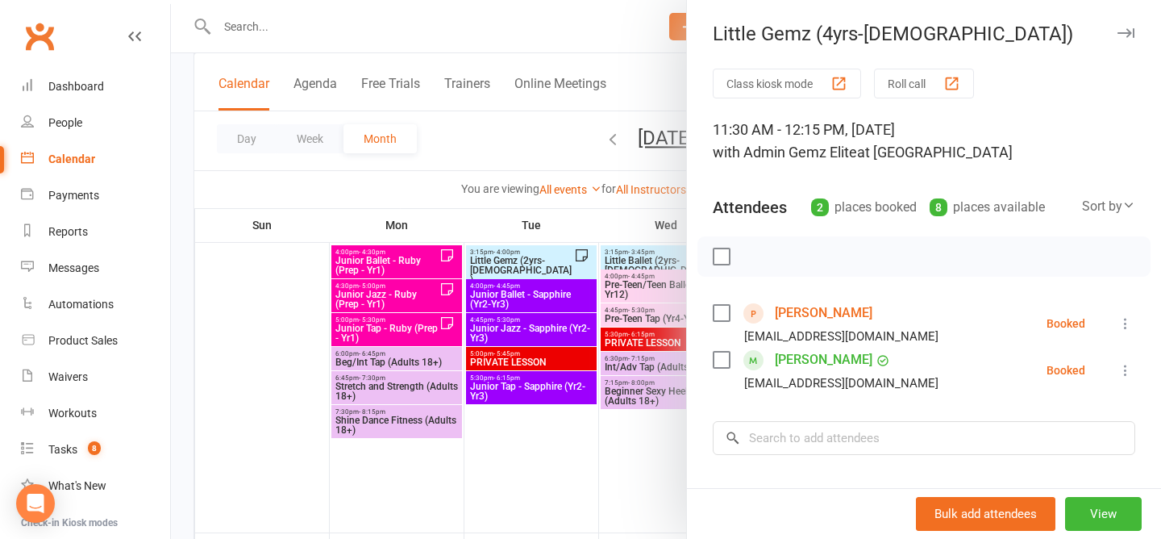
click at [1127, 319] on icon at bounding box center [1126, 323] width 16 height 16
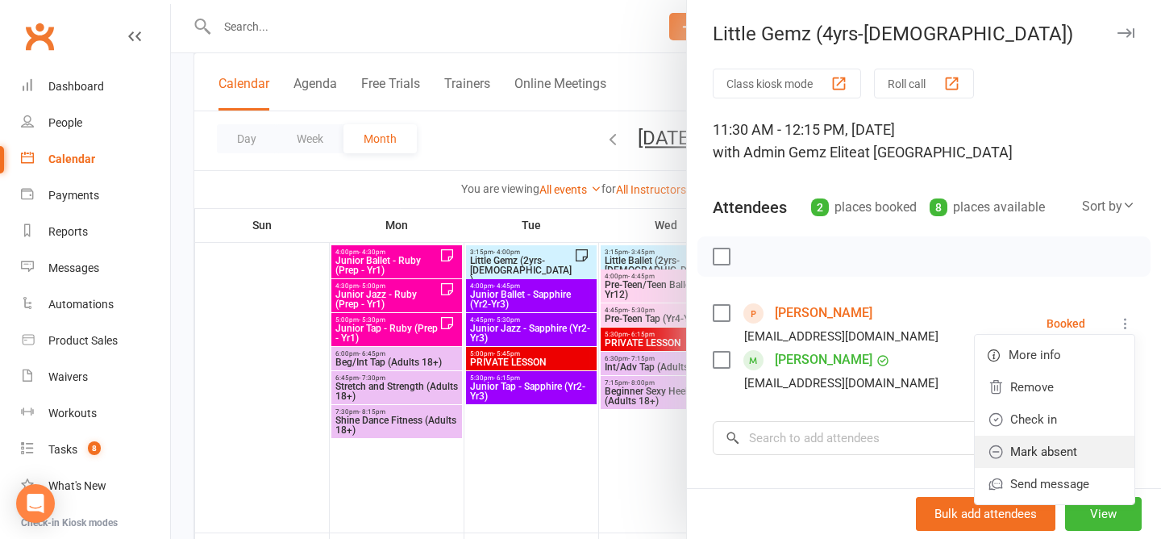
click at [1061, 453] on link "Mark absent" at bounding box center [1055, 452] width 160 height 32
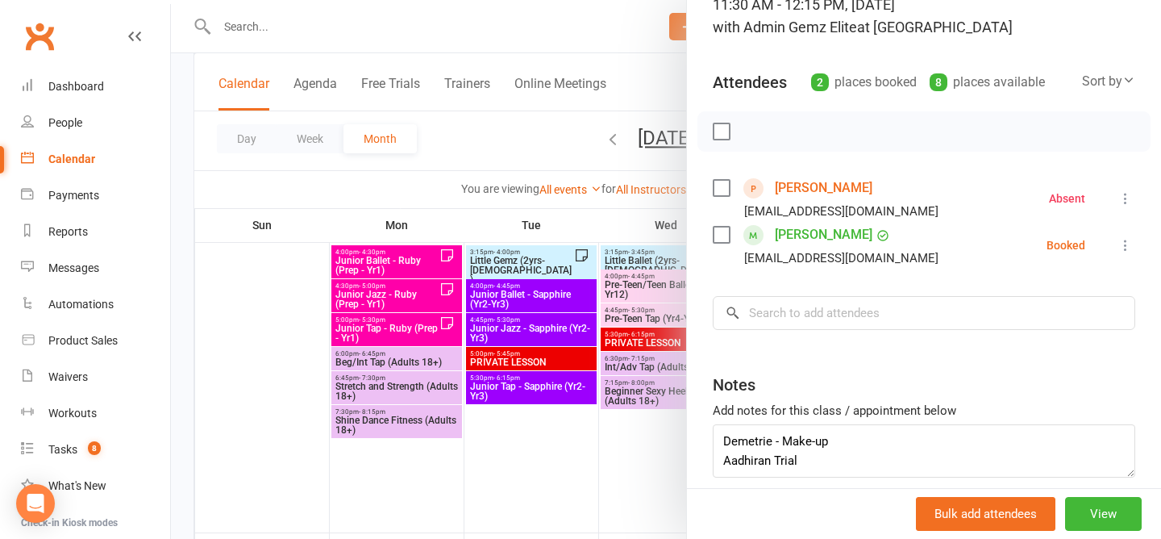
scroll to position [152, 0]
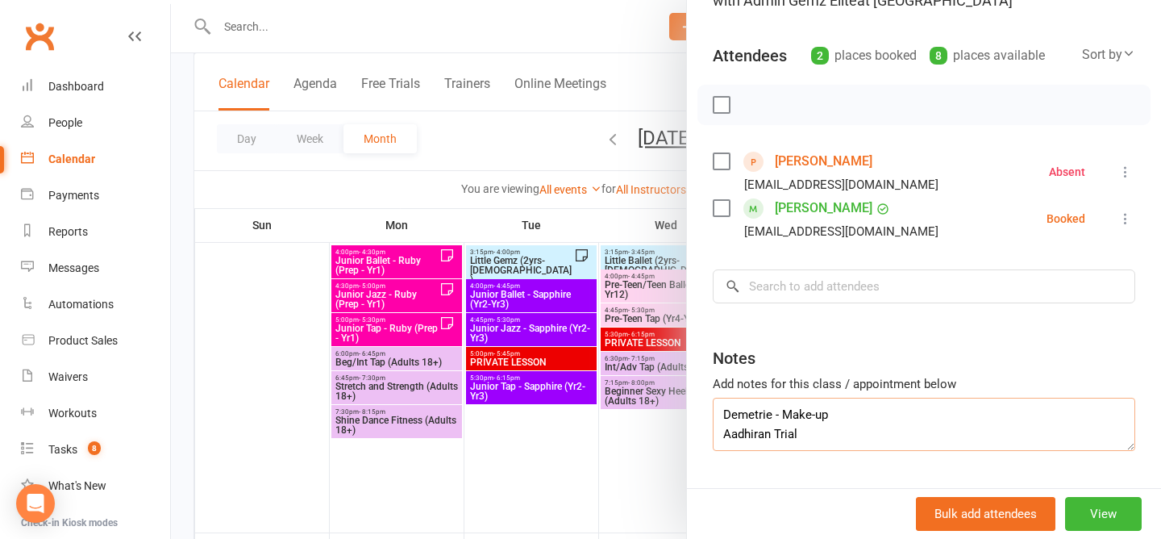
click at [857, 432] on textarea "Demetrie - Make-up Aadhiran Trial" at bounding box center [924, 424] width 423 height 53
type textarea "Demetrie - Make-up Aadhiran Trial (emailed not coming)"
click at [500, 151] on div at bounding box center [666, 269] width 990 height 539
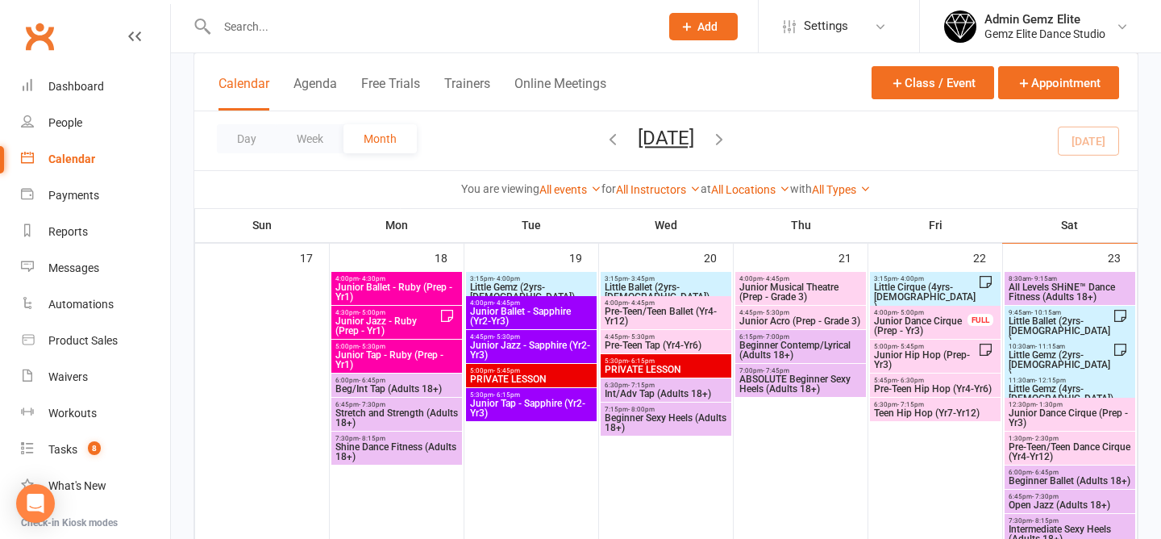
scroll to position [1034, 0]
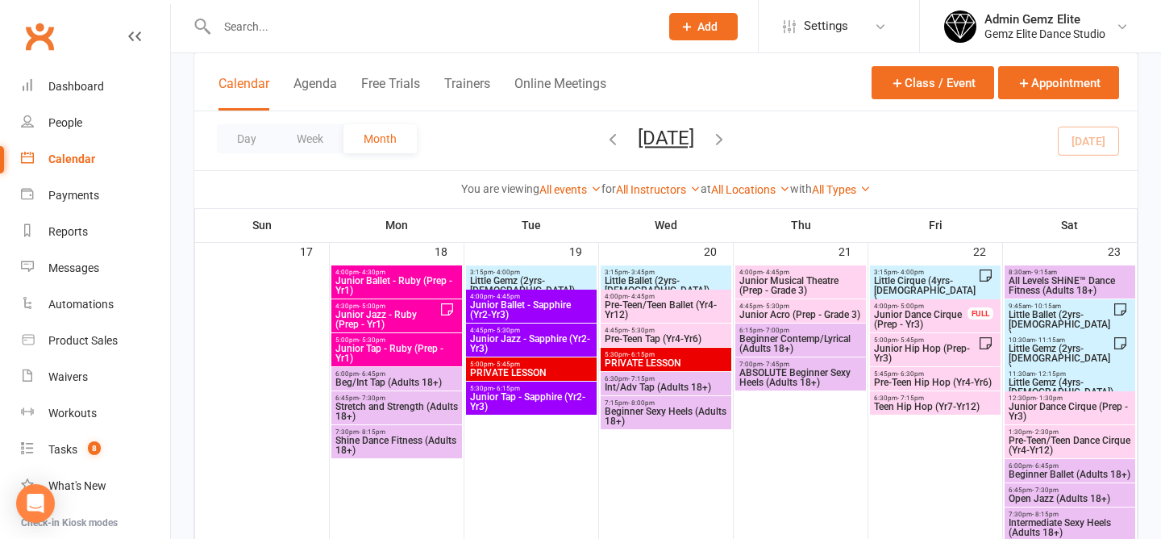
click at [1065, 377] on span "Little Gemz (4yrs-5yrs old)" at bounding box center [1070, 386] width 124 height 19
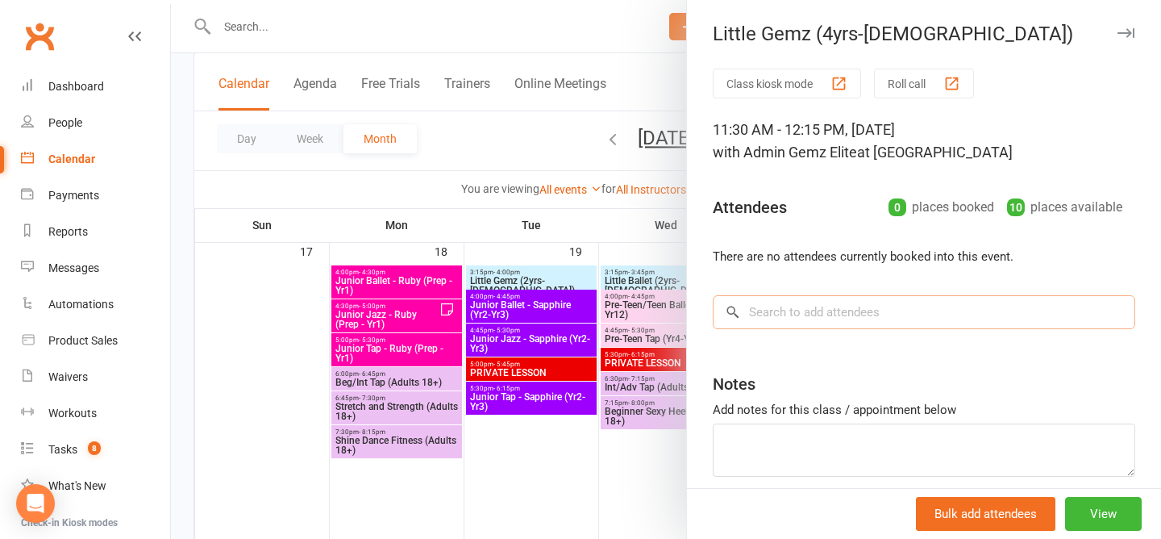
click at [848, 316] on input "search" at bounding box center [924, 312] width 423 height 34
paste input "Aadhiran Balavinothan"
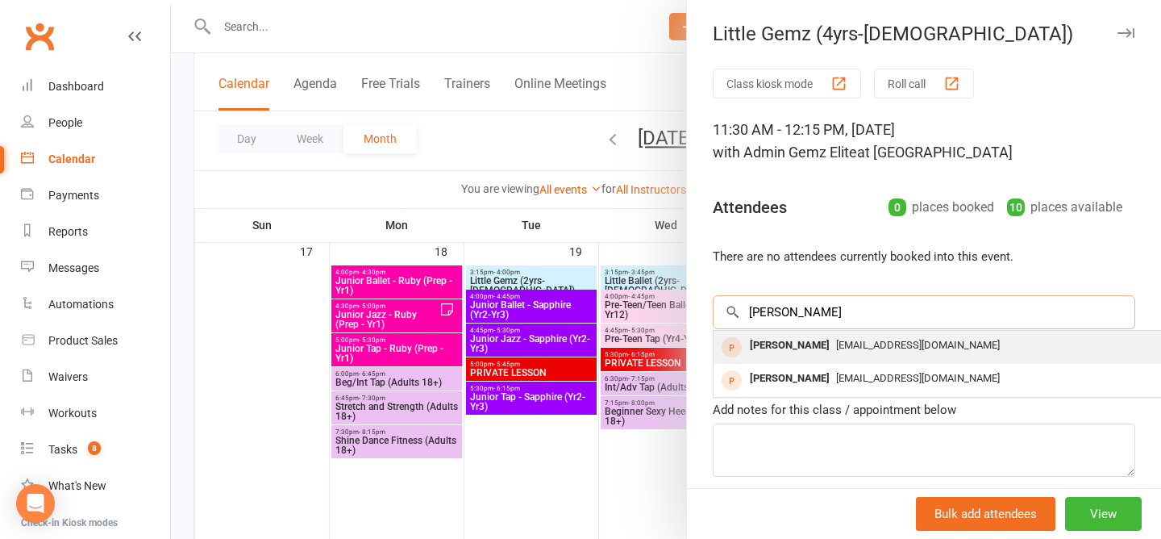
type input "Aadhiran Balavinothan"
click at [998, 347] on div "Priyab7018@gmail.com" at bounding box center [954, 345] width 469 height 23
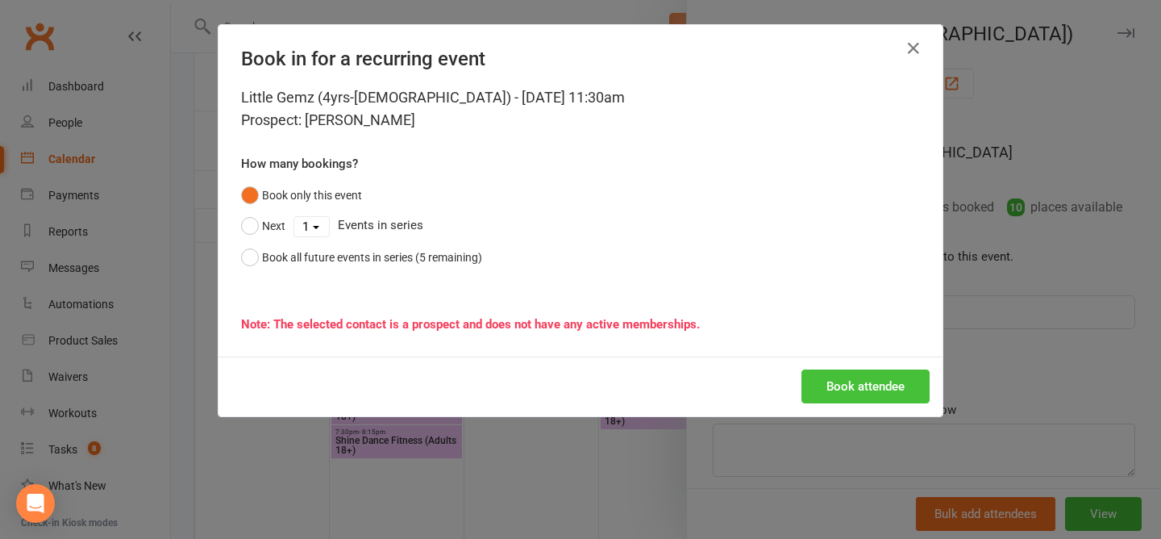
click at [878, 386] on button "Book attendee" at bounding box center [866, 386] width 128 height 34
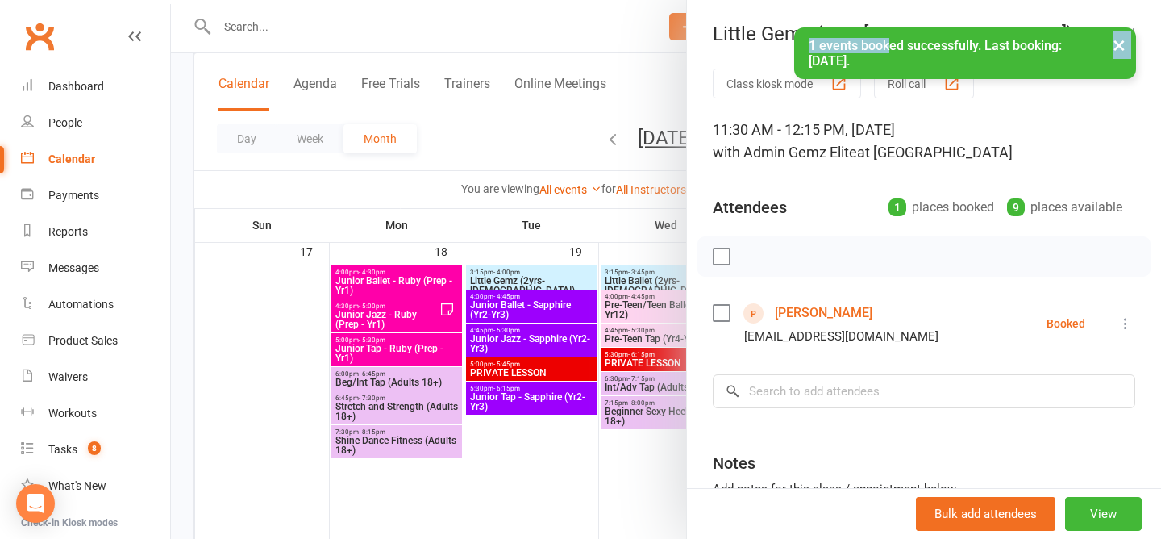
drag, startPoint x: 709, startPoint y: 32, endPoint x: 888, endPoint y: 48, distance: 179.7
click at [887, 27] on div "× 1 events booked successfully. Last booking: Aug 23, 2025." at bounding box center [570, 27] width 1140 height 0
click at [1017, 117] on div "Class kiosk mode Roll call 11:30 AM - 12:15 PM, Saturday, August, 23, 2025 with…" at bounding box center [924, 353] width 474 height 568
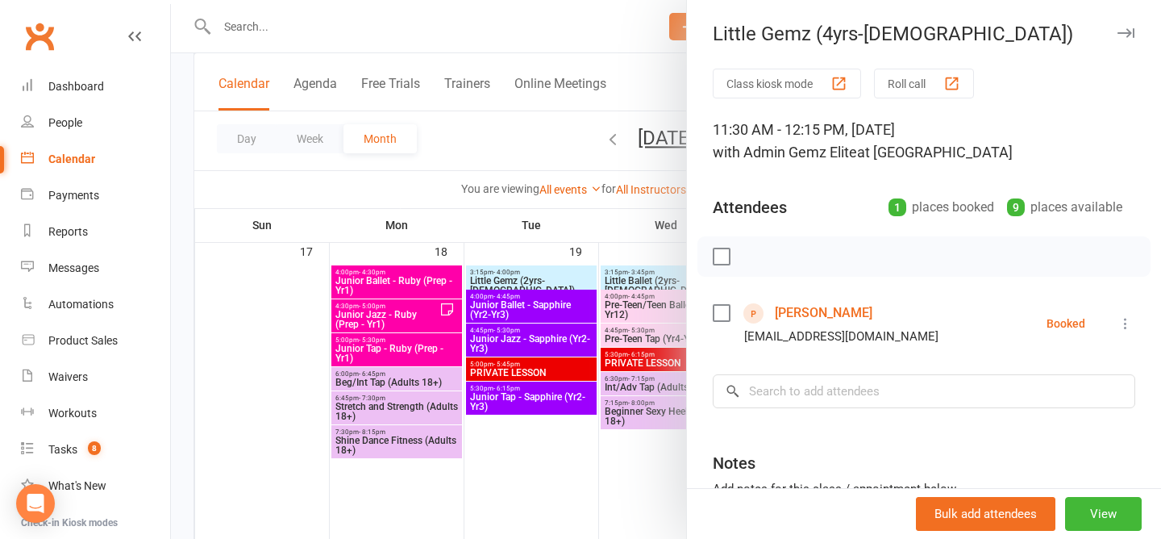
drag, startPoint x: 1037, startPoint y: 131, endPoint x: 705, endPoint y: 27, distance: 348.5
click at [705, 27] on div "Little Gemz (4yrs-5yrs old) Class kiosk mode Roll call 11:30 AM - 12:15 PM, Sat…" at bounding box center [923, 269] width 475 height 539
copy div "Little Gemz (4yrs-5yrs old) Class kiosk mode Roll call 11:30 AM - 12:15 PM, Sat…"
click at [812, 165] on div "Class kiosk mode Roll call 11:30 AM - 12:15 PM, Saturday, August, 23, 2025 with…" at bounding box center [924, 353] width 474 height 568
click at [462, 127] on div at bounding box center [666, 269] width 990 height 539
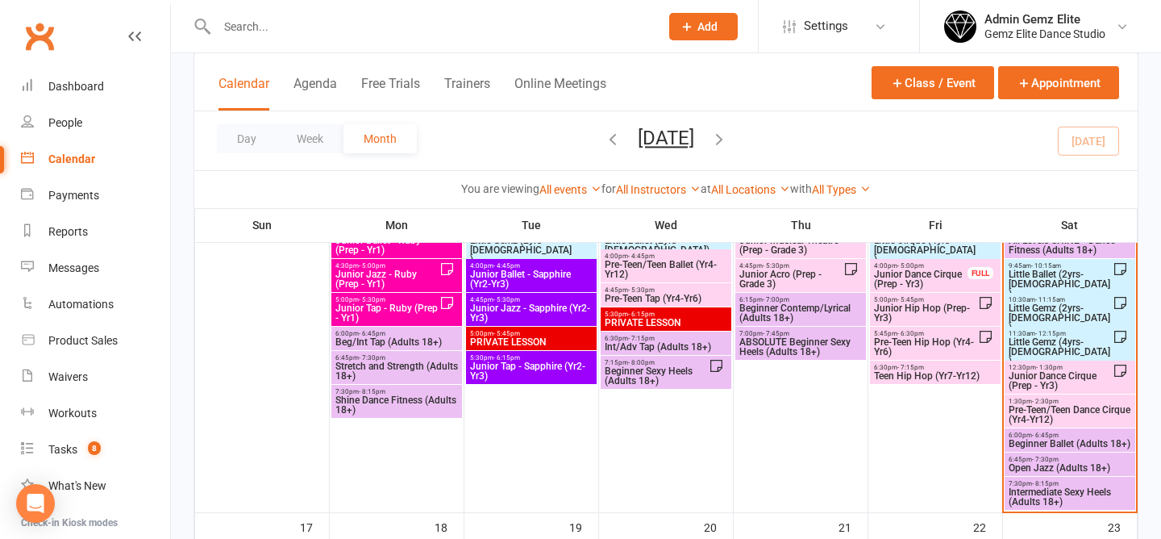
scroll to position [757, 0]
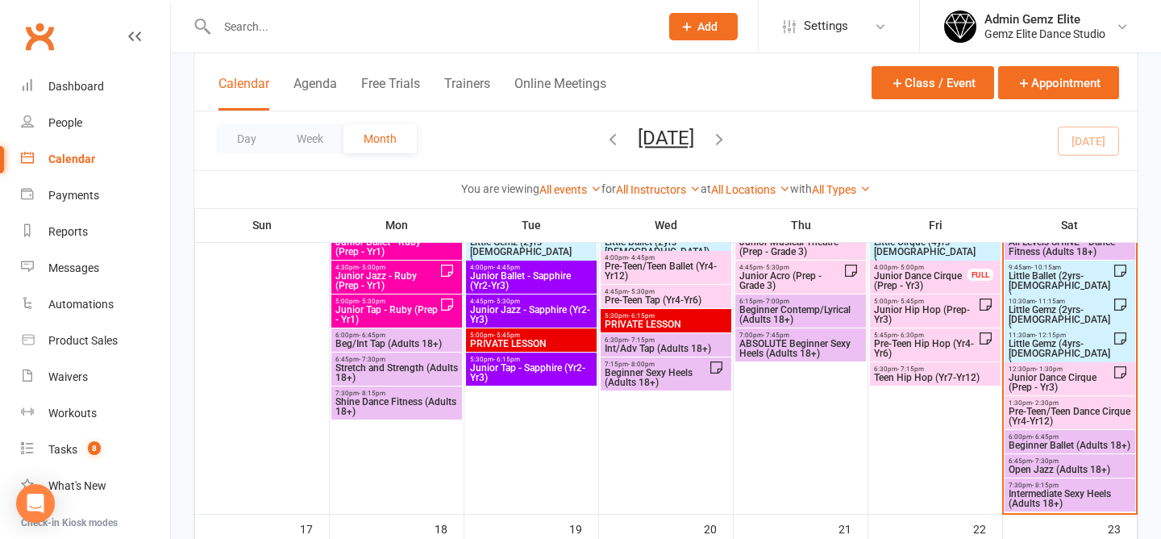
click at [1061, 315] on span "Little Gemz (2yrs-3yrs old)" at bounding box center [1060, 319] width 105 height 29
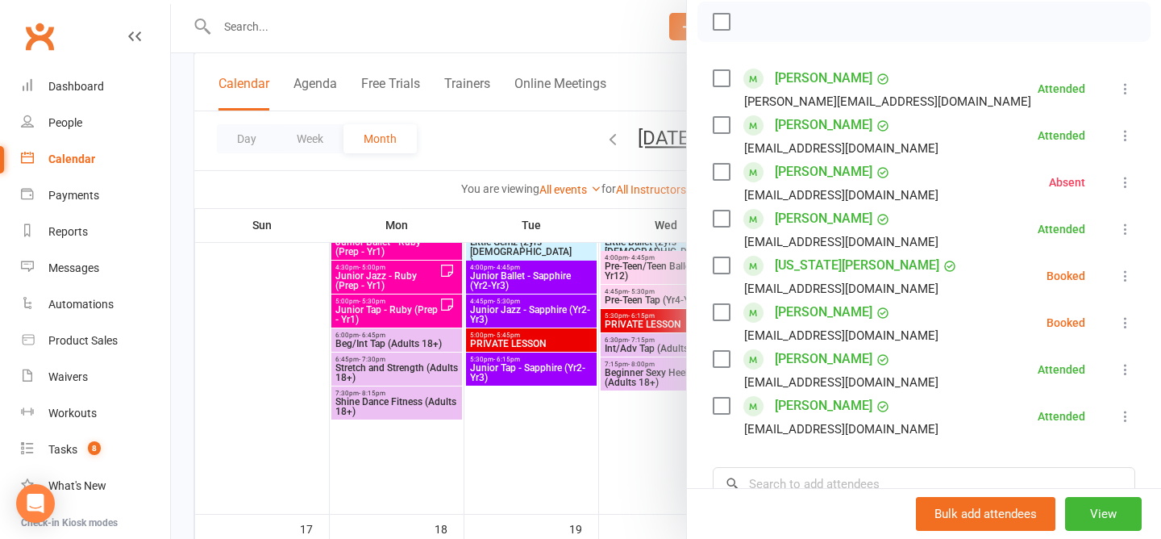
scroll to position [237, 0]
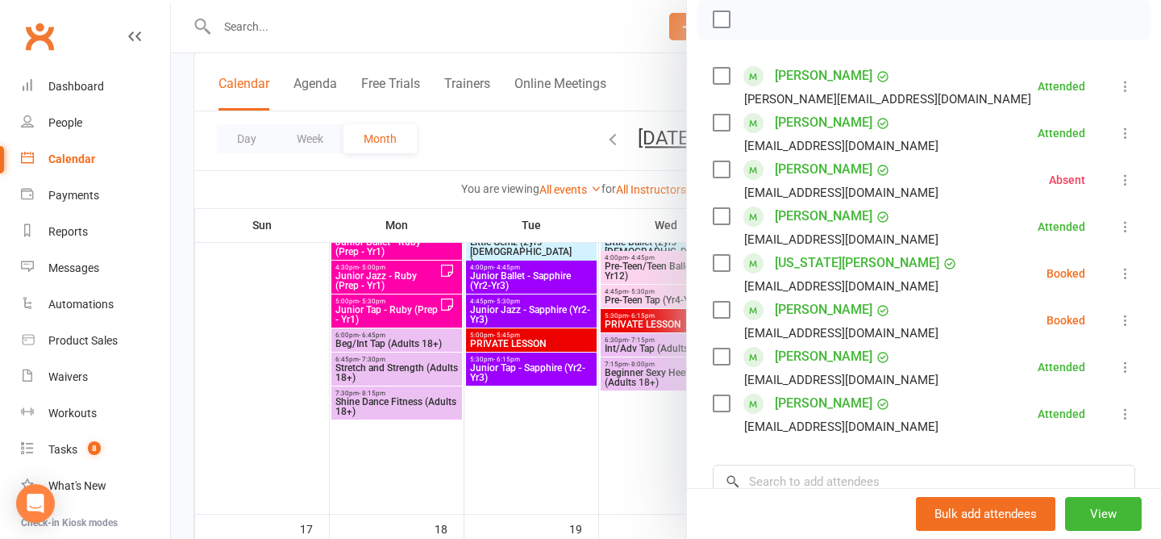
click at [486, 157] on div at bounding box center [666, 269] width 990 height 539
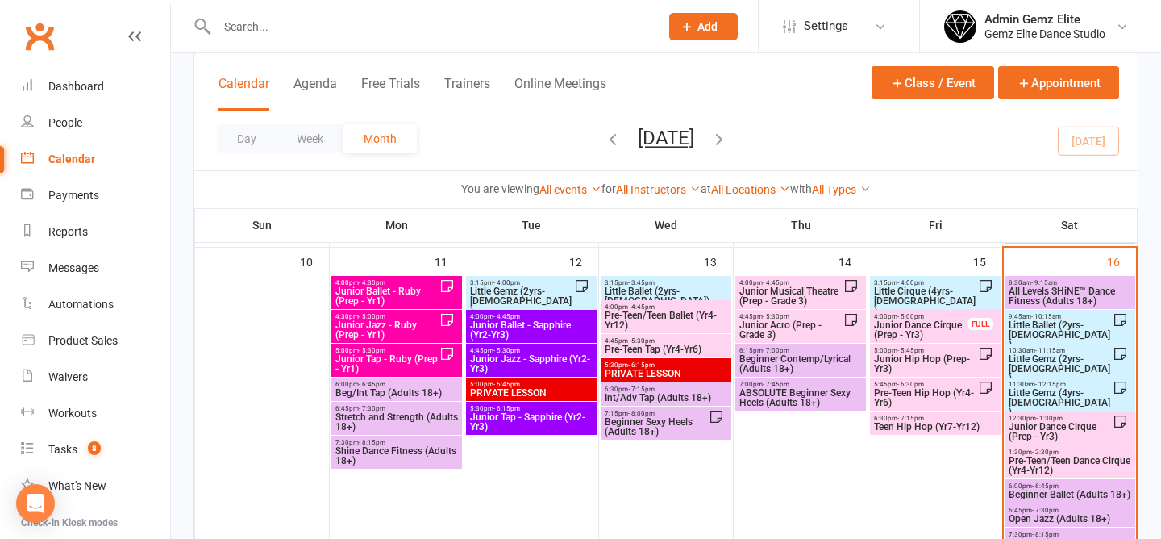
scroll to position [685, 0]
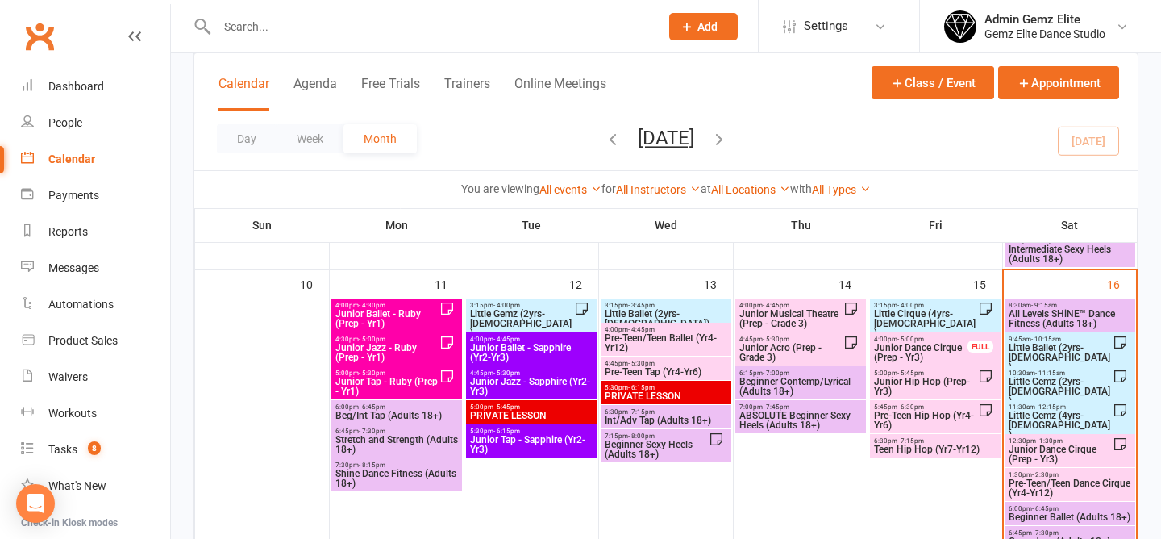
click at [1067, 353] on span "Little Ballet (2yrs-5yrs old)" at bounding box center [1060, 357] width 105 height 29
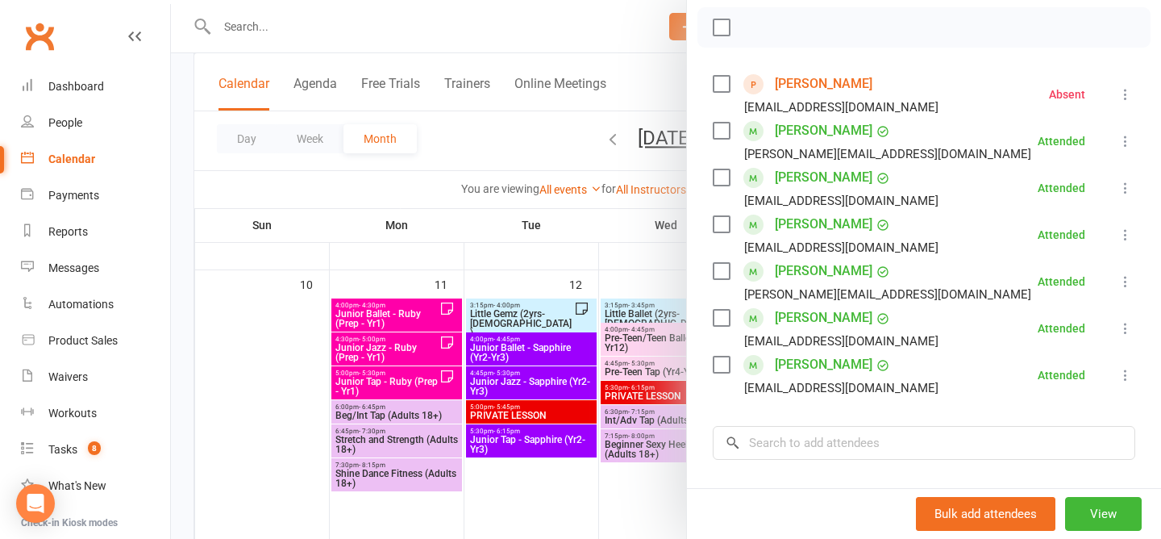
scroll to position [239, 0]
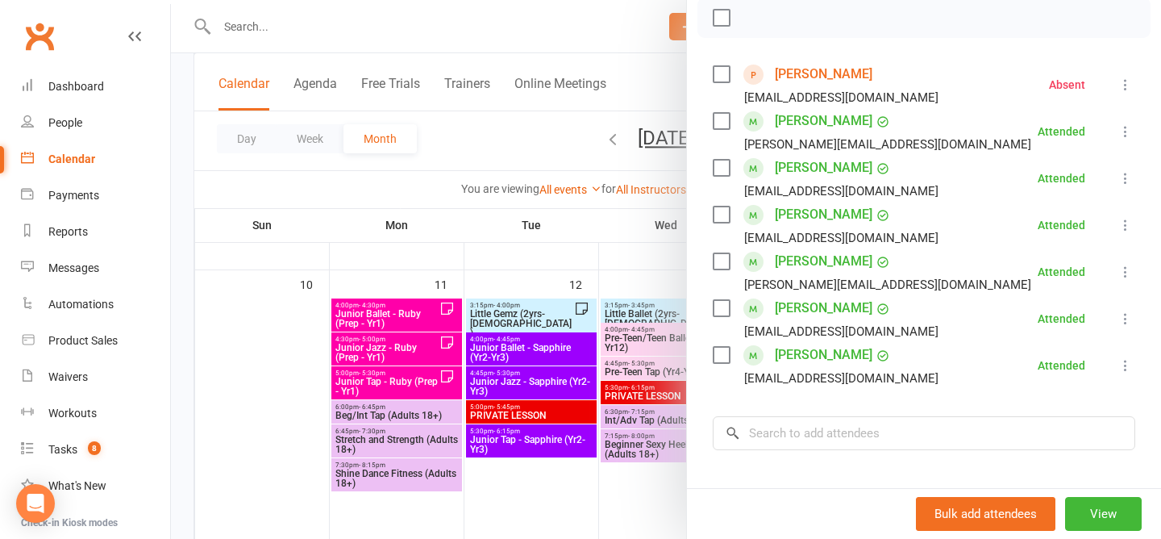
click at [518, 148] on div at bounding box center [666, 269] width 990 height 539
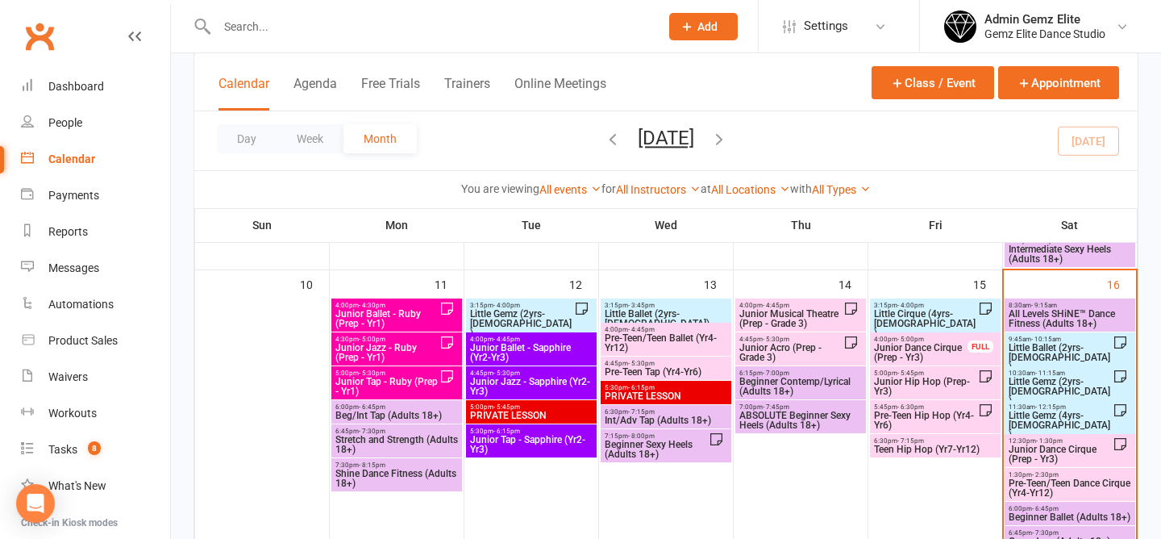
click at [1061, 415] on span "Little Gemz (4yrs-[DEMOGRAPHIC_DATA])" at bounding box center [1060, 425] width 105 height 29
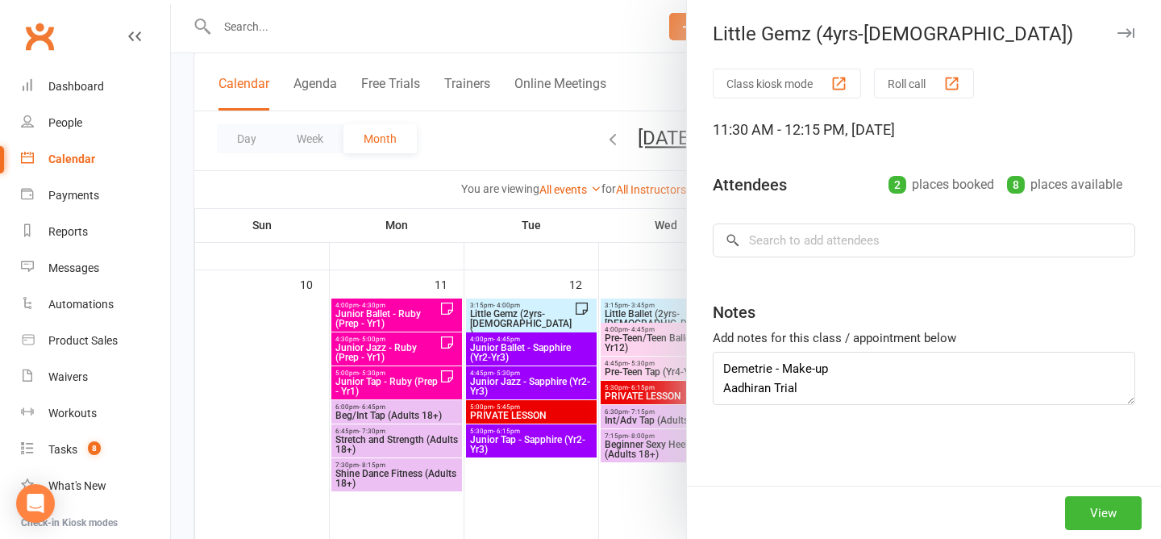
type textarea "Demetrie - Make-up Aadhiran Trial (emailed not coming)"
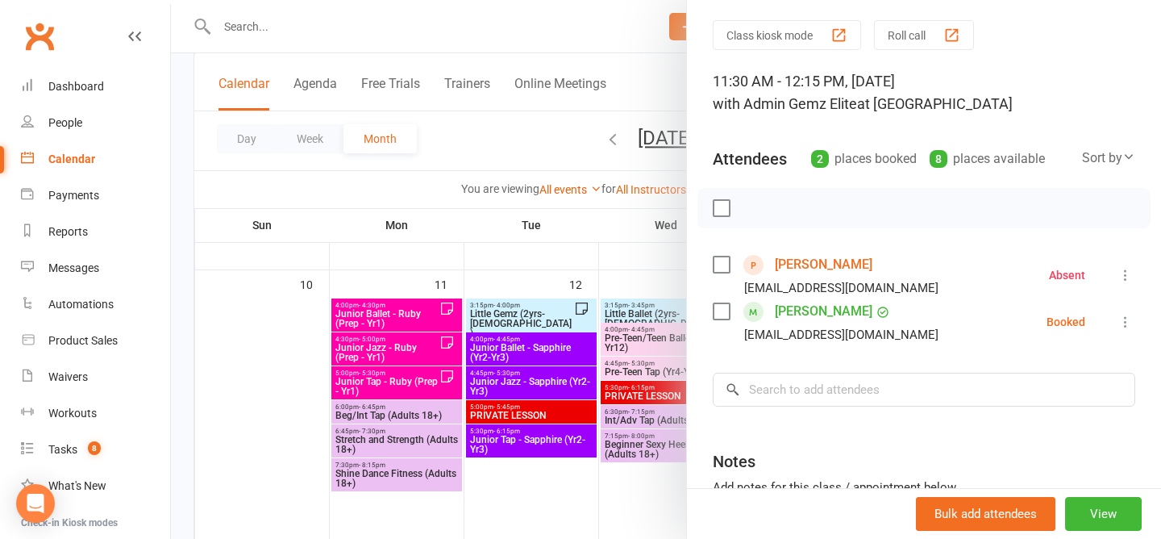
scroll to position [61, 0]
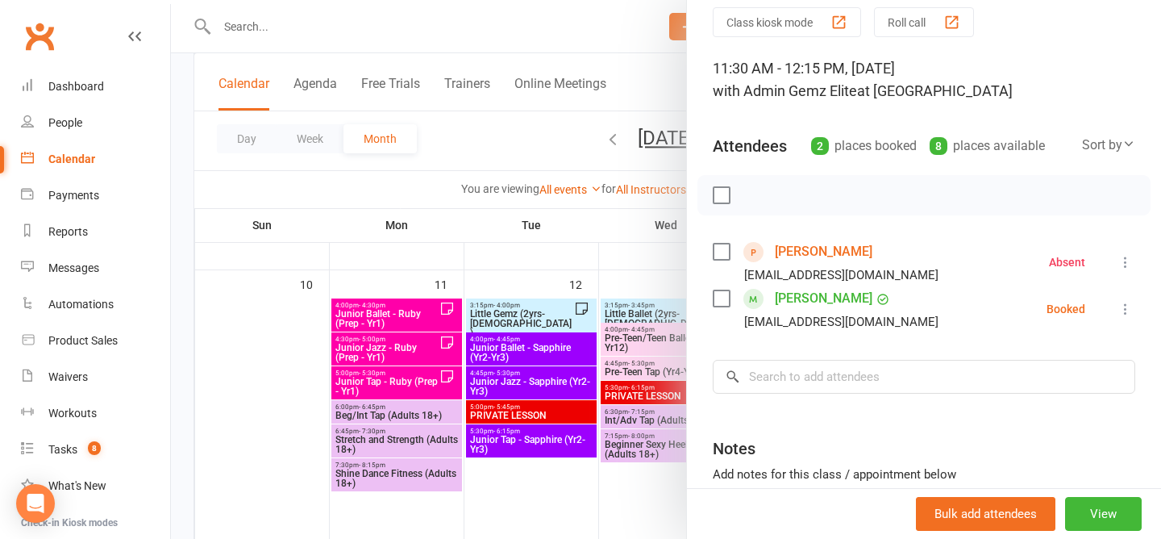
click at [529, 132] on div at bounding box center [666, 269] width 990 height 539
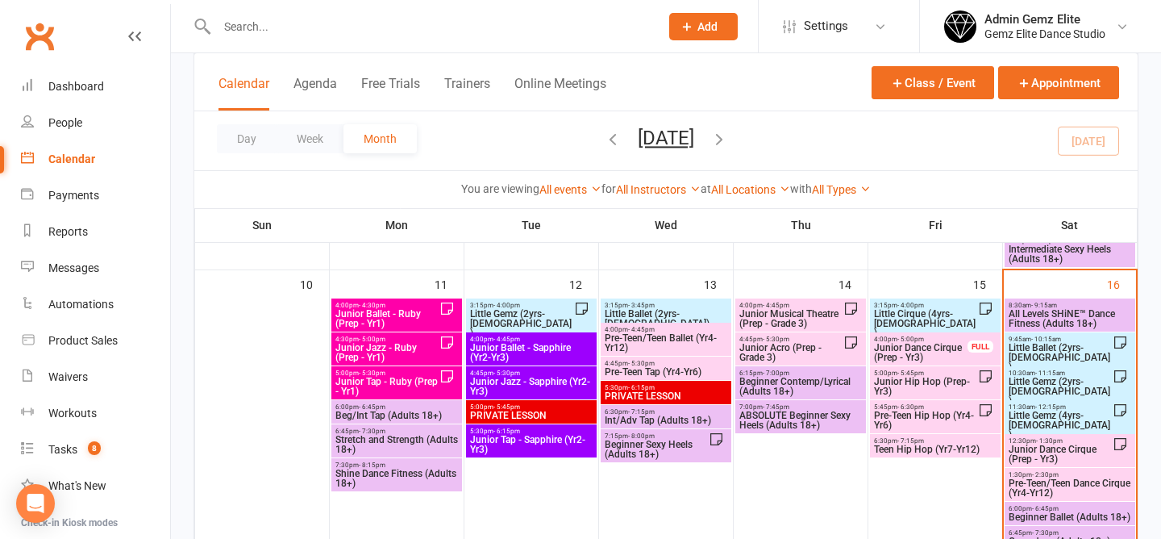
click at [1040, 381] on span "Little Gemz (2yrs-3yrs old)" at bounding box center [1060, 391] width 105 height 29
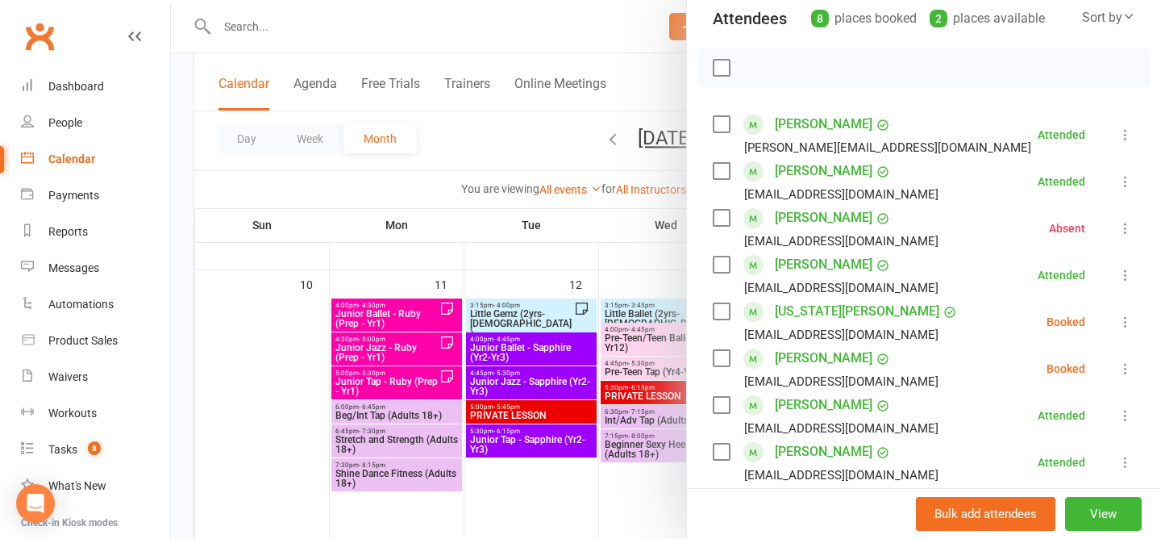
scroll to position [210, 0]
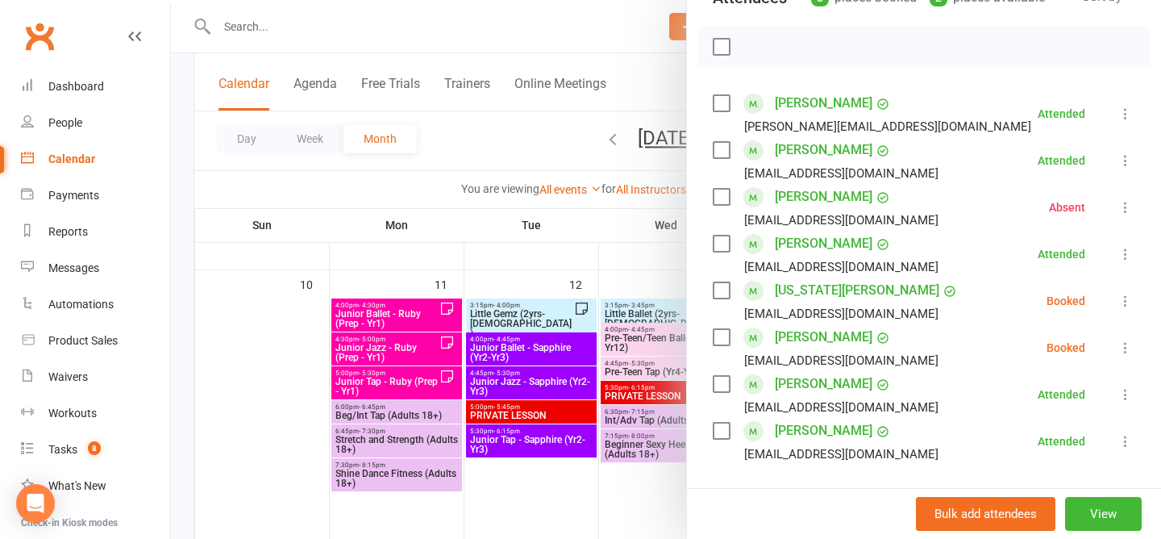
click at [1124, 348] on icon at bounding box center [1126, 348] width 16 height 16
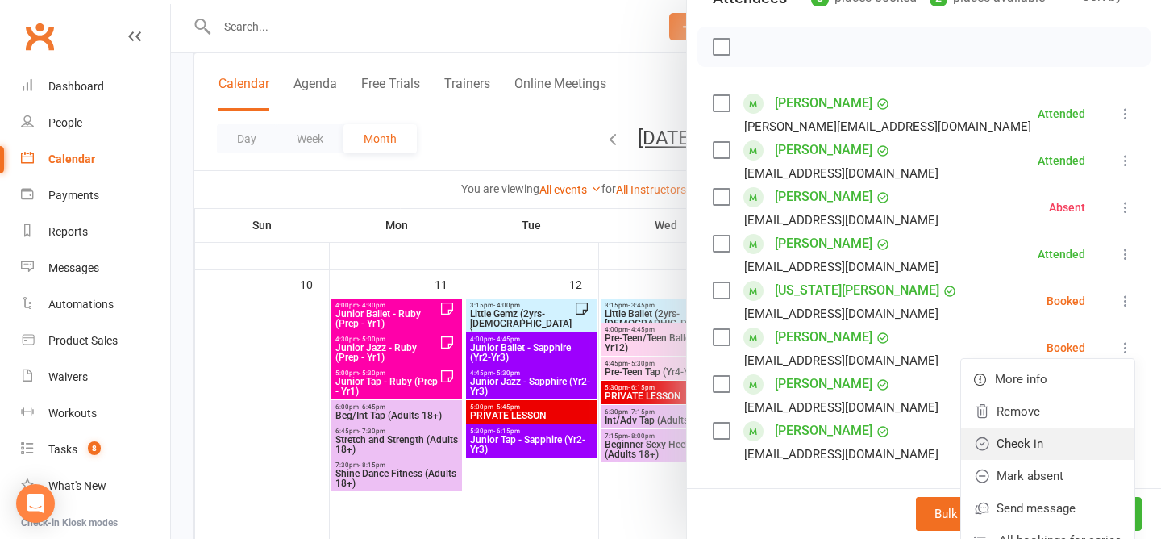
click at [1048, 449] on link "Check in" at bounding box center [1047, 443] width 173 height 32
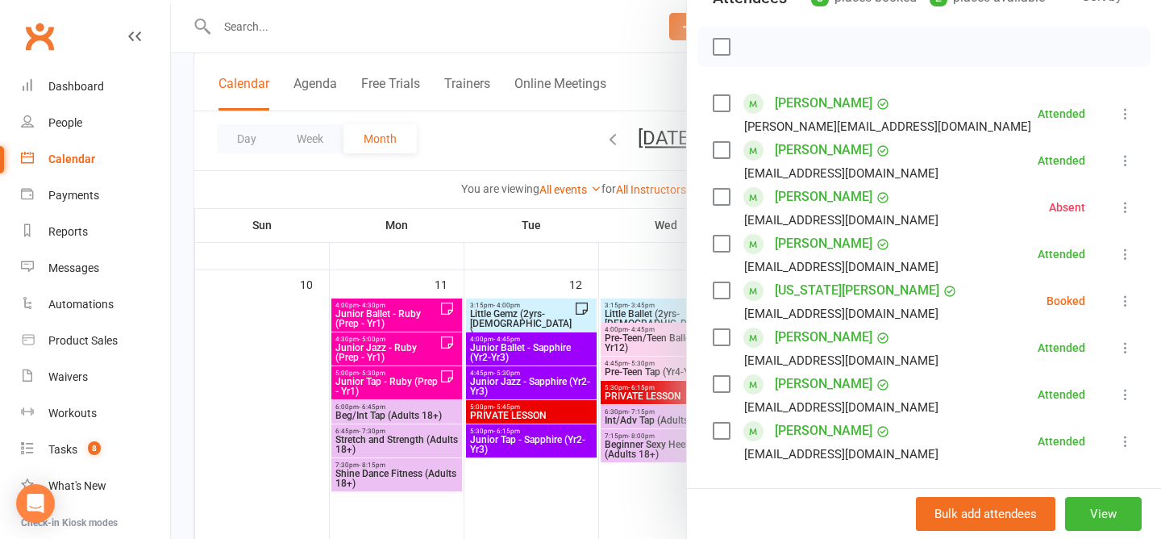
click at [550, 132] on div at bounding box center [666, 269] width 990 height 539
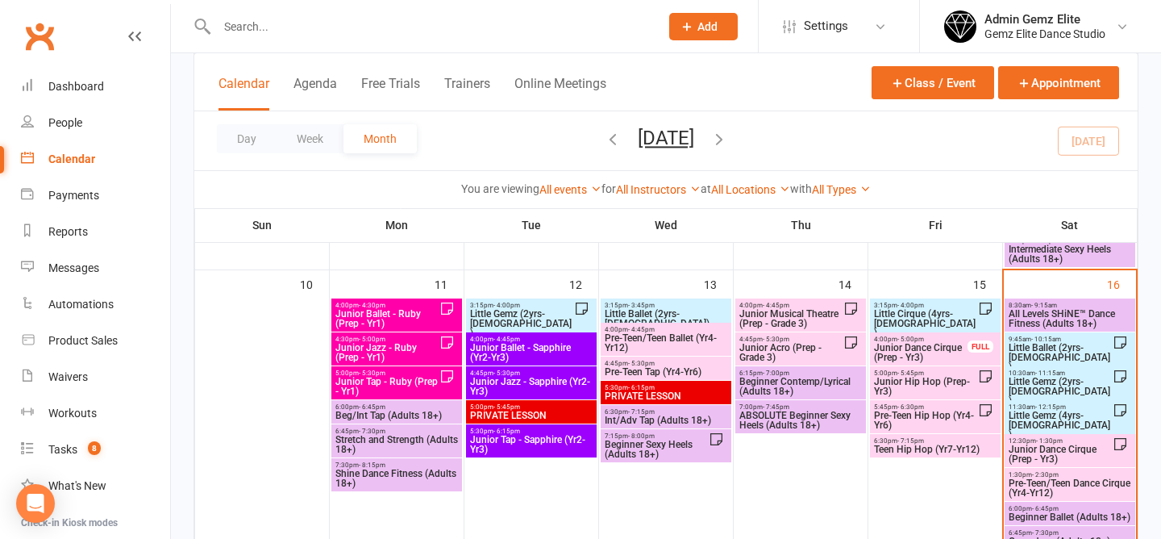
click at [1052, 384] on span "Little Gemz (2yrs-3yrs old)" at bounding box center [1060, 391] width 105 height 29
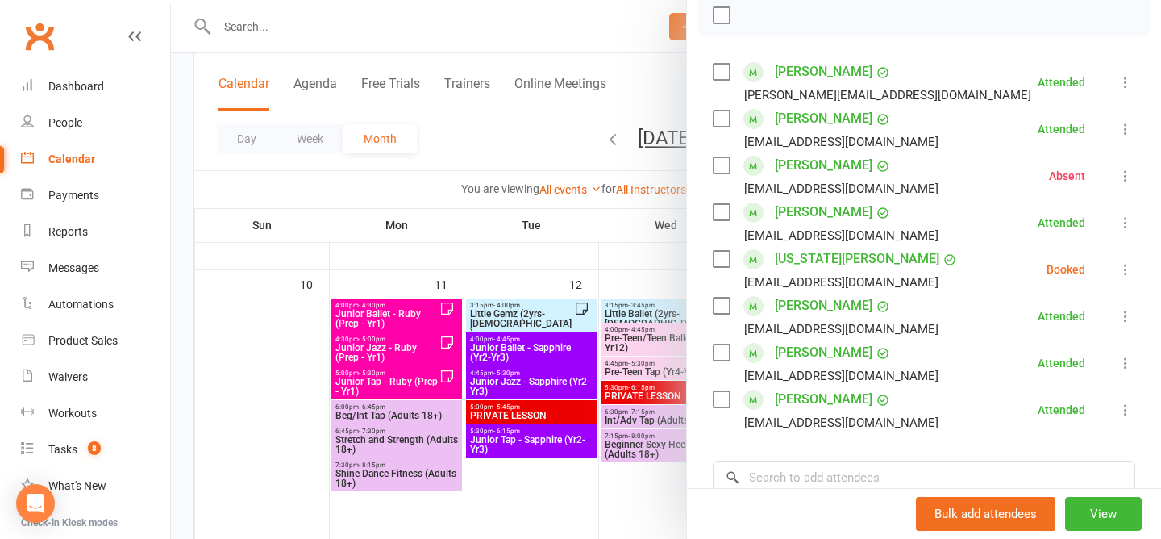
scroll to position [233, 0]
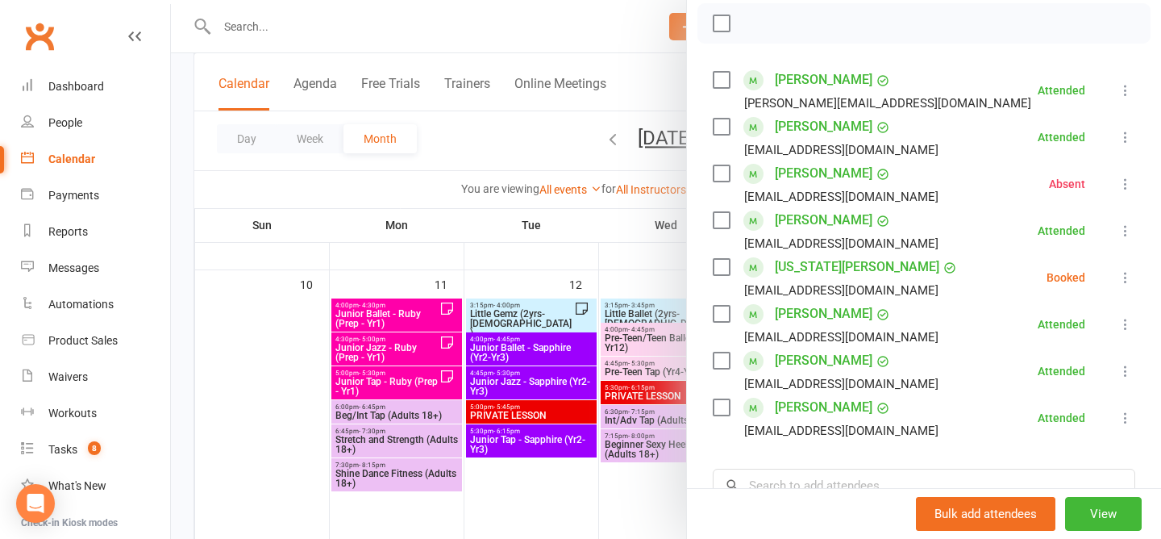
click at [511, 127] on div at bounding box center [666, 269] width 990 height 539
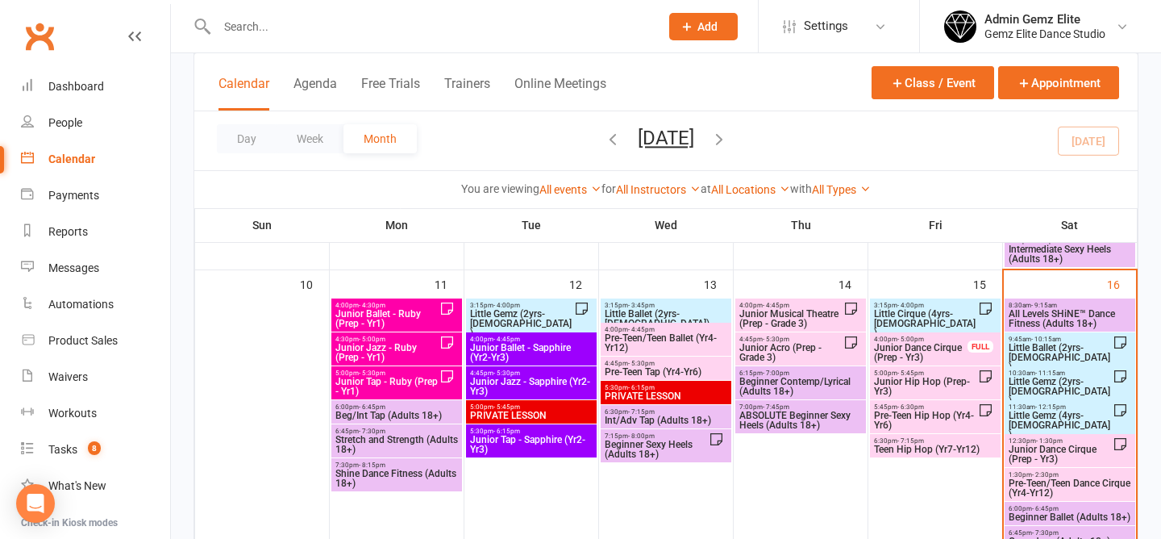
click at [1043, 377] on span "Little Gemz (2yrs-3yrs old)" at bounding box center [1060, 391] width 105 height 29
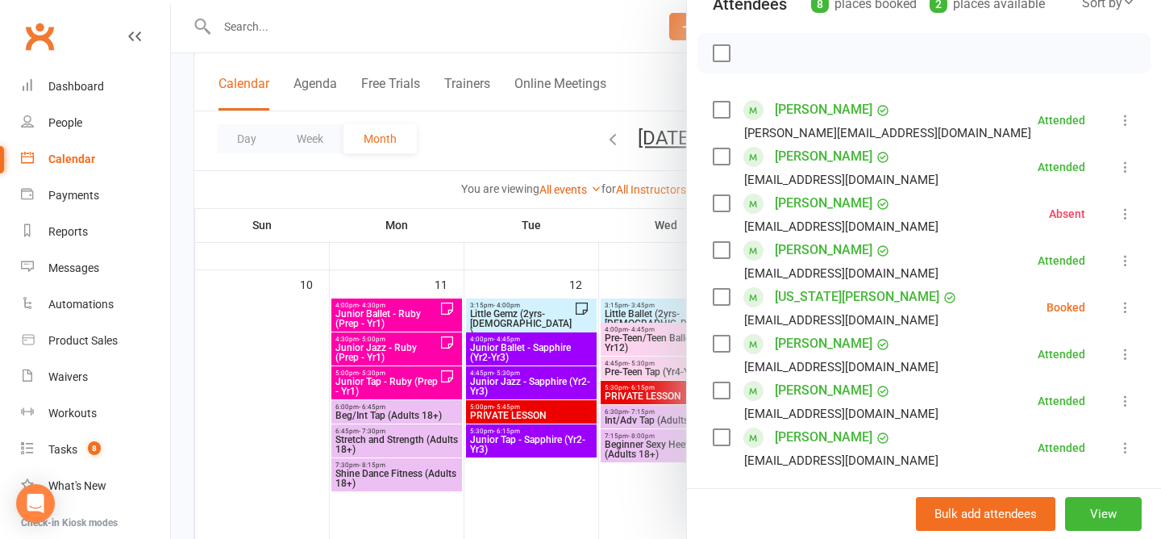
scroll to position [211, 0]
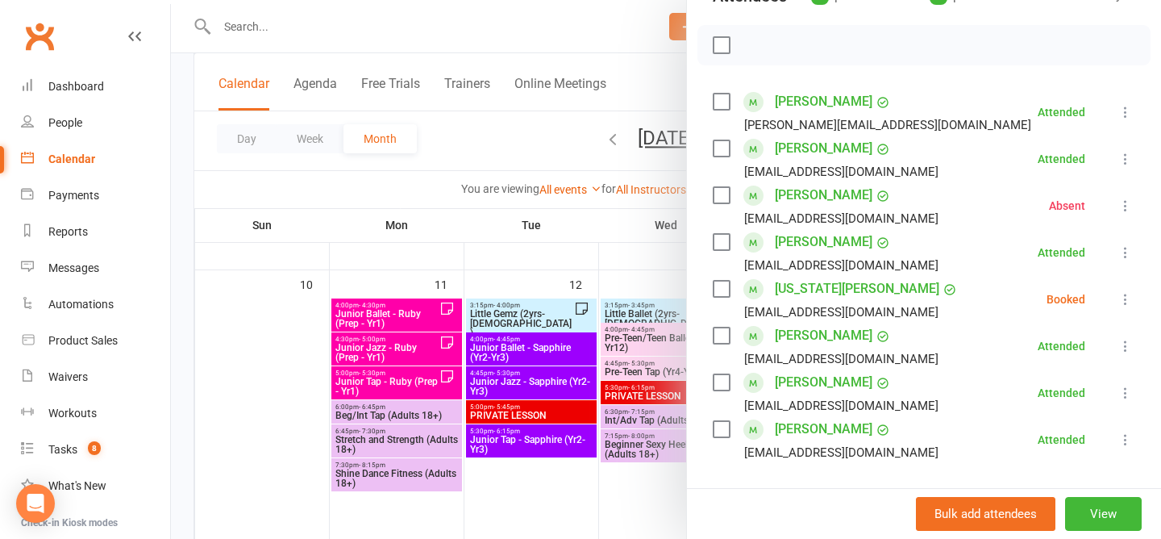
click at [512, 136] on div at bounding box center [666, 269] width 990 height 539
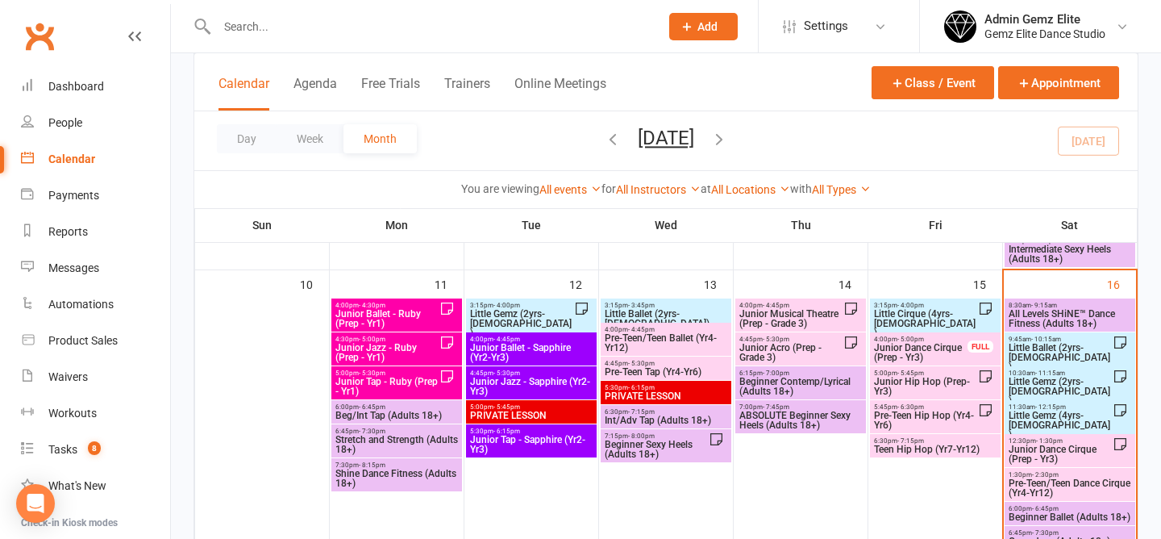
click at [1060, 387] on span "Little Gemz (2yrs-3yrs old)" at bounding box center [1060, 391] width 105 height 29
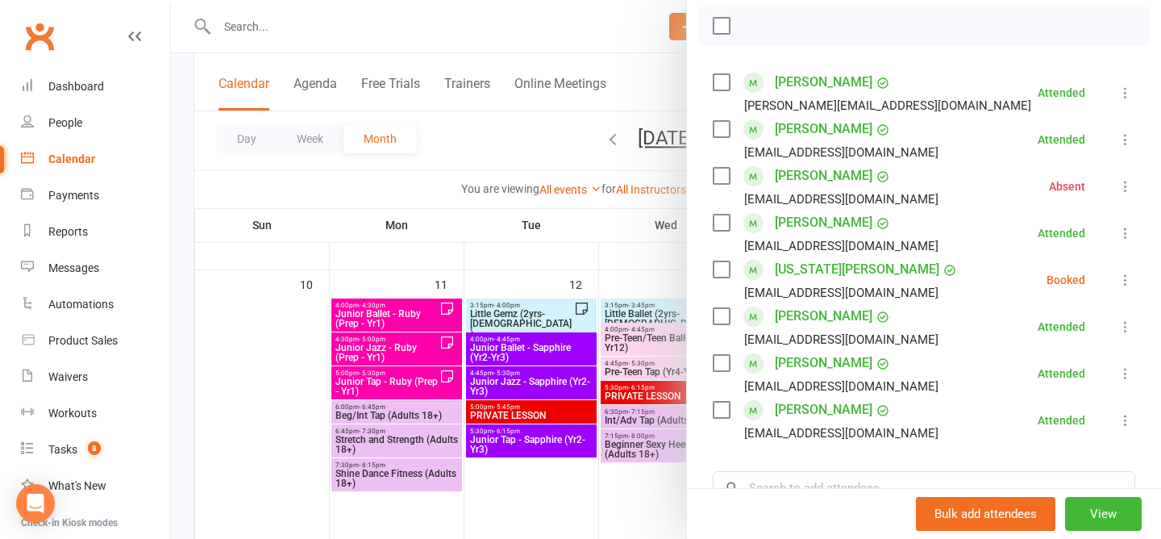
scroll to position [228, 0]
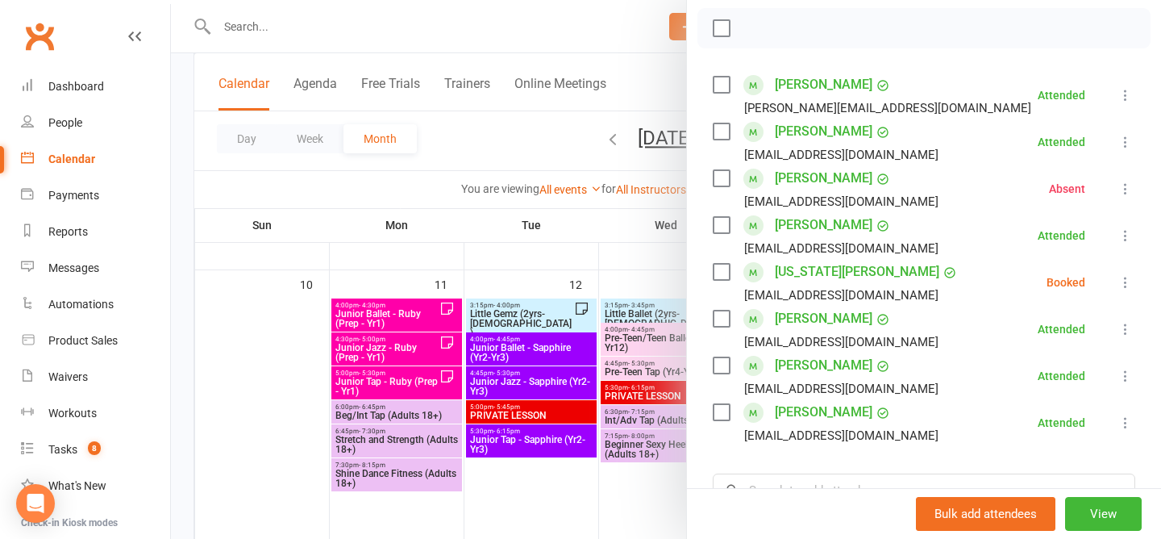
click at [1140, 281] on div "Class kiosk mode Roll call 10:30 AM - 11:15 AM, Saturday, August, 16, 2025 with…" at bounding box center [924, 287] width 474 height 895
click at [1128, 284] on icon at bounding box center [1126, 282] width 16 height 16
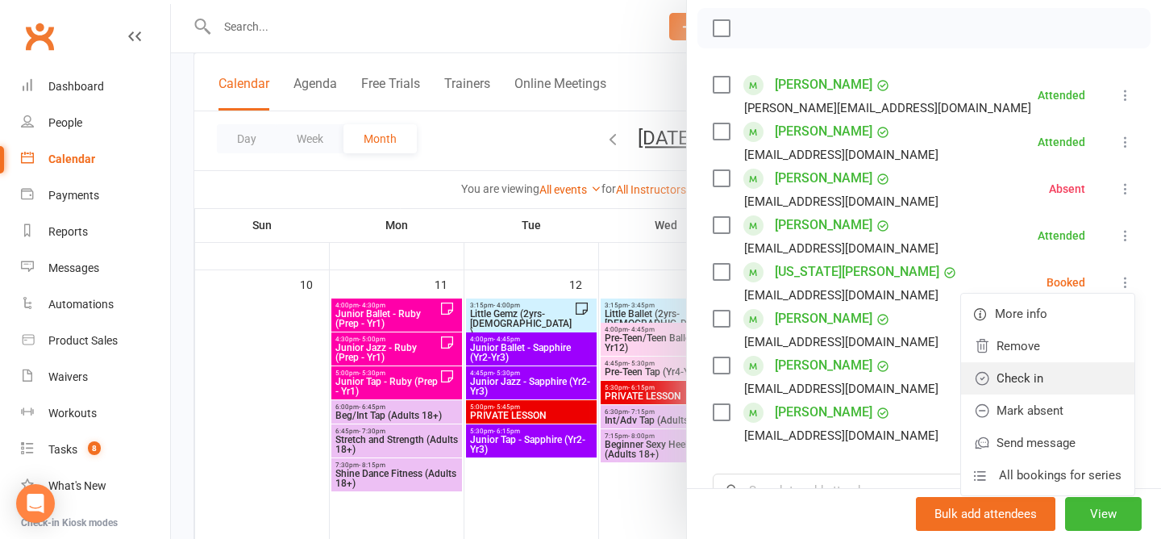
click at [1037, 376] on link "Check in" at bounding box center [1047, 378] width 173 height 32
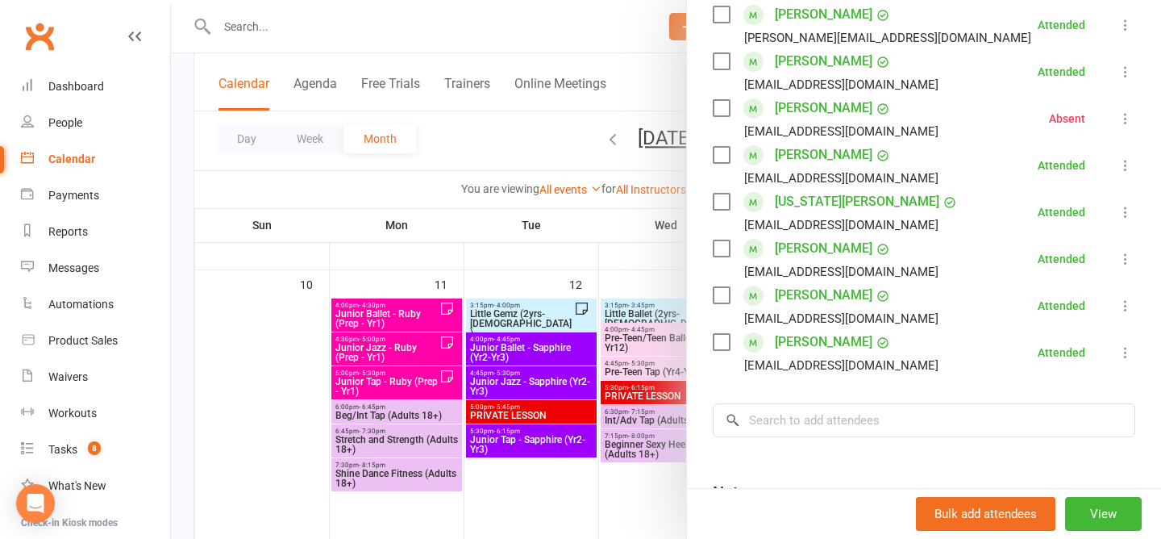
scroll to position [310, 0]
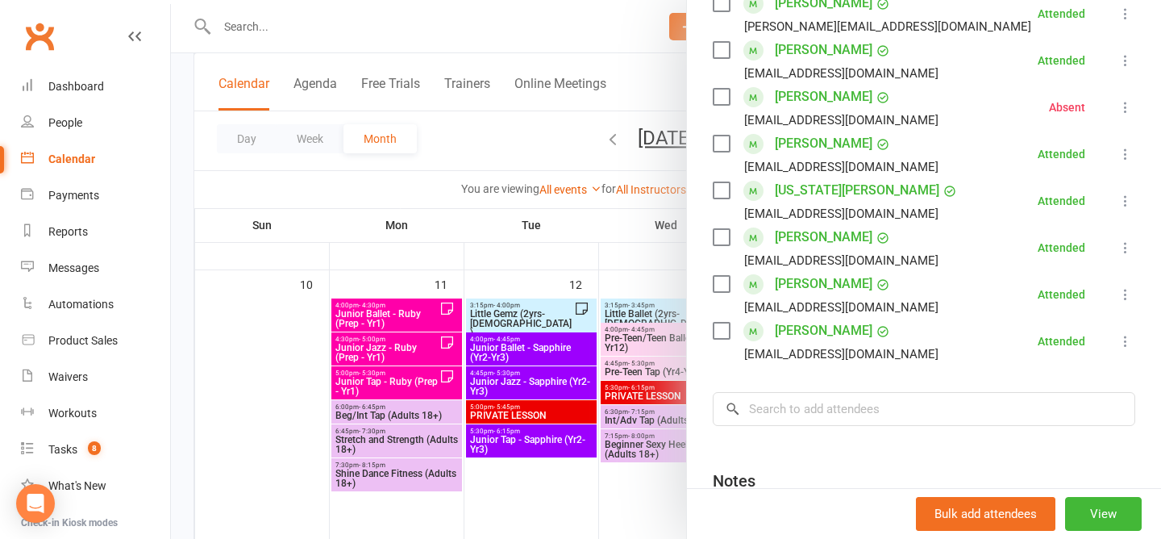
click at [451, 144] on div at bounding box center [666, 269] width 990 height 539
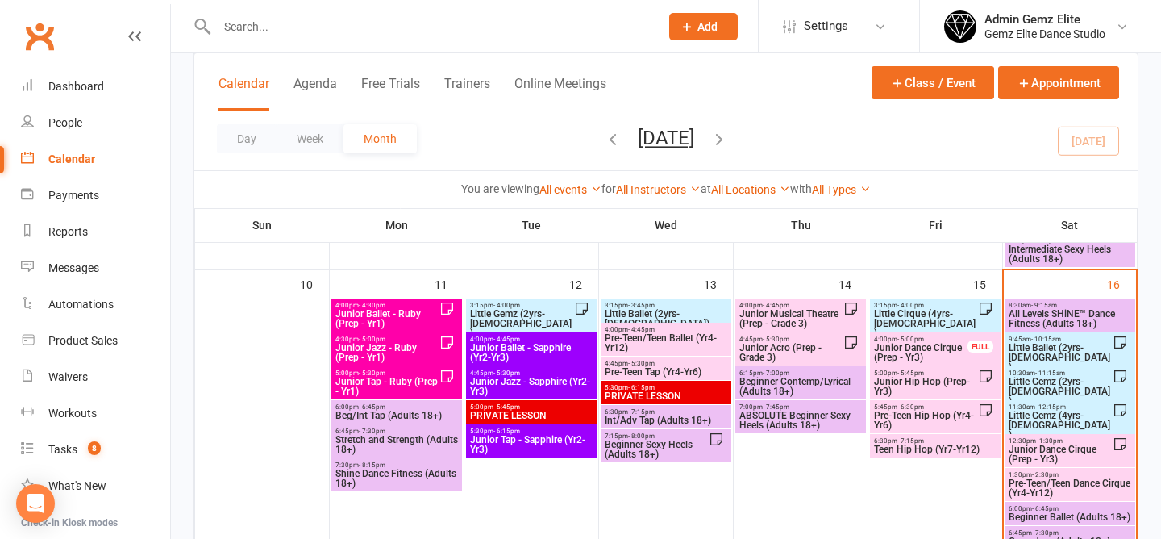
click at [1024, 415] on span "Little Gemz (4yrs-5yrs old)" at bounding box center [1060, 425] width 105 height 29
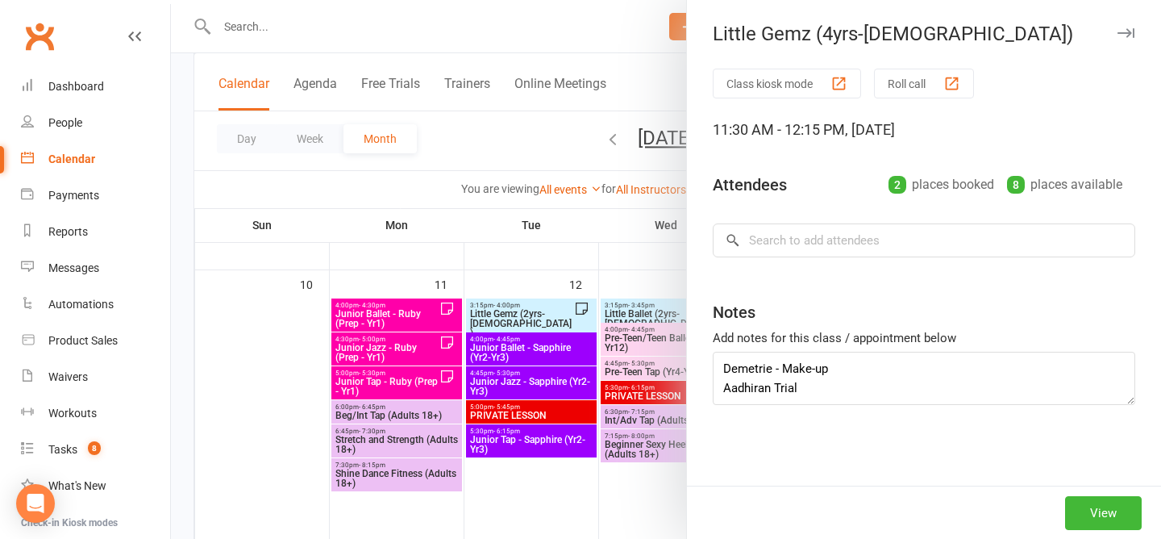
type textarea "Demetrie - Make-up Aadhiran Trial (emailed not coming)"
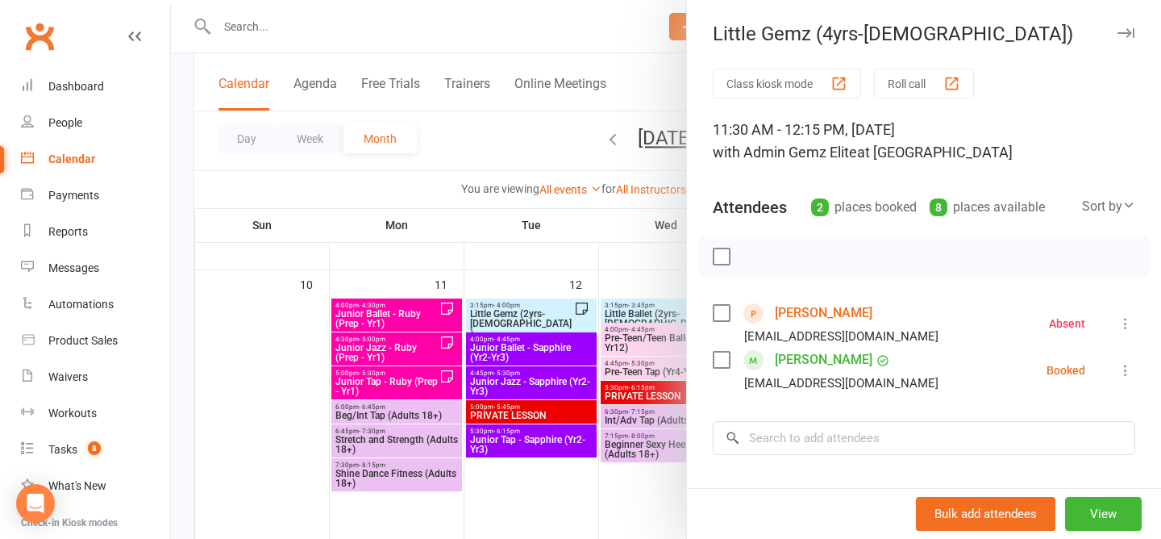
click at [529, 141] on div at bounding box center [666, 269] width 990 height 539
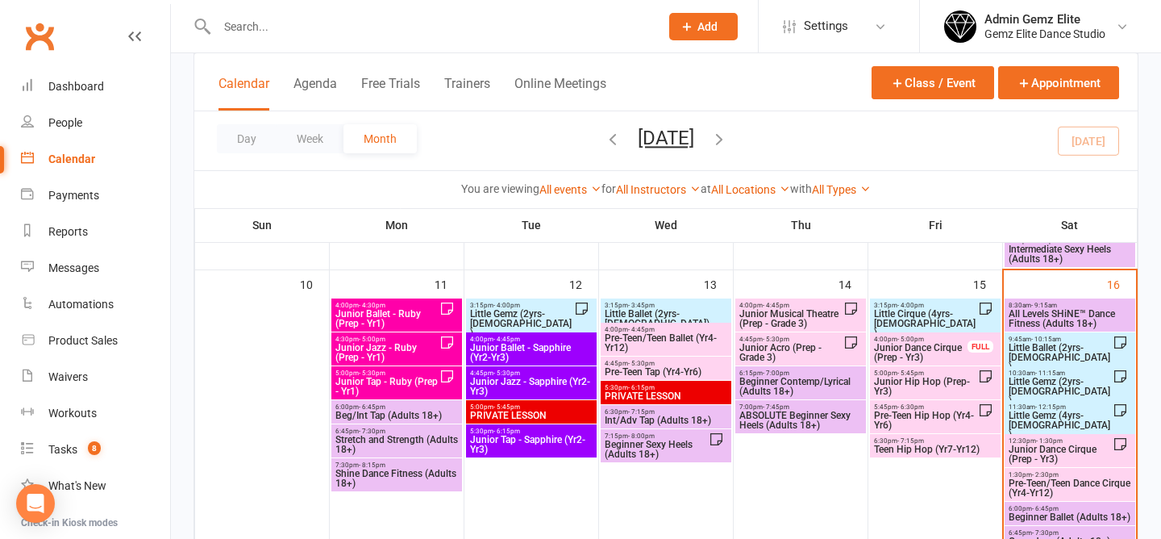
click at [1076, 379] on span "Little Gemz (2yrs-3yrs old)" at bounding box center [1060, 391] width 105 height 29
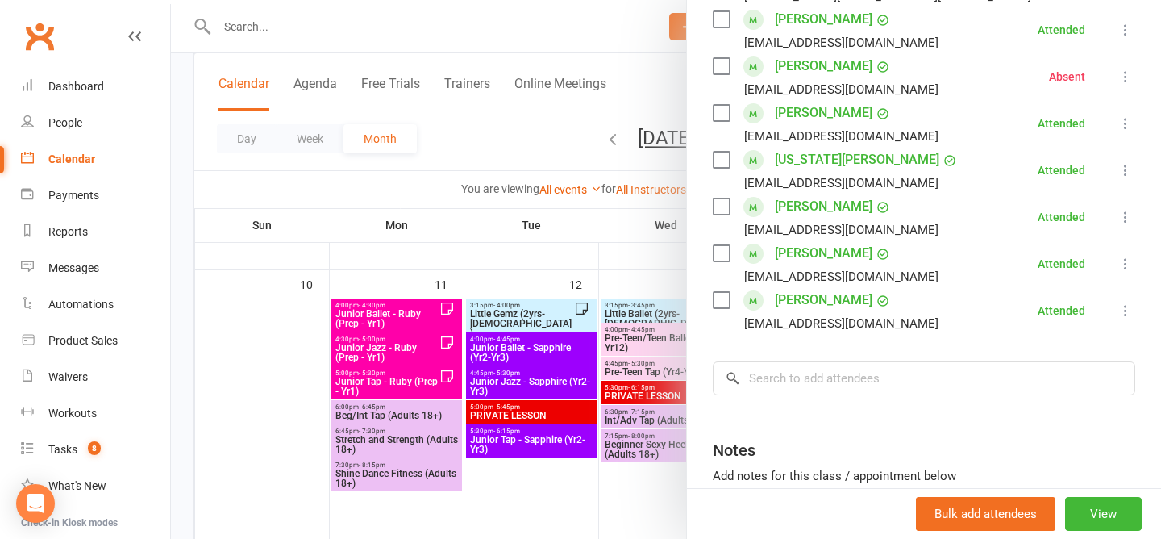
scroll to position [259, 0]
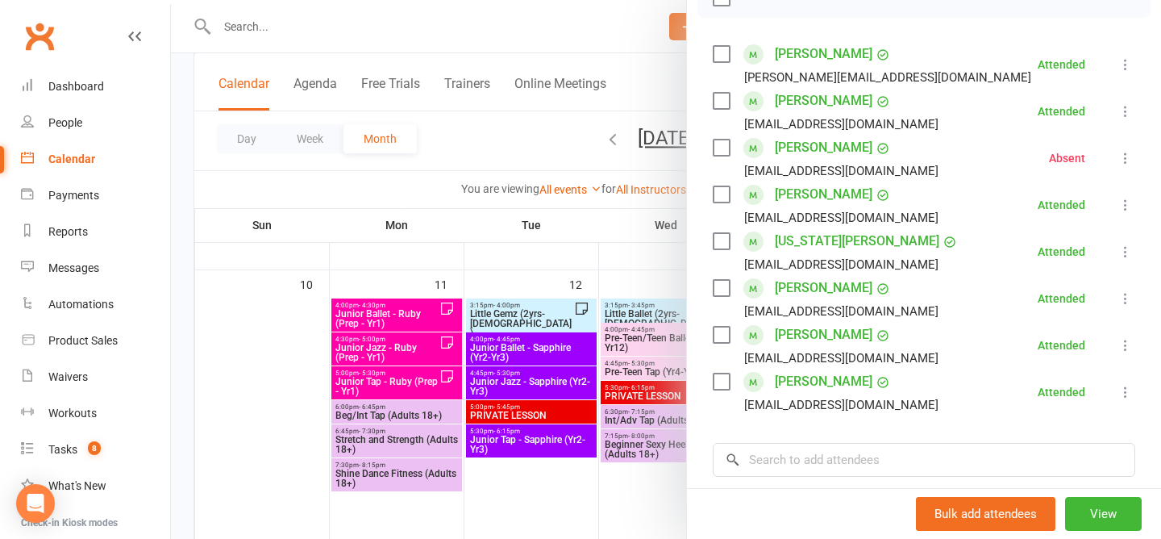
click at [511, 122] on div at bounding box center [666, 269] width 990 height 539
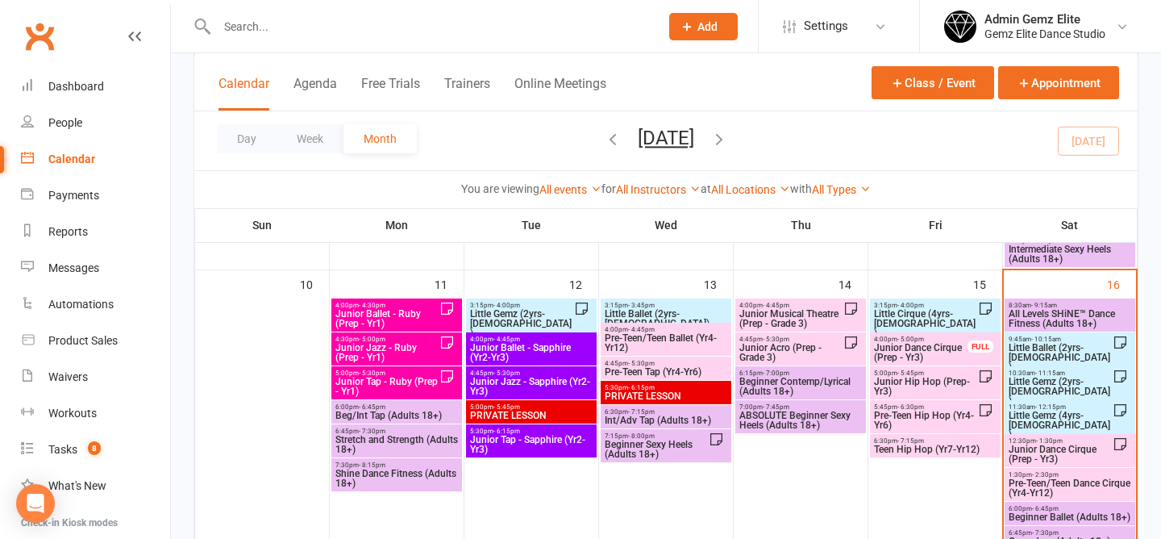
click at [921, 389] on span "Junior Hip Hop (Prep-Yr3)" at bounding box center [926, 386] width 105 height 19
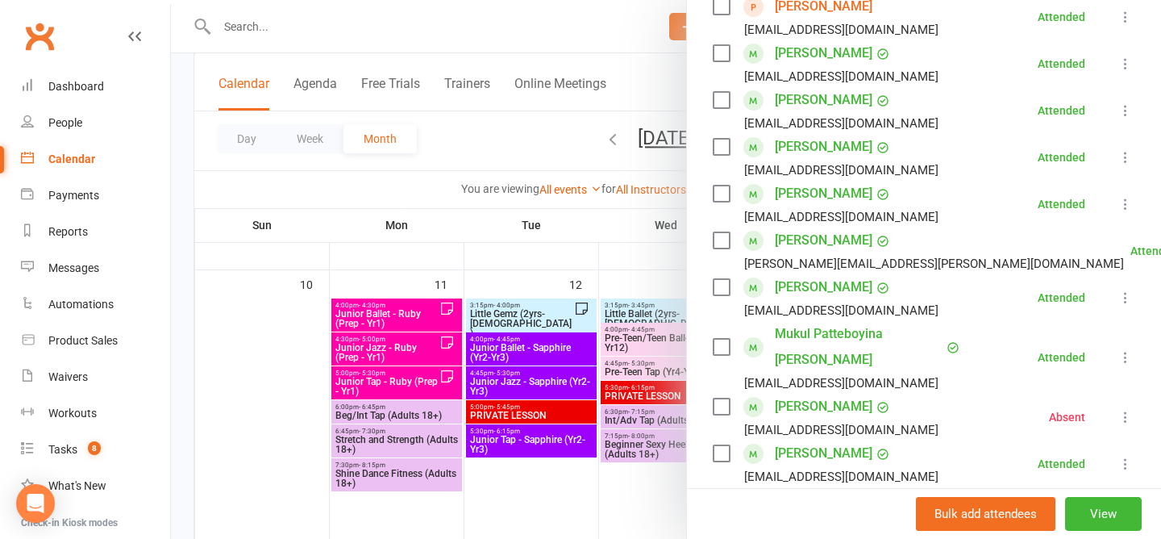
scroll to position [355, 0]
click at [507, 157] on div at bounding box center [666, 269] width 990 height 539
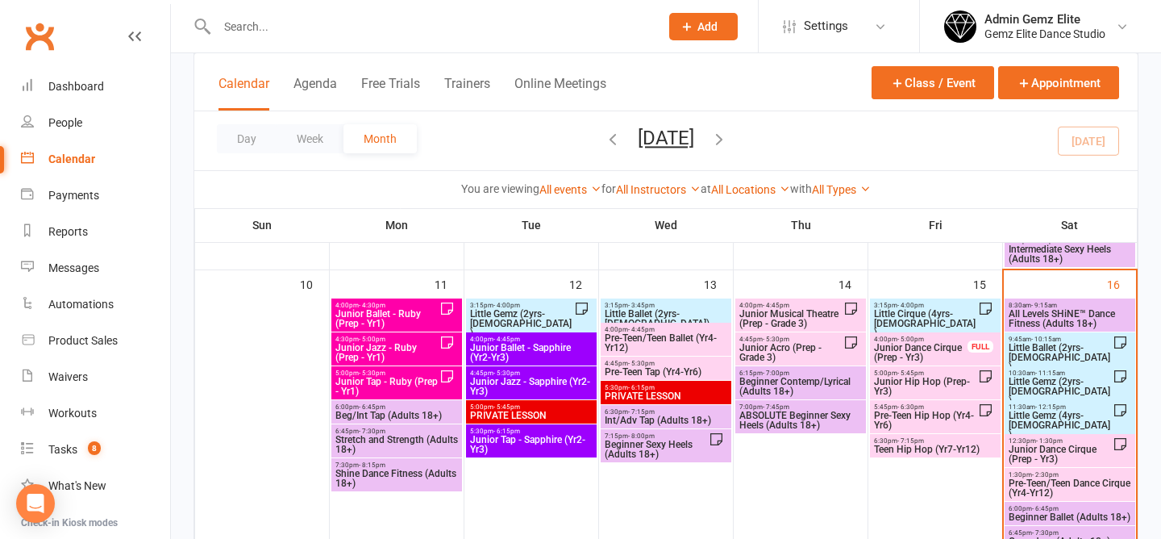
click at [1059, 414] on span "Little Gemz (4yrs-5yrs old)" at bounding box center [1060, 425] width 105 height 29
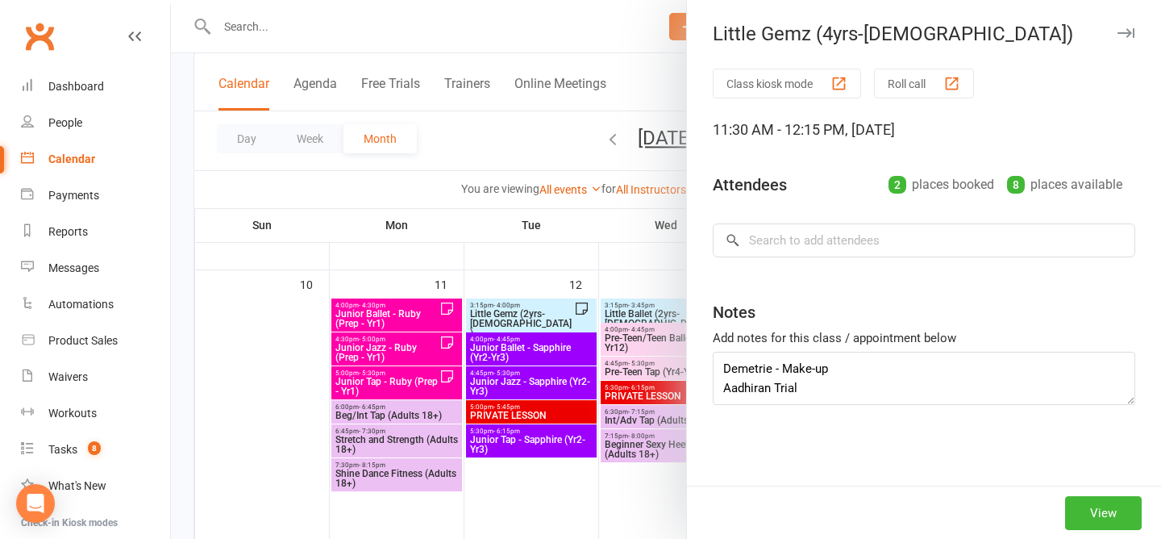
type textarea "Demetrie - Make-up Aadhiran Trial (emailed not coming)"
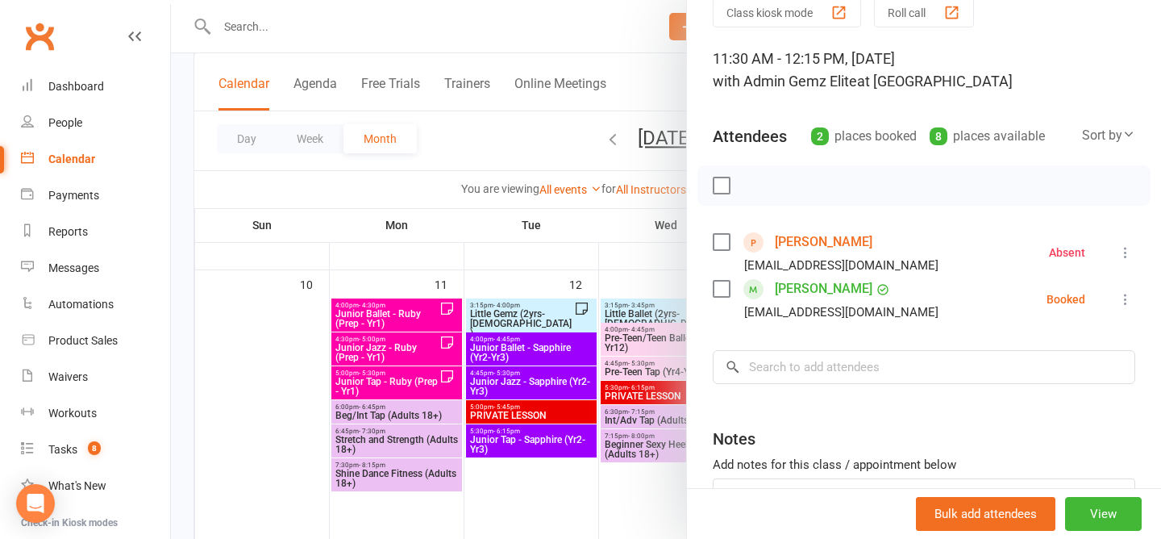
scroll to position [81, 0]
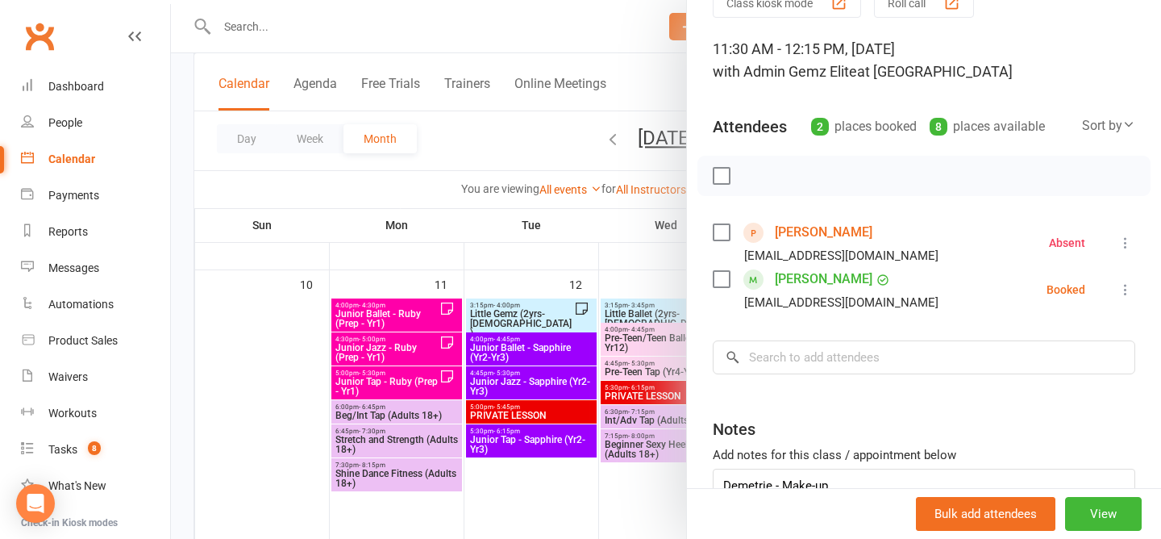
click at [497, 140] on div at bounding box center [666, 269] width 990 height 539
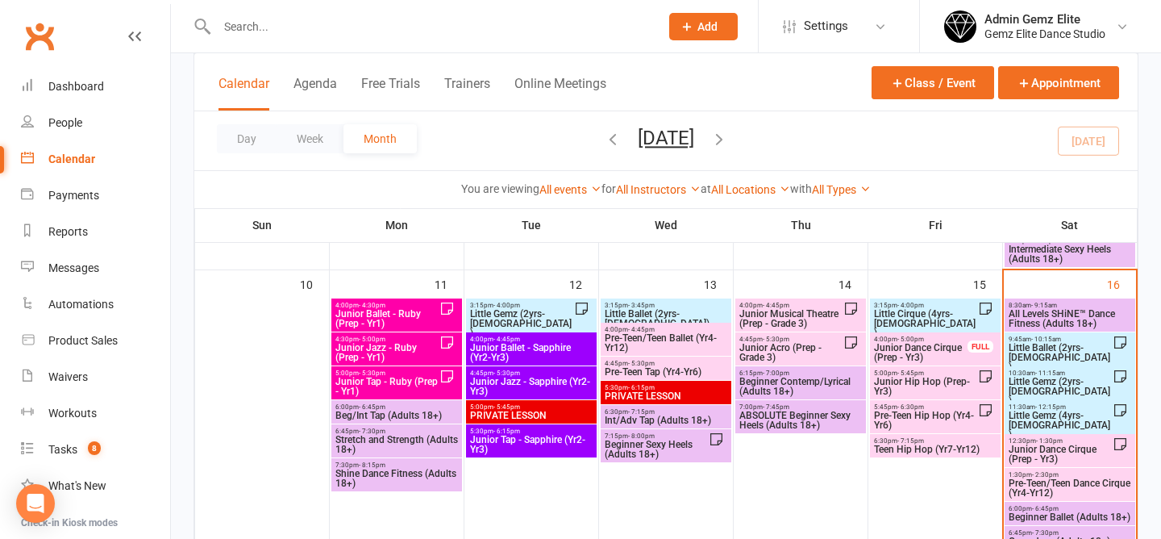
click at [1046, 374] on span "- 11:15am" at bounding box center [1051, 372] width 30 height 7
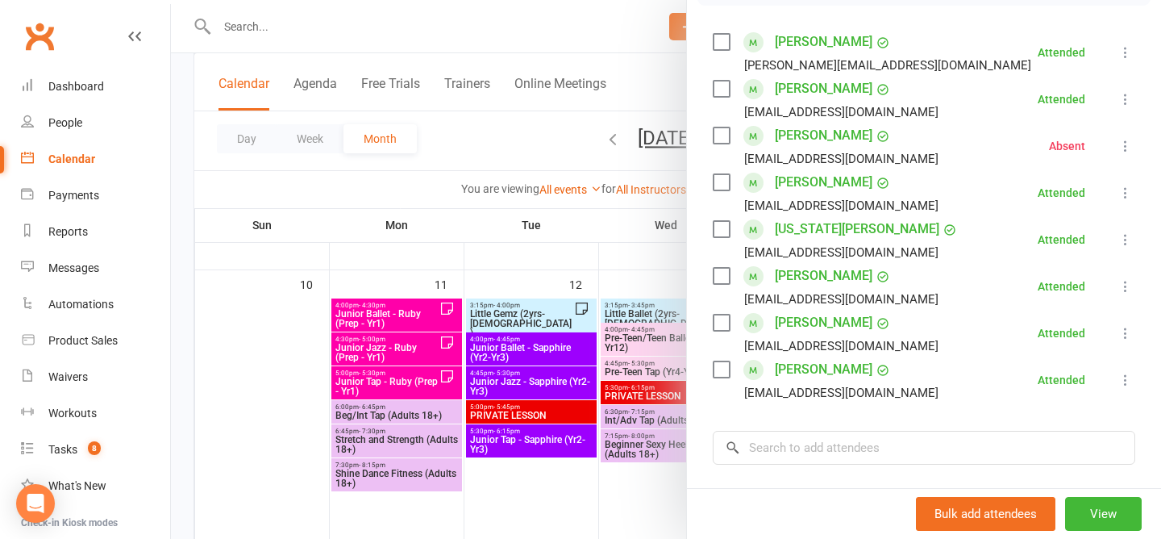
scroll to position [249, 0]
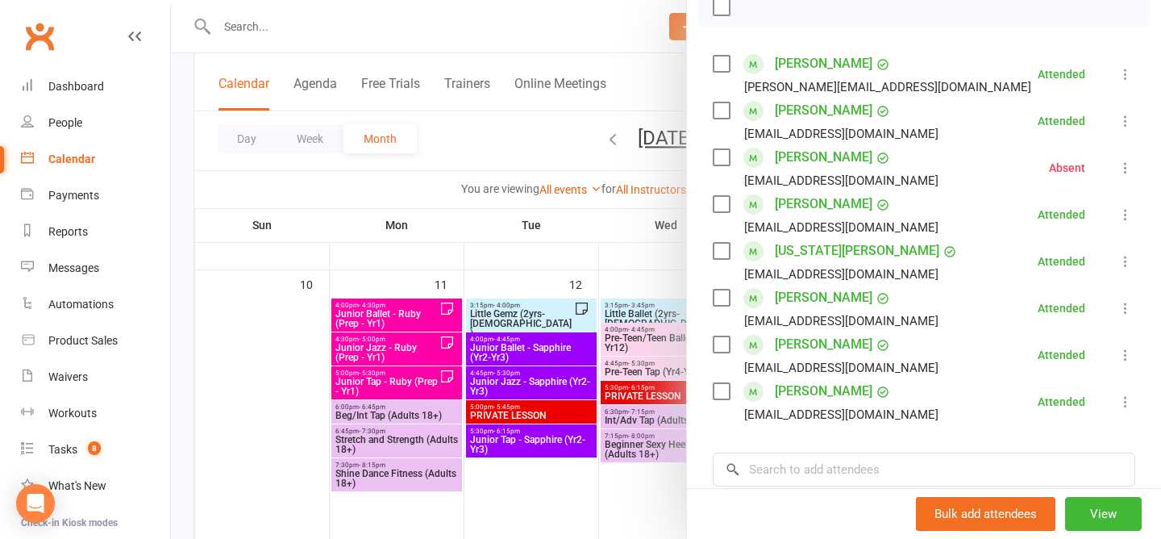
click at [539, 159] on div at bounding box center [666, 269] width 990 height 539
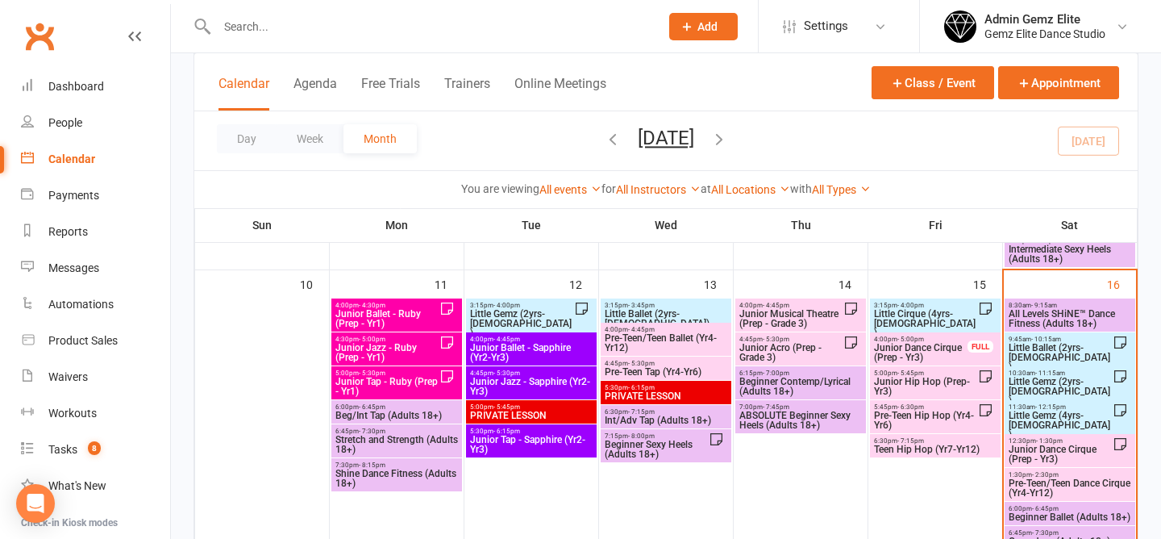
click at [1059, 384] on span "Little Gemz (2yrs-3yrs old)" at bounding box center [1060, 391] width 105 height 29
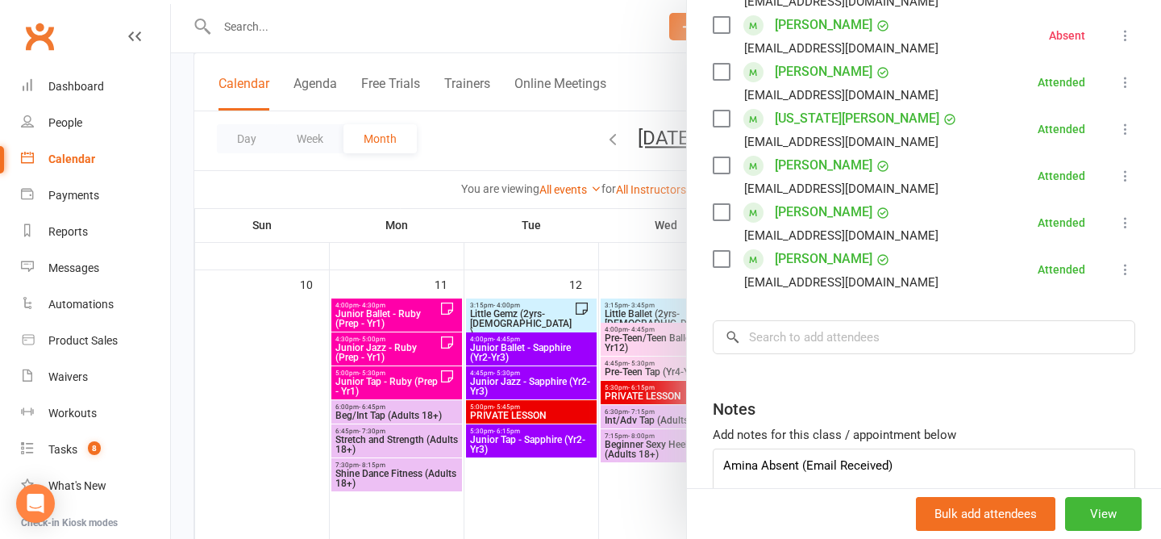
scroll to position [476, 0]
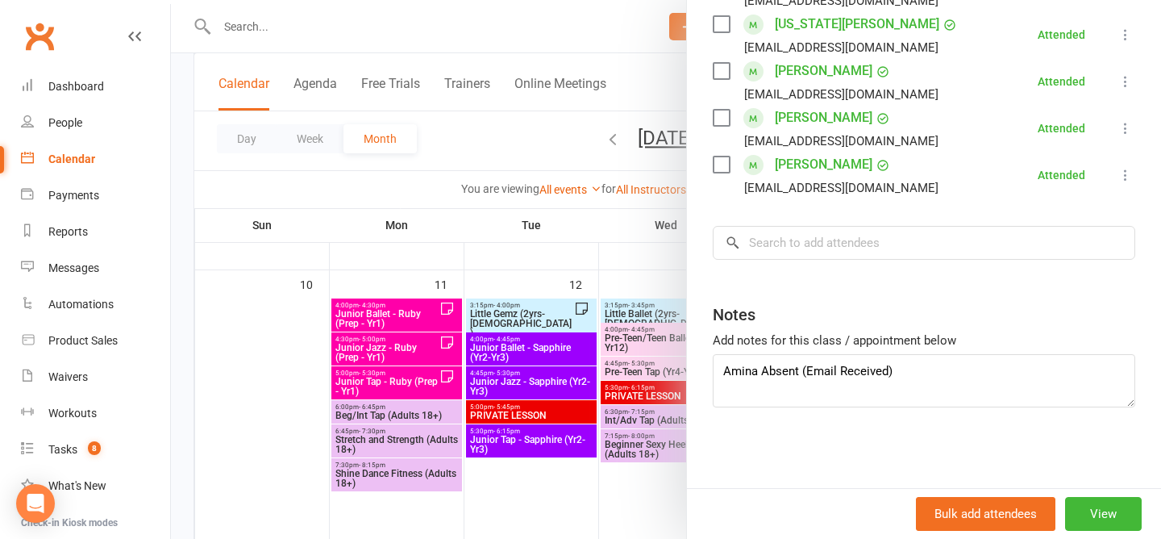
click at [471, 165] on div at bounding box center [666, 269] width 990 height 539
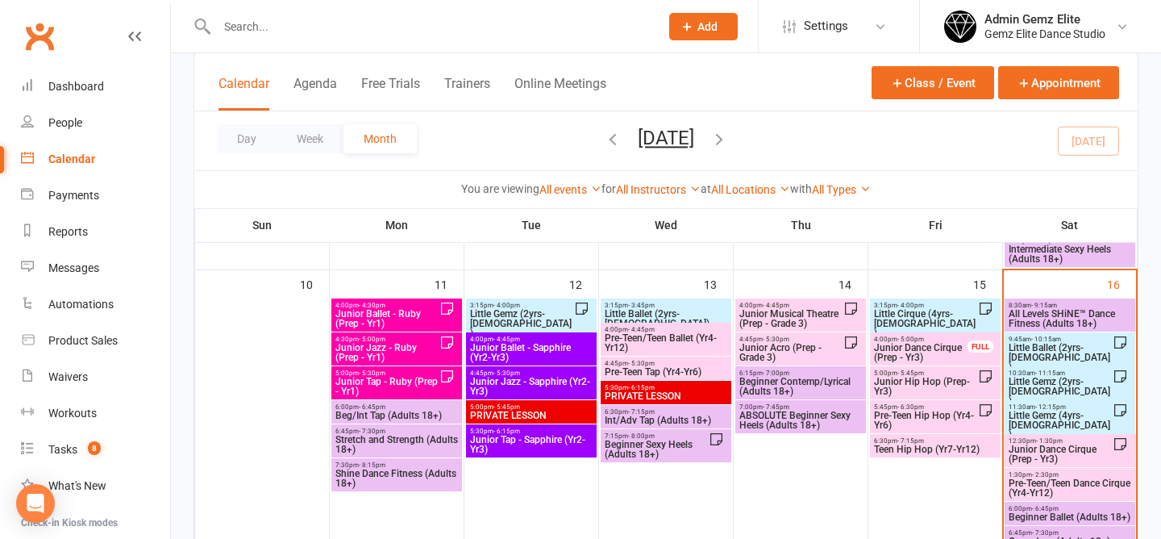
click at [1065, 373] on span "10:30am - 11:15am" at bounding box center [1060, 372] width 105 height 7
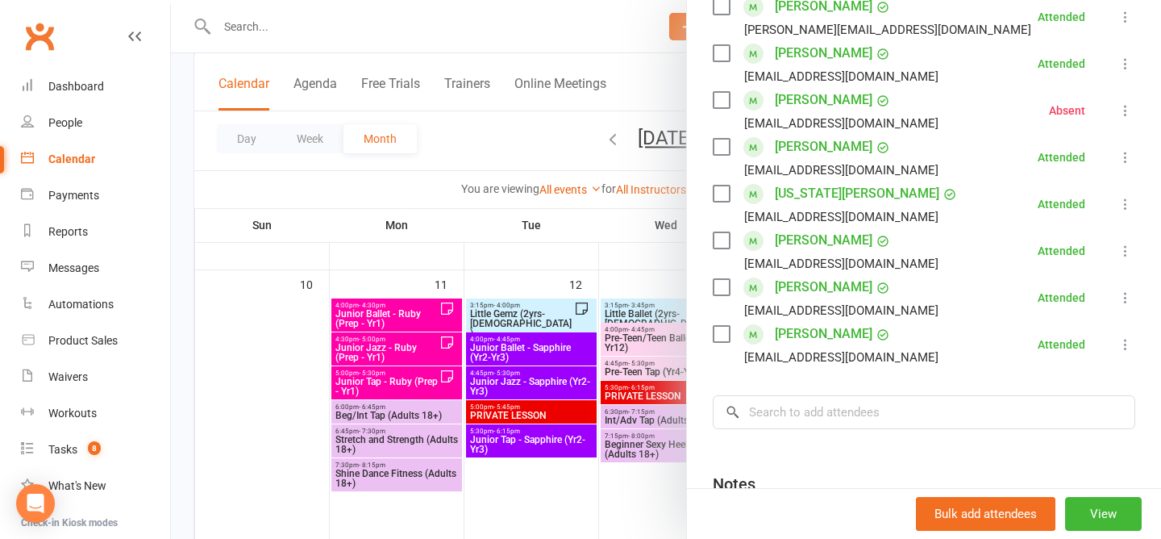
scroll to position [309, 0]
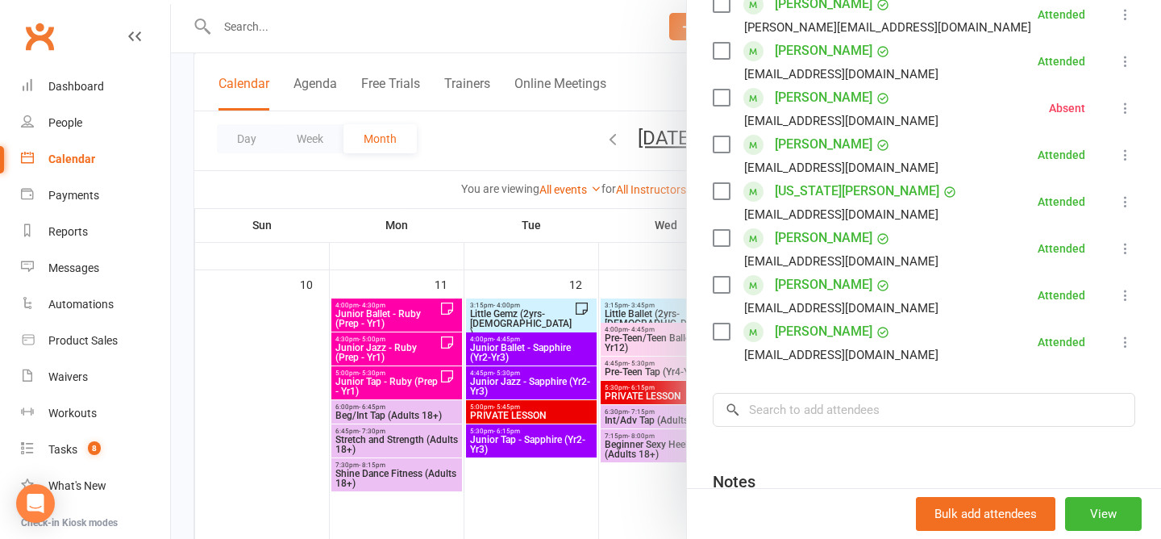
click at [500, 118] on div at bounding box center [666, 269] width 990 height 539
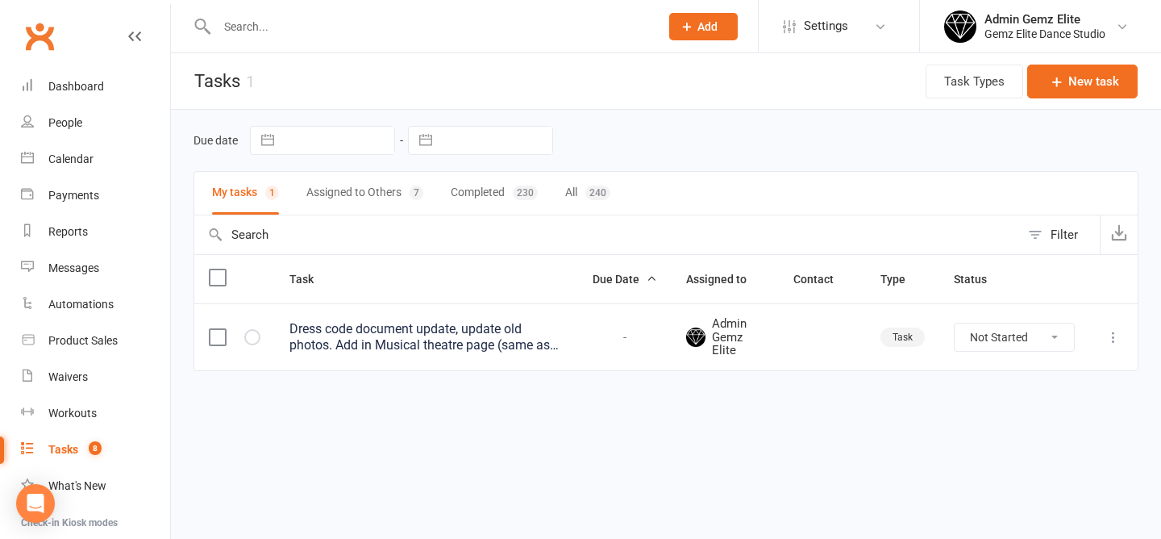
click at [306, 36] on input "text" at bounding box center [430, 26] width 436 height 23
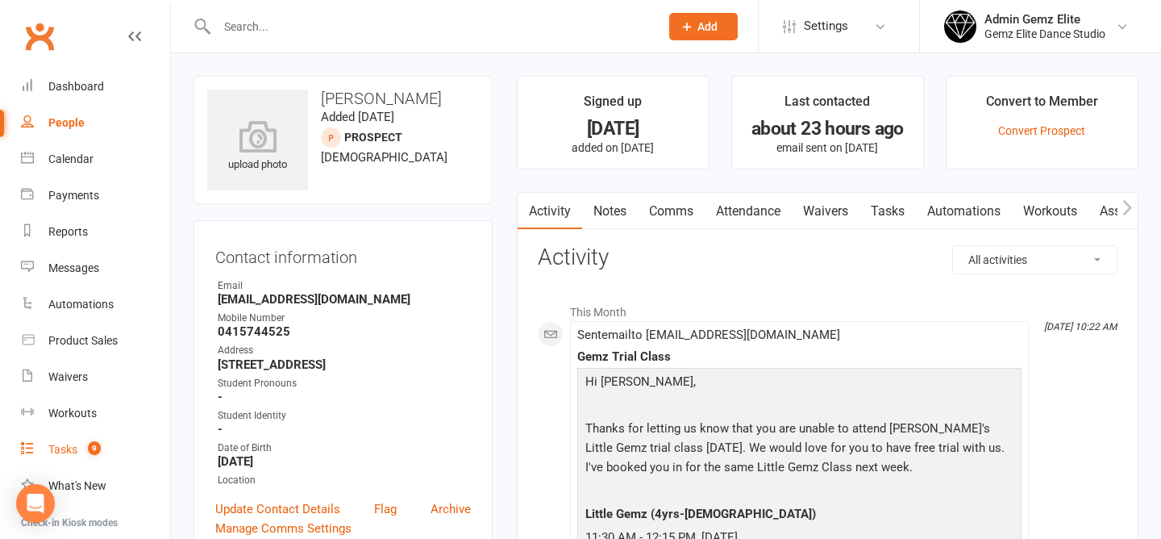
click at [56, 451] on div "Tasks" at bounding box center [62, 449] width 29 height 13
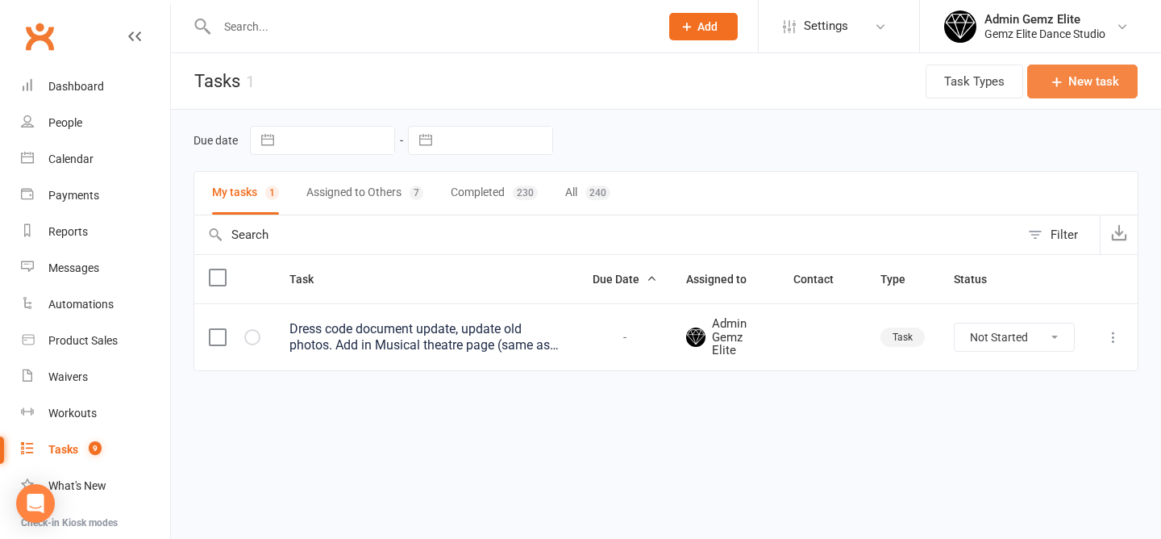
click at [1089, 84] on button "New task" at bounding box center [1083, 82] width 110 height 34
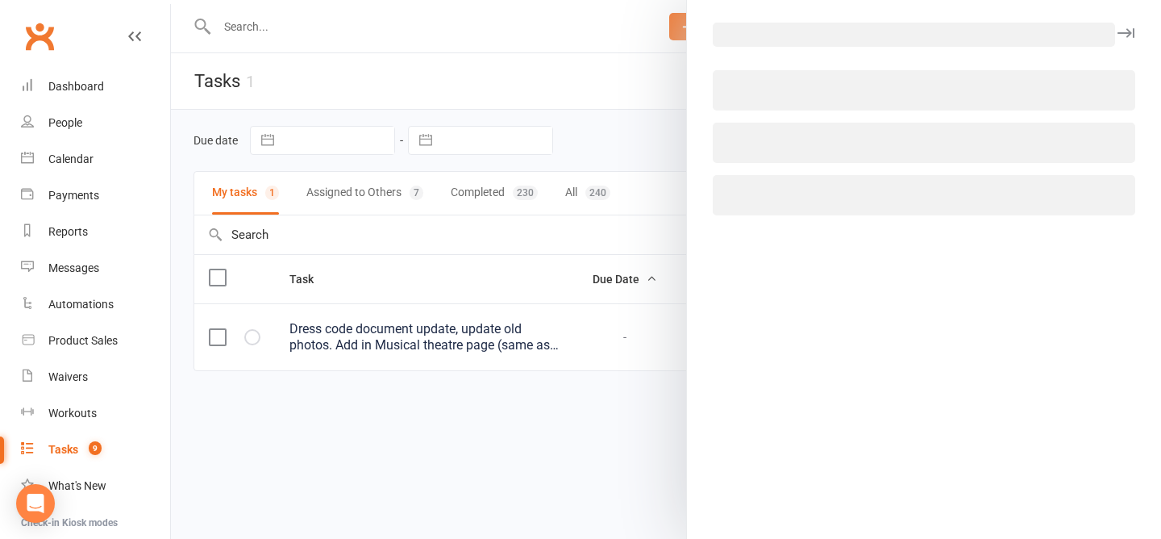
select select "45954"
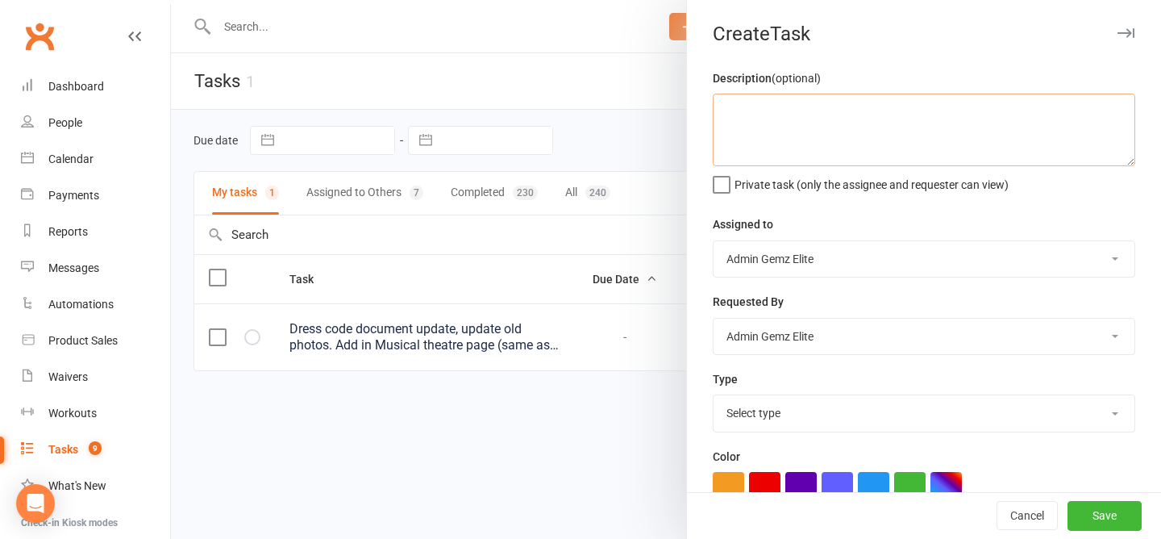
click at [936, 115] on textarea at bounding box center [924, 130] width 423 height 73
type textarea "H"
click at [964, 105] on textarea "Get photos of the boys for Male uniform for" at bounding box center [924, 130] width 423 height 73
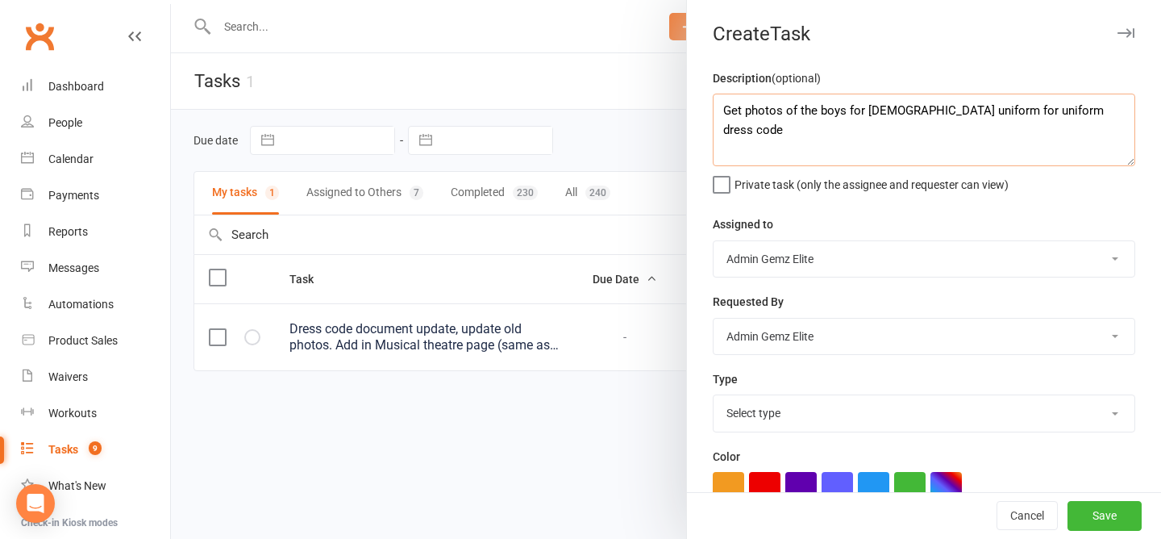
type textarea "Get photos of the boys for Male uniform for uniform dress code"
click at [813, 416] on select "Select type Booking E-mail Enrolment First class Insta Make-up Measurements Mee…" at bounding box center [924, 412] width 421 height 35
select select "32449"
click at [1107, 514] on button "Save" at bounding box center [1105, 516] width 74 height 29
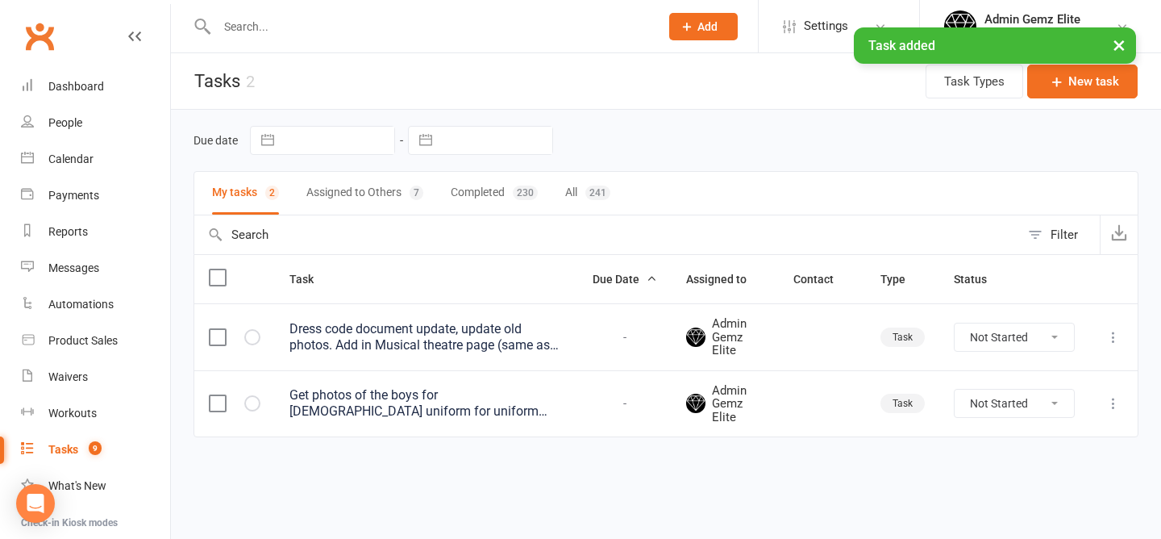
click at [357, 464] on div "Due date Navigate forward to interact with the calendar and select a date. Pres…" at bounding box center [666, 296] width 990 height 373
click at [373, 186] on button "Assigned to Others 7" at bounding box center [364, 193] width 117 height 43
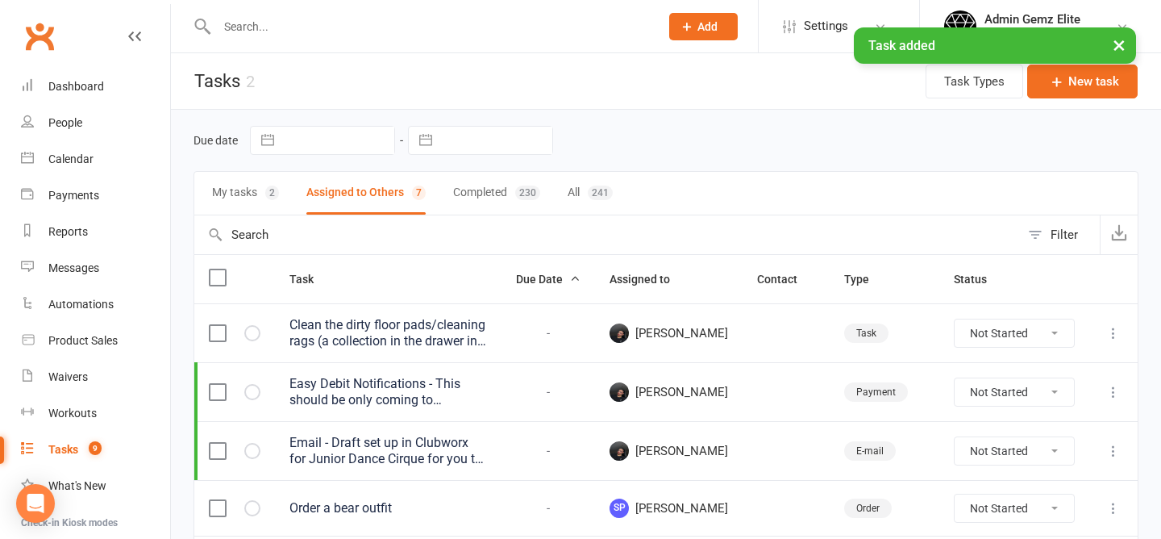
click at [240, 194] on button "My tasks 2" at bounding box center [245, 193] width 67 height 43
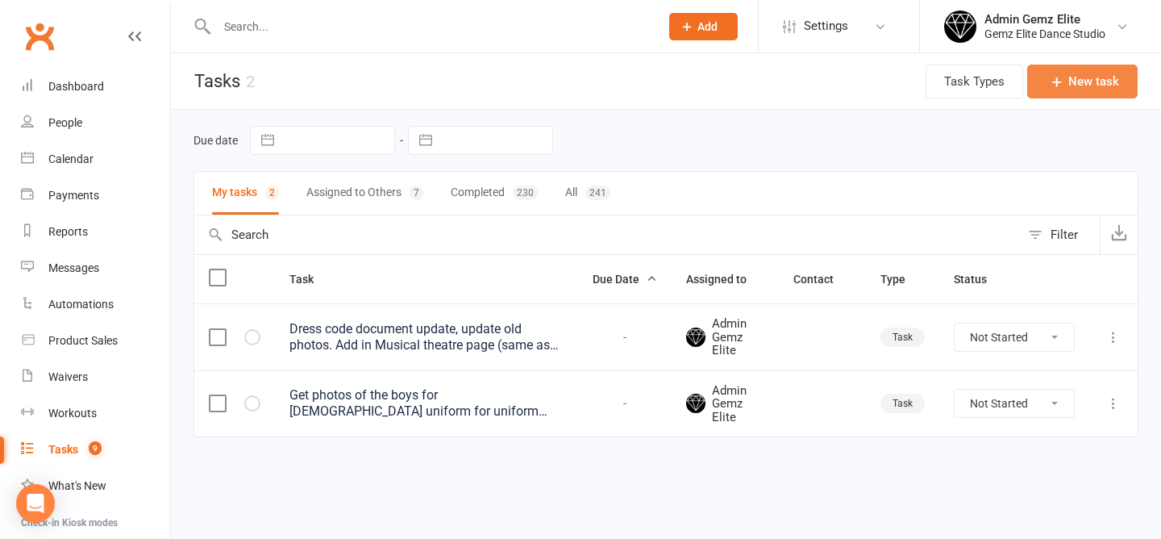
click at [1084, 74] on button "New task" at bounding box center [1083, 82] width 110 height 34
select select "45954"
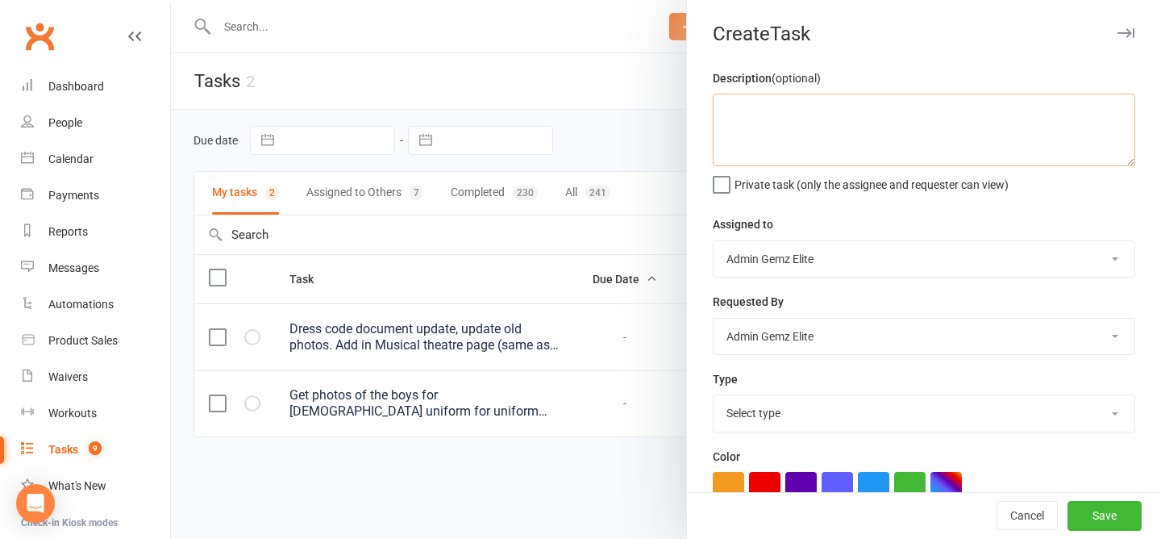
click at [922, 142] on textarea at bounding box center [924, 130] width 423 height 73
type textarea "Print off Katherines contract"
click at [1115, 511] on button "Save" at bounding box center [1105, 516] width 74 height 29
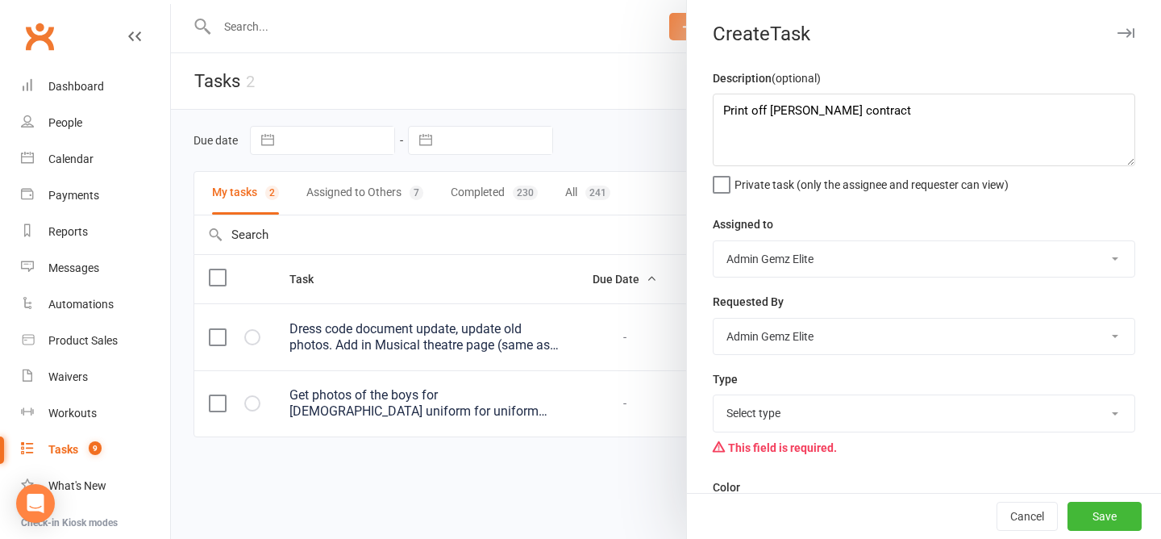
click at [968, 414] on select "Select type Booking E-mail Enrolment First class Insta Make-up Measurements Mee…" at bounding box center [924, 412] width 421 height 35
select select "27205"
click at [1117, 511] on button "Save" at bounding box center [1105, 516] width 74 height 29
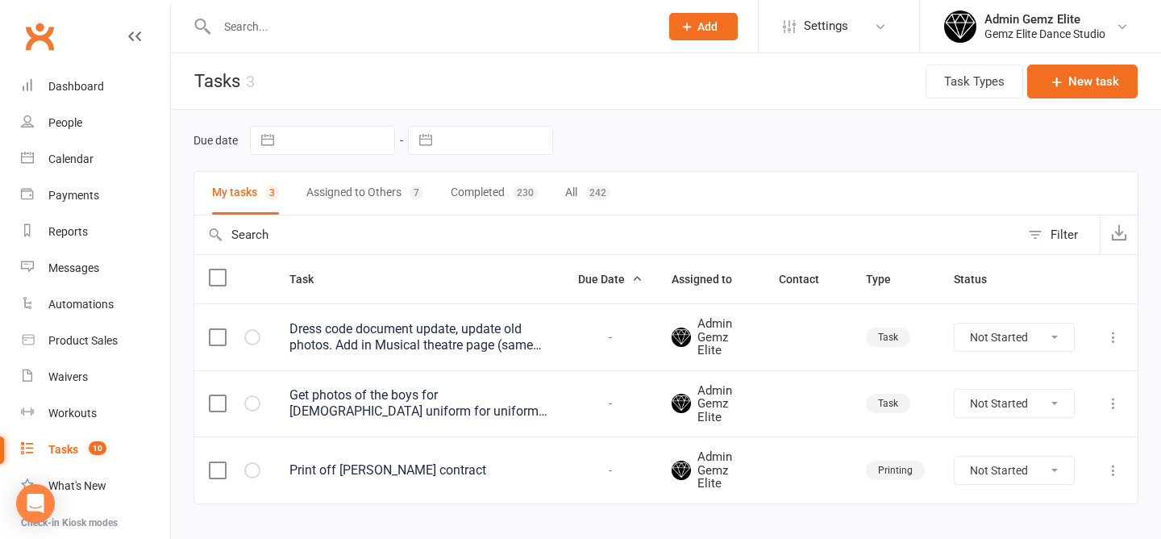
click at [991, 465] on select "Not Started In Progress Waiting Complete" at bounding box center [1014, 470] width 119 height 27
select select "unstarted"
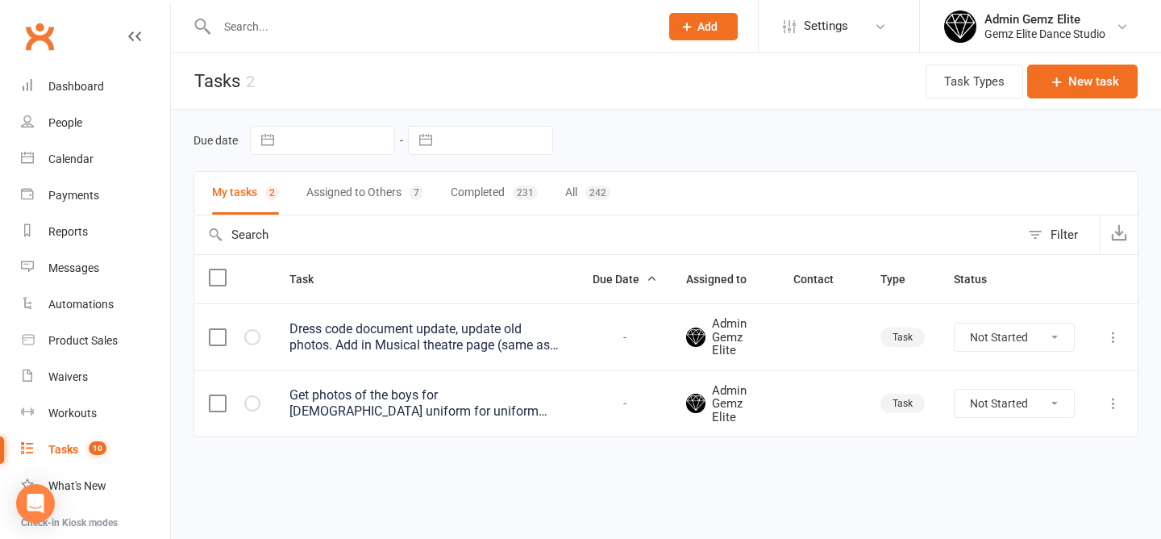
click at [519, 501] on html "Prospect Member Non-attending contact Class / event Appointment Task Membership…" at bounding box center [580, 252] width 1161 height 505
click at [373, 411] on div "Get photos of the boys for Male uniform for uniform dress code" at bounding box center [427, 403] width 274 height 32
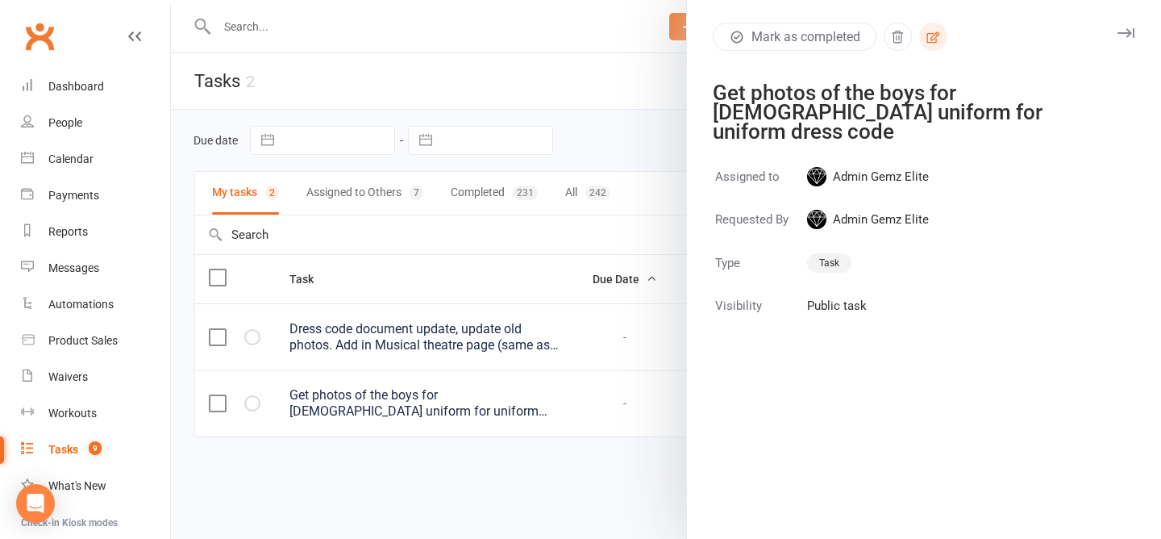
click at [924, 36] on button "button" at bounding box center [933, 37] width 28 height 28
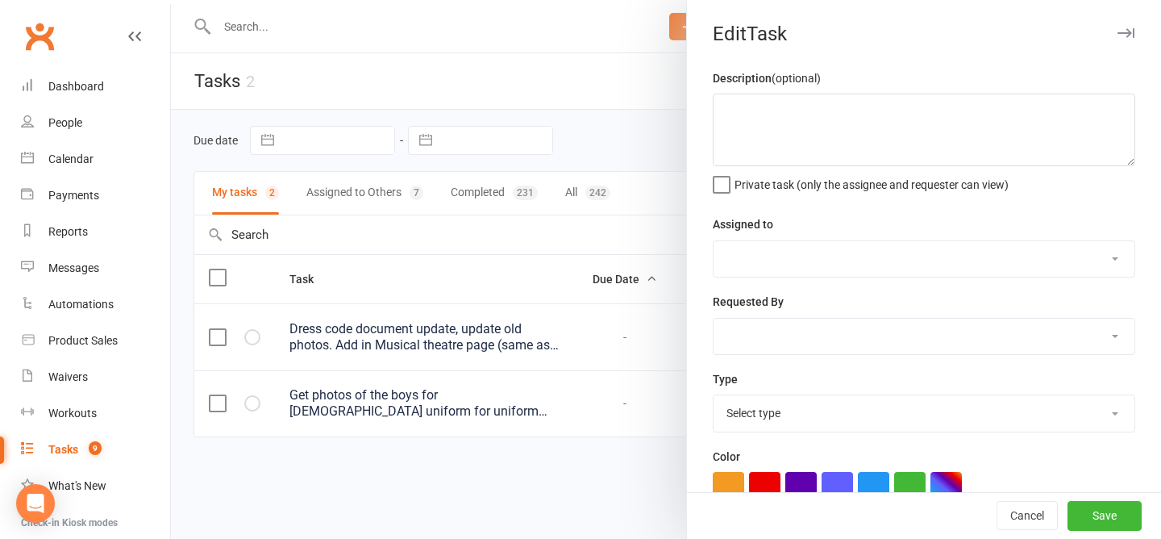
type textarea "Get photos of the boys for Male uniform for uniform dress code"
select select "45954"
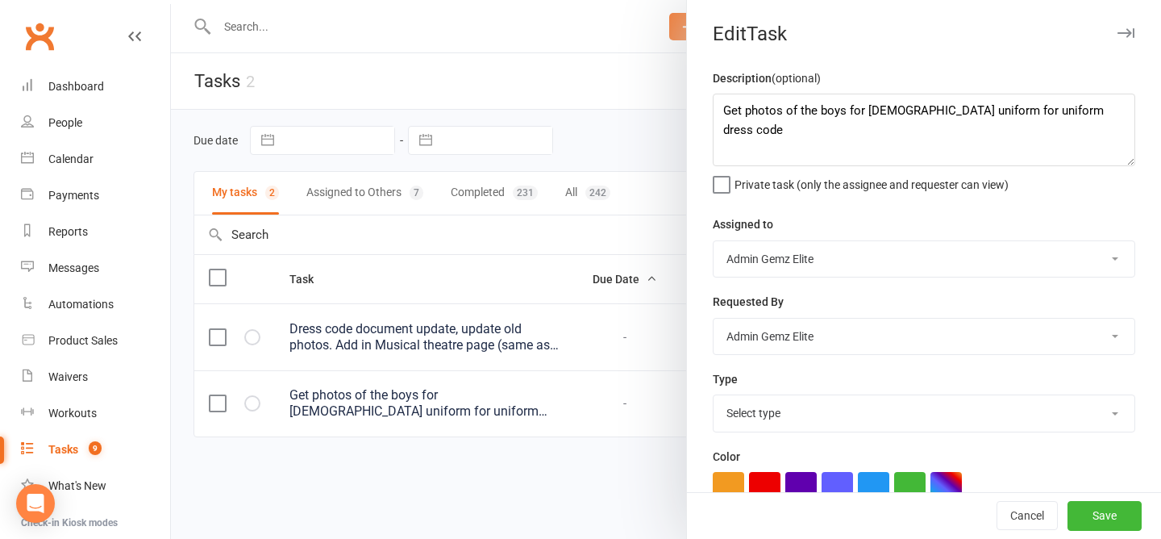
select select "32449"
click at [1067, 106] on textarea "Get photos of the boys for Male uniform for uniform dress code" at bounding box center [924, 130] width 423 height 73
type textarea "Get photos of the boys for Male uniform for uniform dress code - hip hip - cirq…"
click at [1125, 514] on button "Save" at bounding box center [1105, 516] width 74 height 29
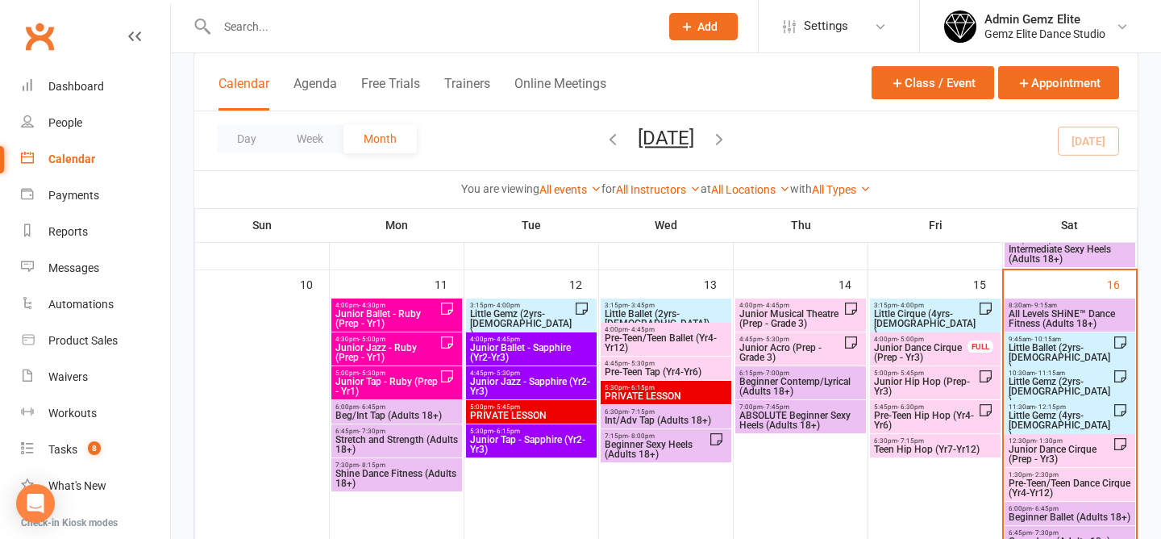
click at [1059, 451] on span "Junior Dance Cirque (Prep - Yr3)" at bounding box center [1060, 453] width 105 height 19
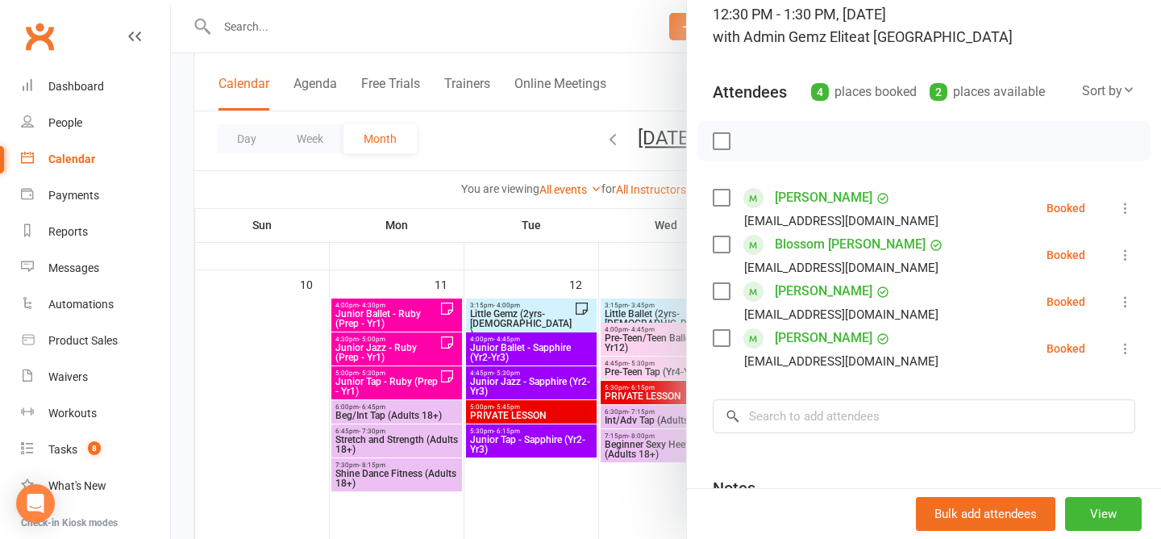
scroll to position [117, 0]
click at [1128, 298] on icon at bounding box center [1126, 300] width 16 height 16
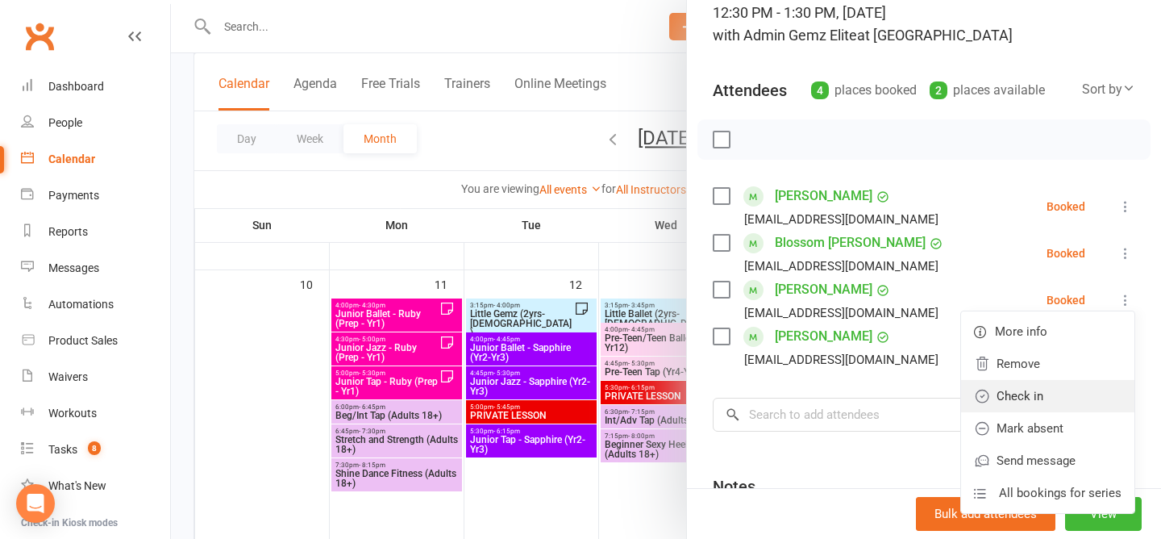
click at [1079, 392] on link "Check in" at bounding box center [1047, 396] width 173 height 32
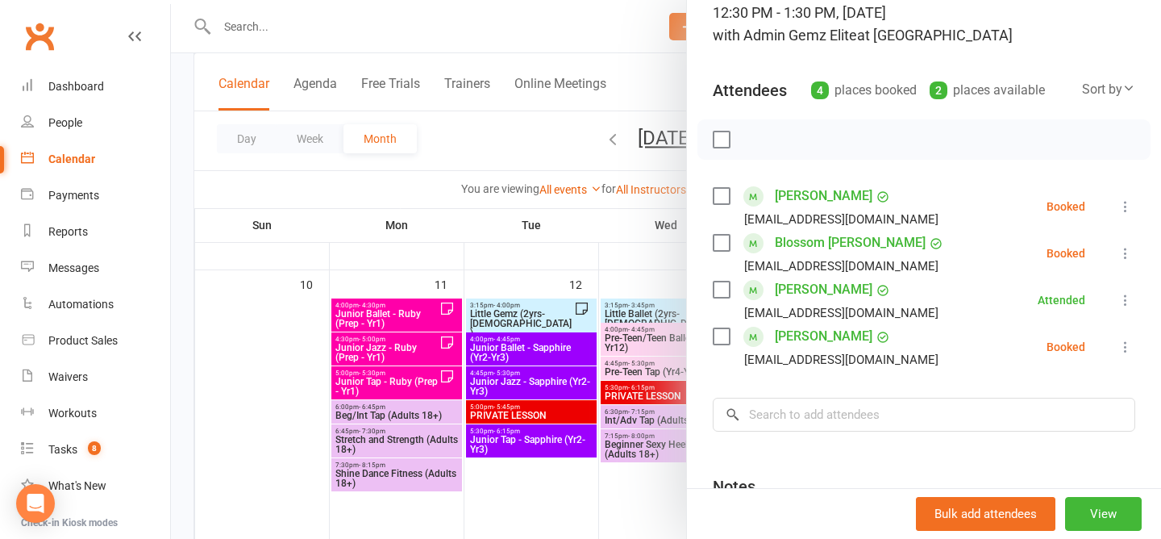
click at [1125, 351] on icon at bounding box center [1126, 347] width 16 height 16
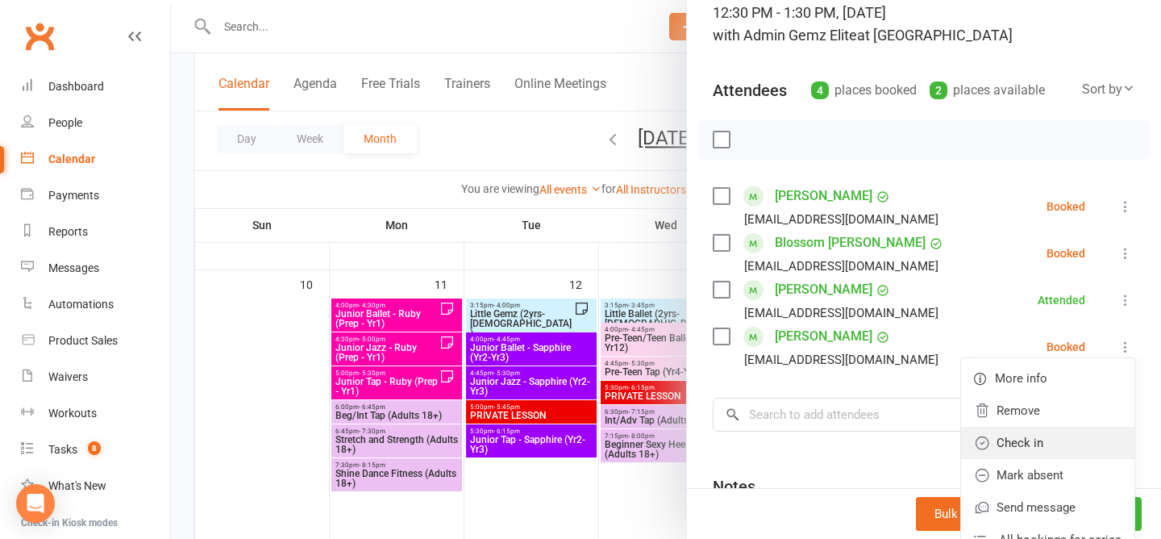
click at [1063, 440] on link "Check in" at bounding box center [1047, 443] width 173 height 32
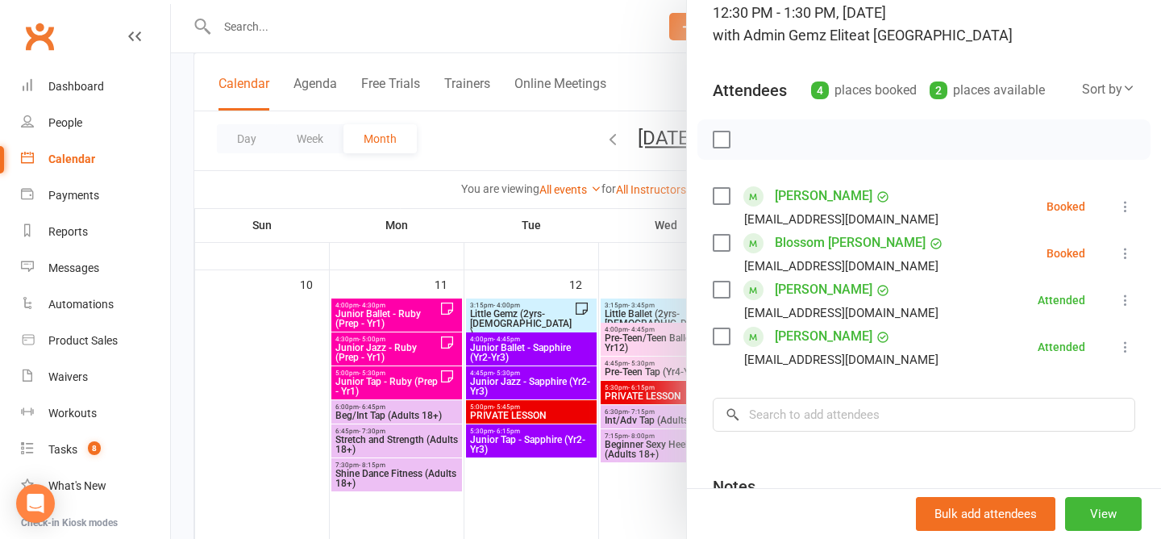
click at [928, 131] on div at bounding box center [924, 139] width 453 height 40
click at [1132, 255] on icon at bounding box center [1126, 253] width 16 height 16
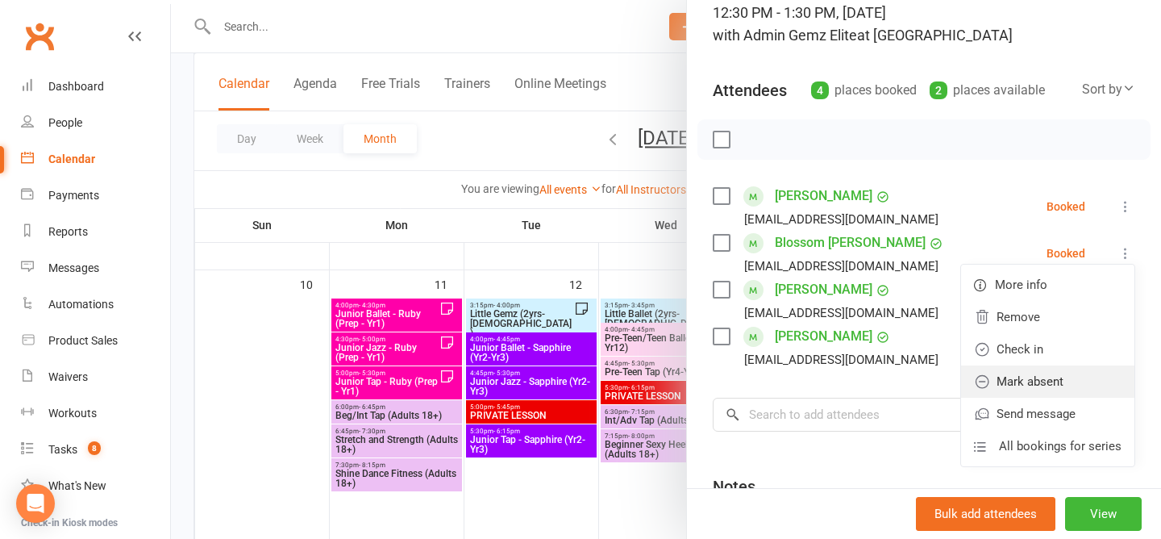
click at [1061, 379] on link "Mark absent" at bounding box center [1047, 381] width 173 height 32
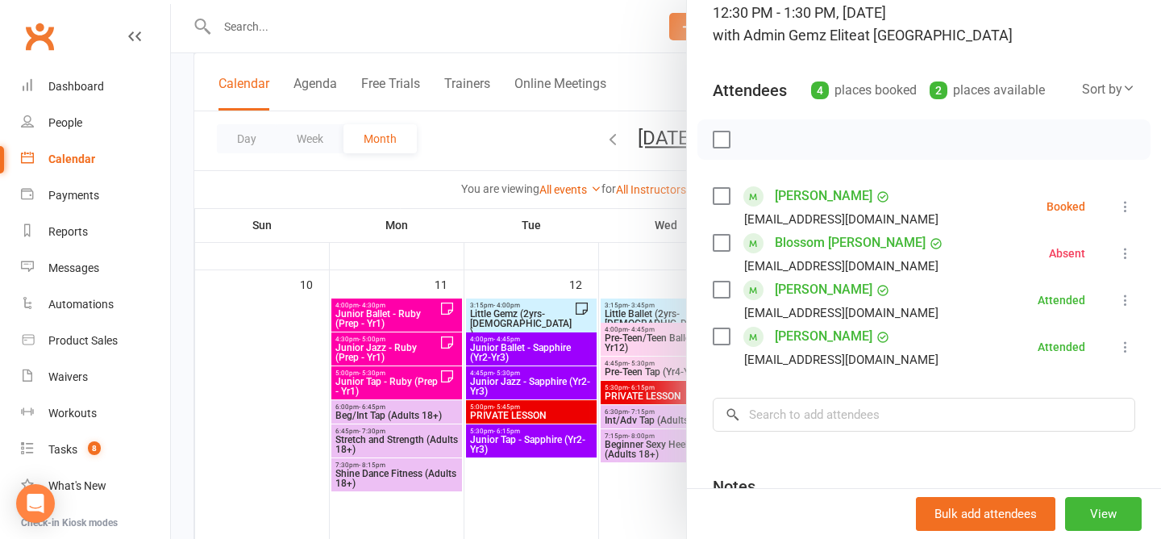
scroll to position [289, 0]
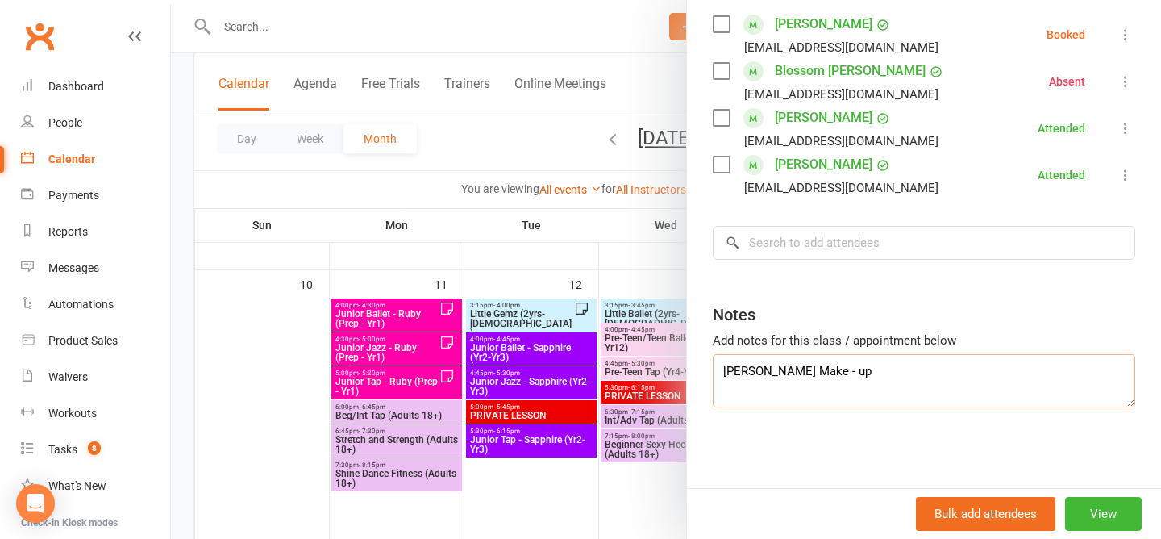
click at [846, 380] on textarea "Chiara Make - up" at bounding box center [924, 380] width 423 height 53
type textarea "Chiara Make - up Blossom Absent (emailed Zara)"
click at [924, 327] on div "Notes" at bounding box center [924, 311] width 423 height 40
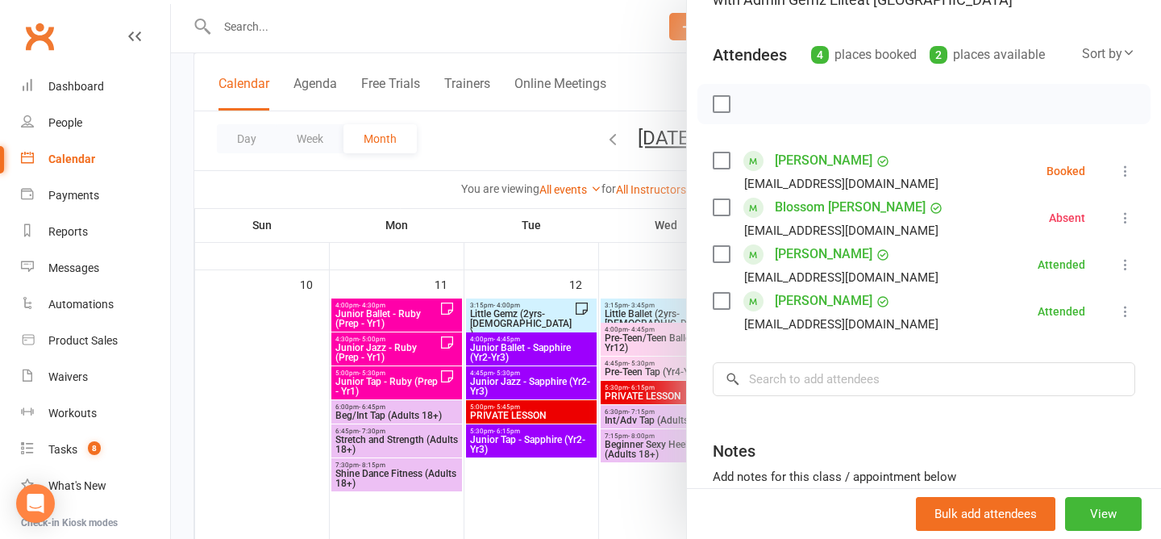
scroll to position [143, 0]
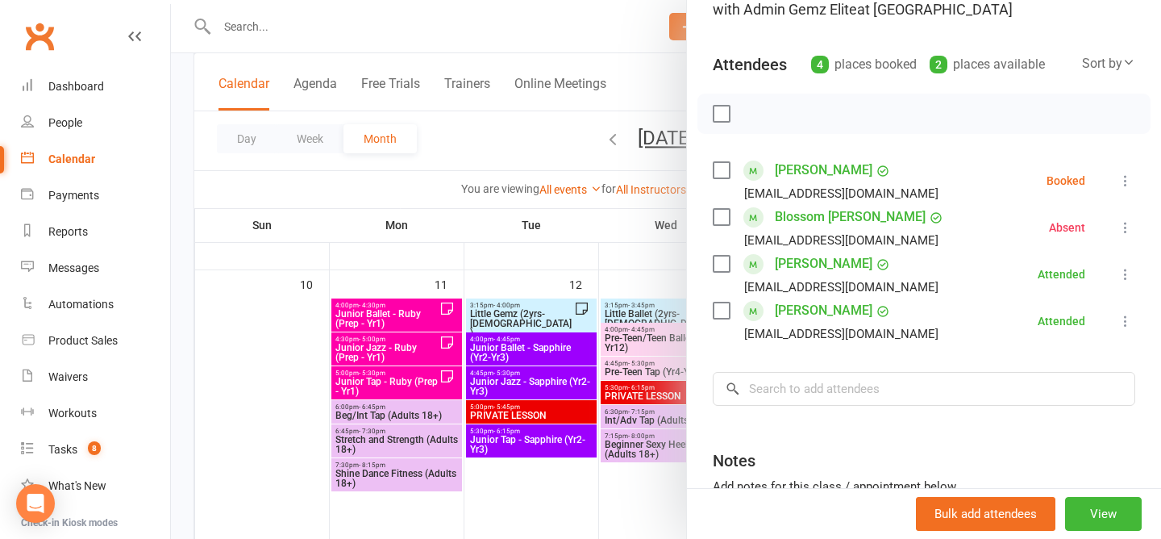
click at [486, 132] on div at bounding box center [666, 269] width 990 height 539
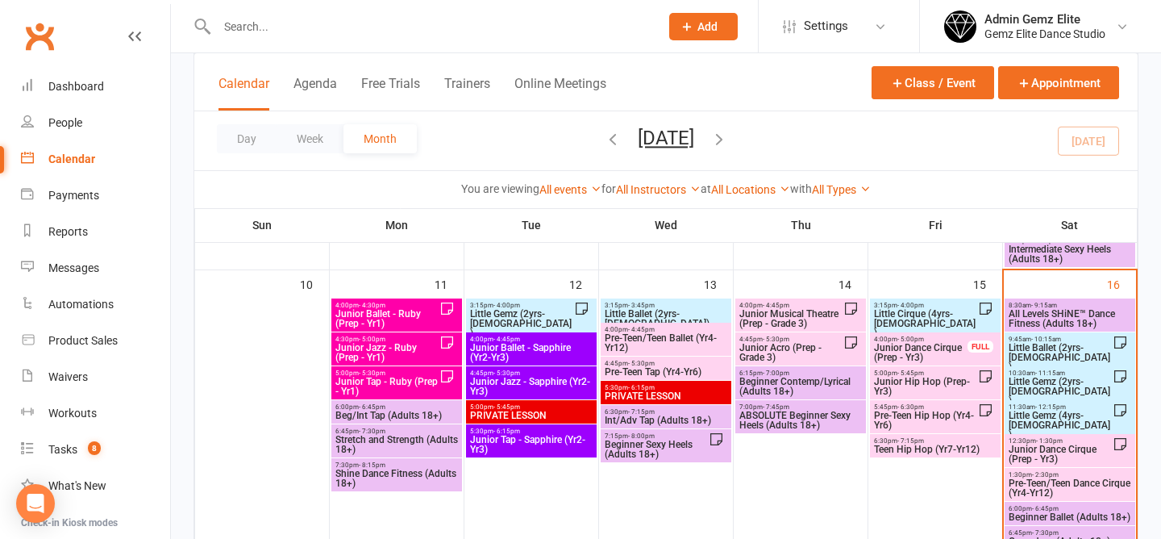
click at [1061, 479] on span "Pre-Teen/Teen Dance Cirque (Yr4-Yr12)" at bounding box center [1070, 487] width 124 height 19
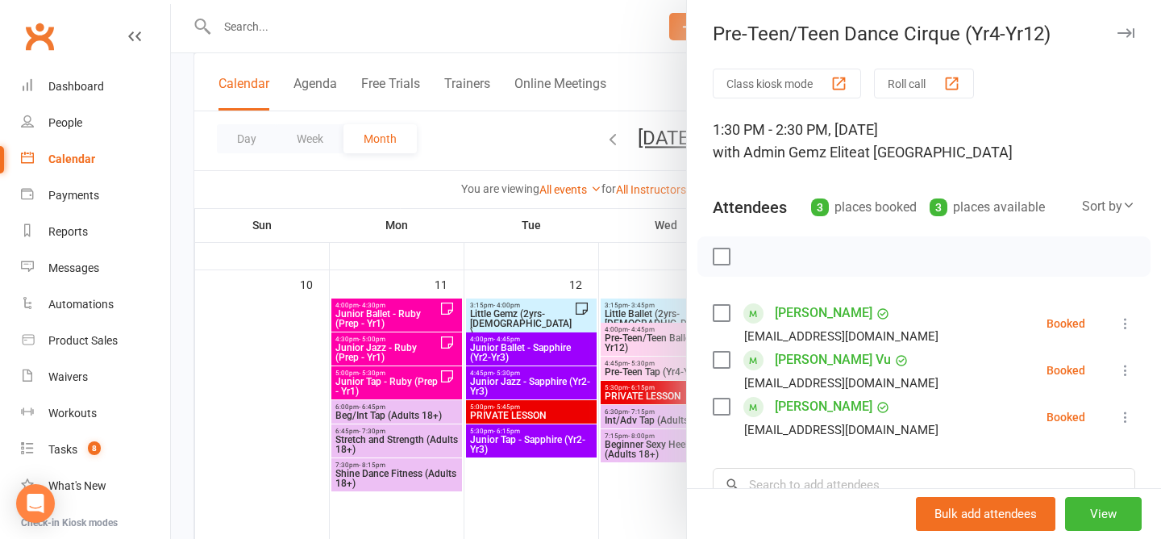
click at [509, 134] on div at bounding box center [666, 269] width 990 height 539
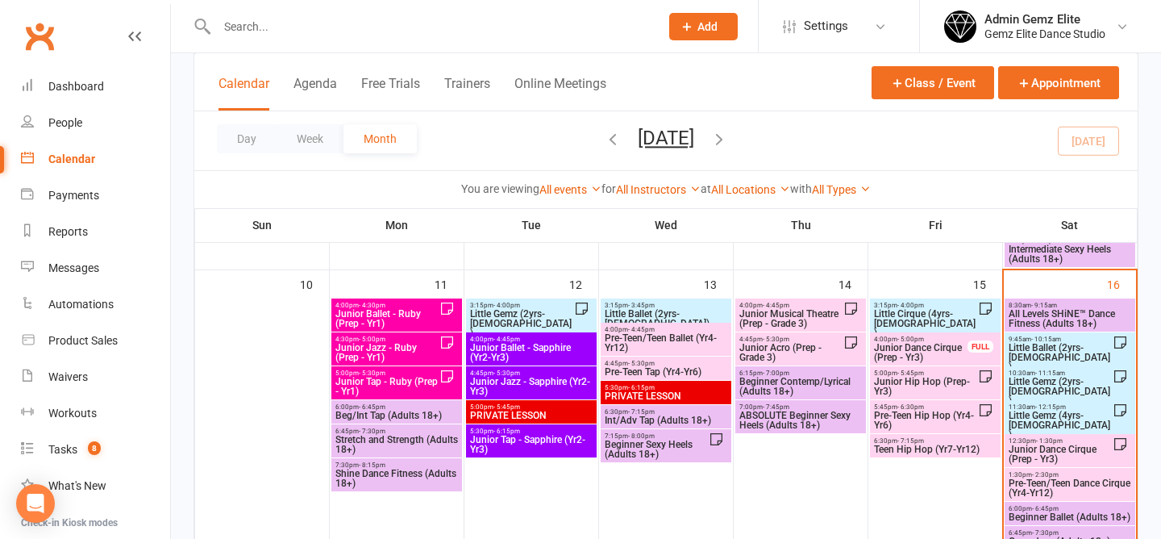
click at [1084, 450] on span "Junior Dance Cirque (Prep - Yr3)" at bounding box center [1060, 453] width 105 height 19
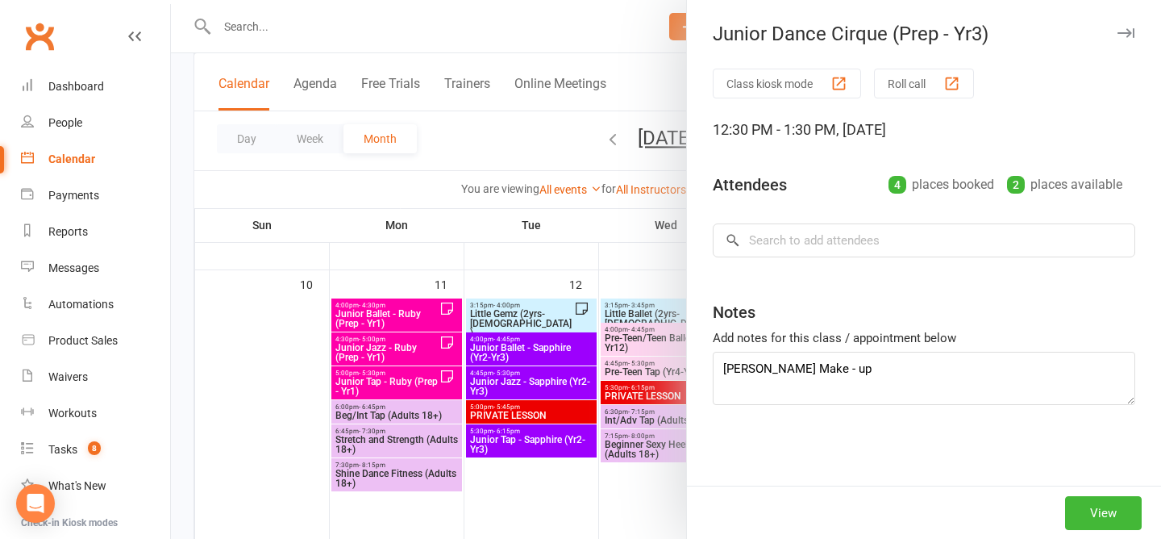
type textarea "Chiara Make - up Blossom Absent (emailed Zara)"
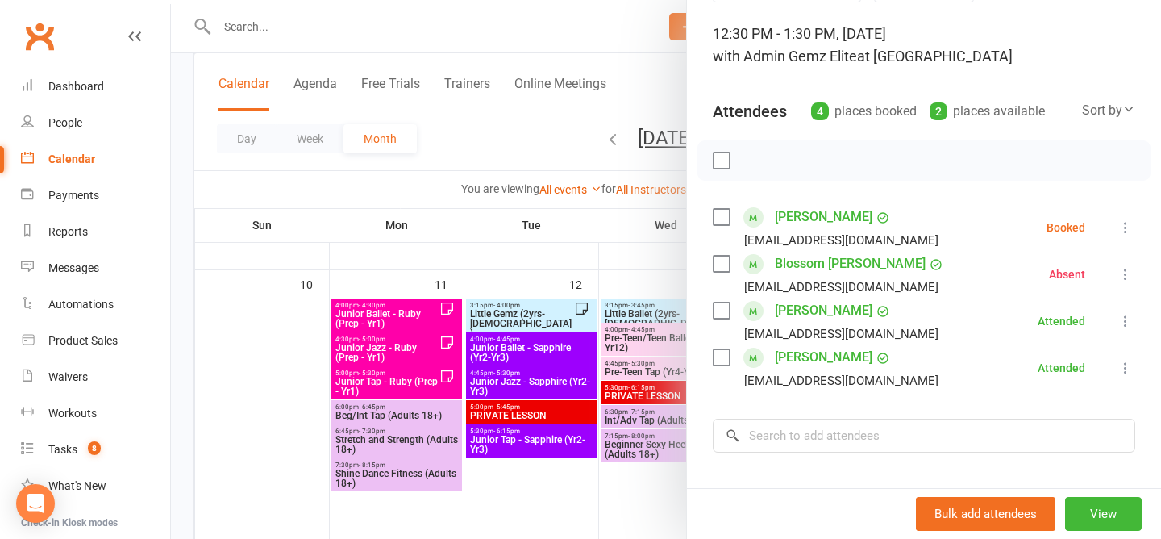
scroll to position [97, 0]
click at [1124, 224] on icon at bounding box center [1126, 227] width 16 height 16
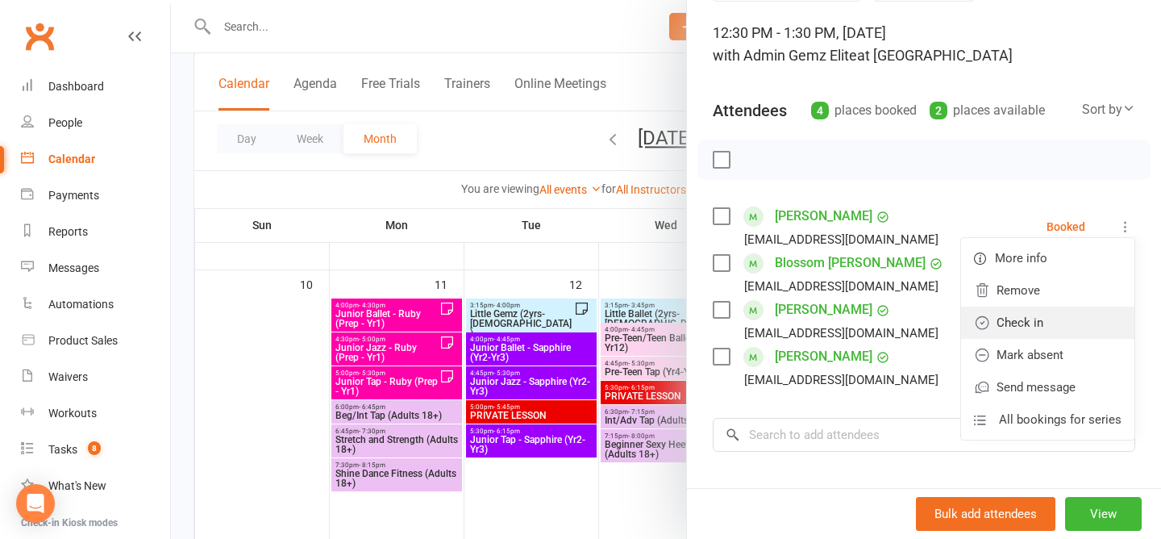
click at [1072, 314] on link "Check in" at bounding box center [1047, 322] width 173 height 32
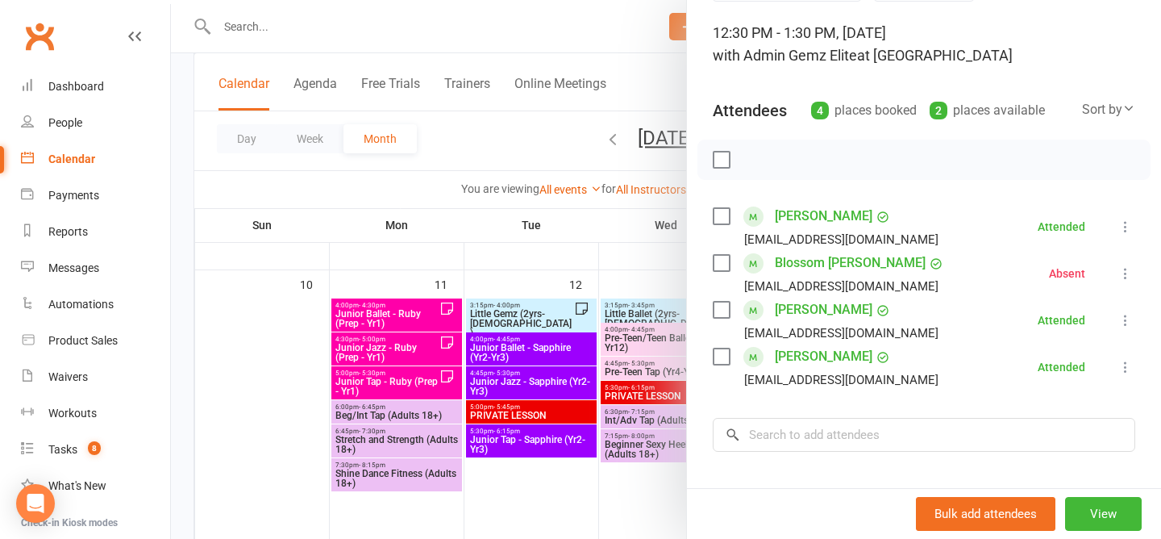
click at [494, 123] on div at bounding box center [666, 269] width 990 height 539
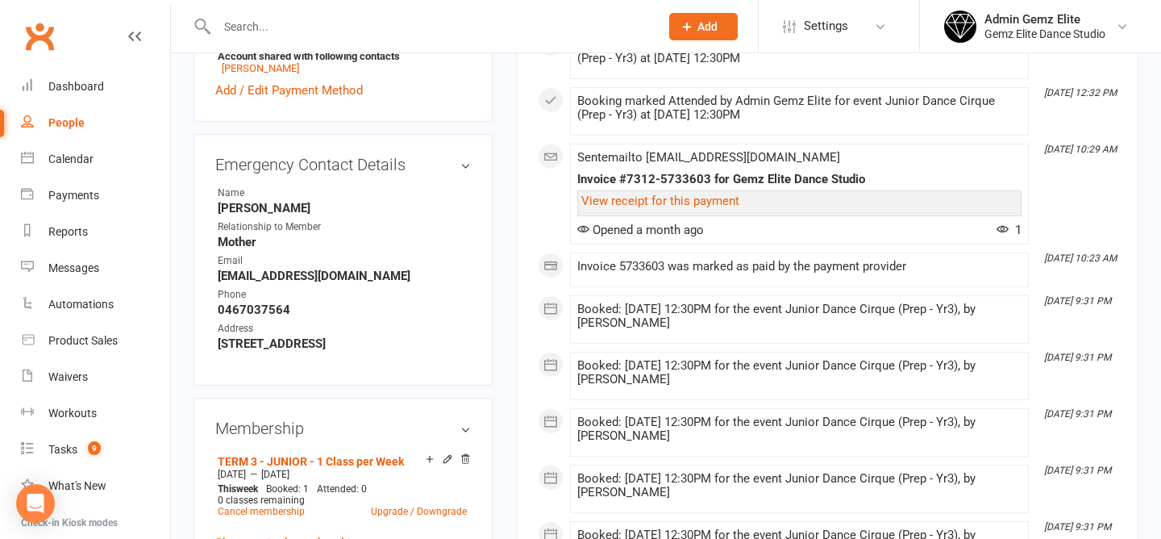
scroll to position [659, 0]
click at [432, 452] on icon at bounding box center [429, 457] width 11 height 11
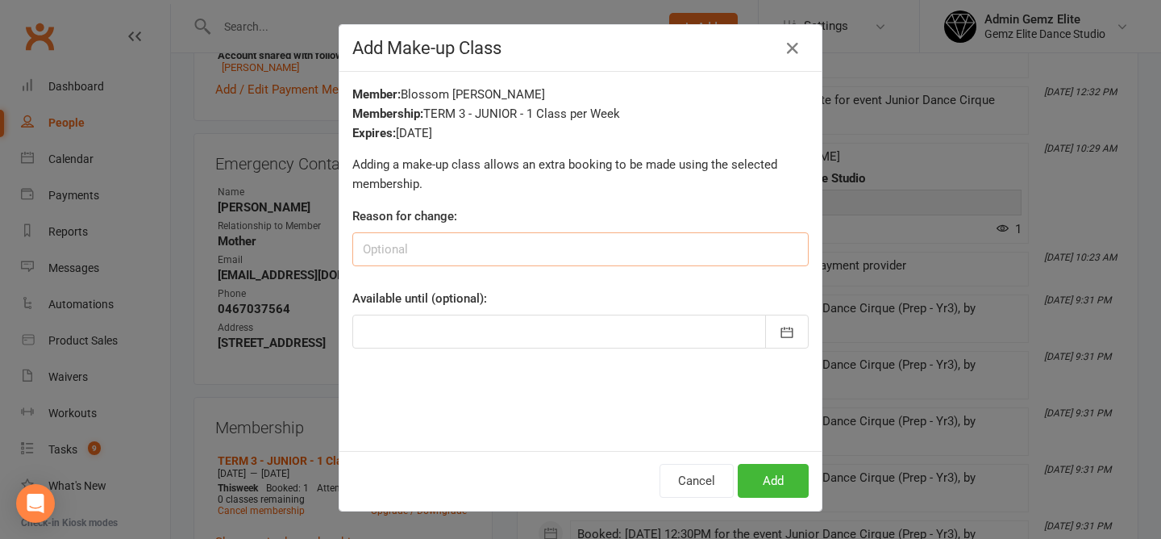
click at [522, 248] on input at bounding box center [580, 249] width 457 height 34
type input "Make-up"
click at [789, 340] on icon "button" at bounding box center [787, 332] width 16 height 16
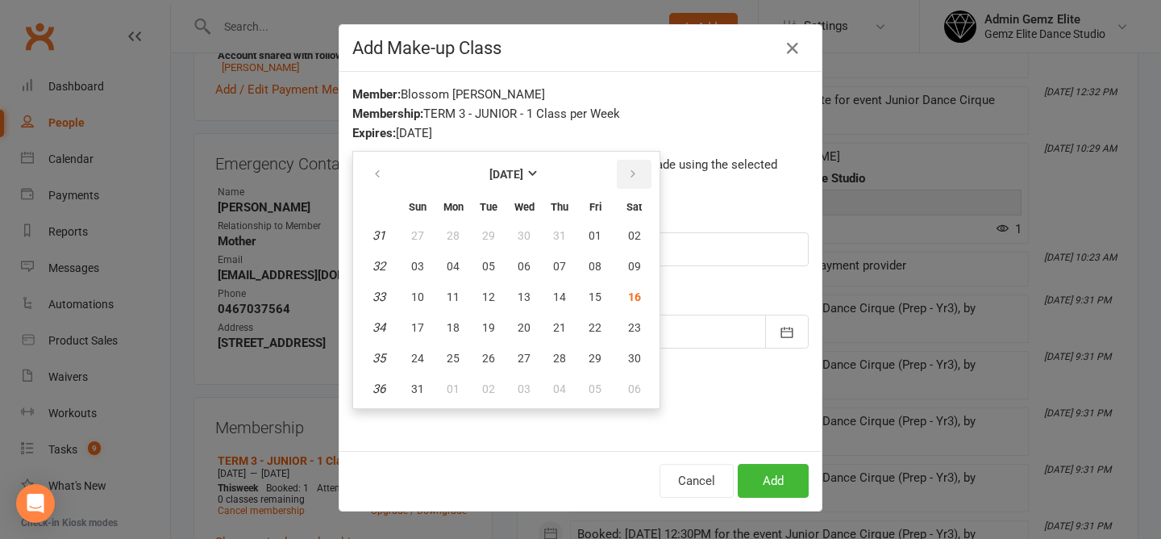
click at [644, 177] on button "button" at bounding box center [634, 174] width 35 height 29
click at [641, 296] on button "20" at bounding box center [634, 296] width 41 height 29
type input "[DATE]"
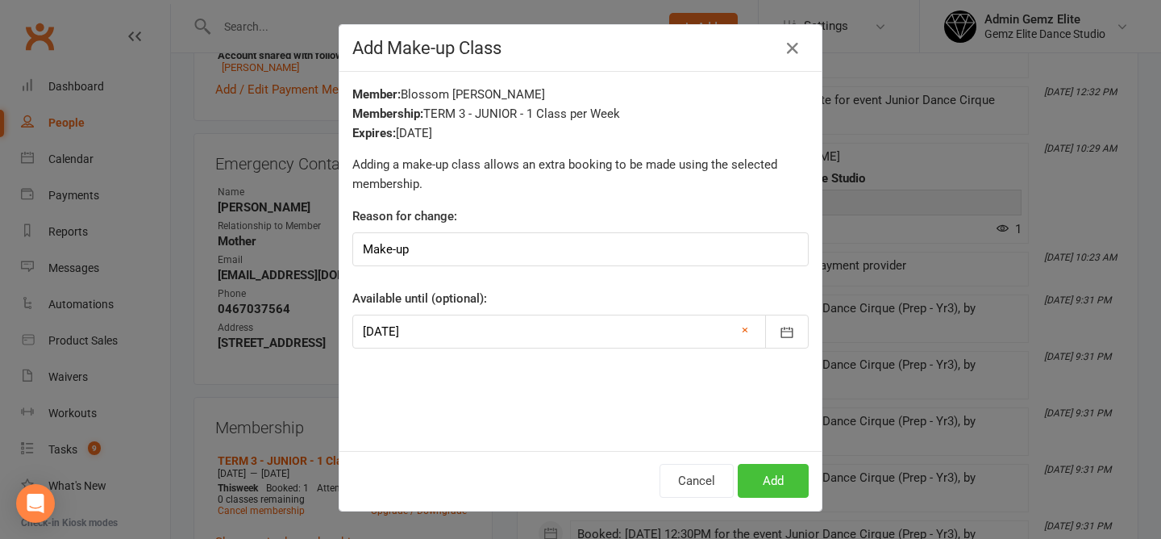
click at [799, 480] on button "Add" at bounding box center [773, 481] width 71 height 34
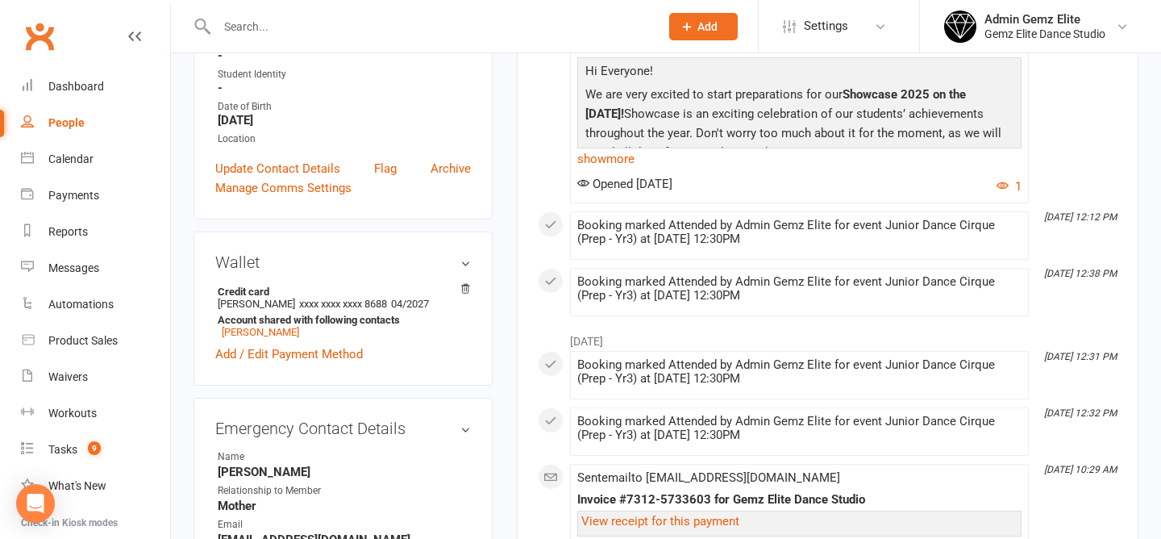
scroll to position [152, 0]
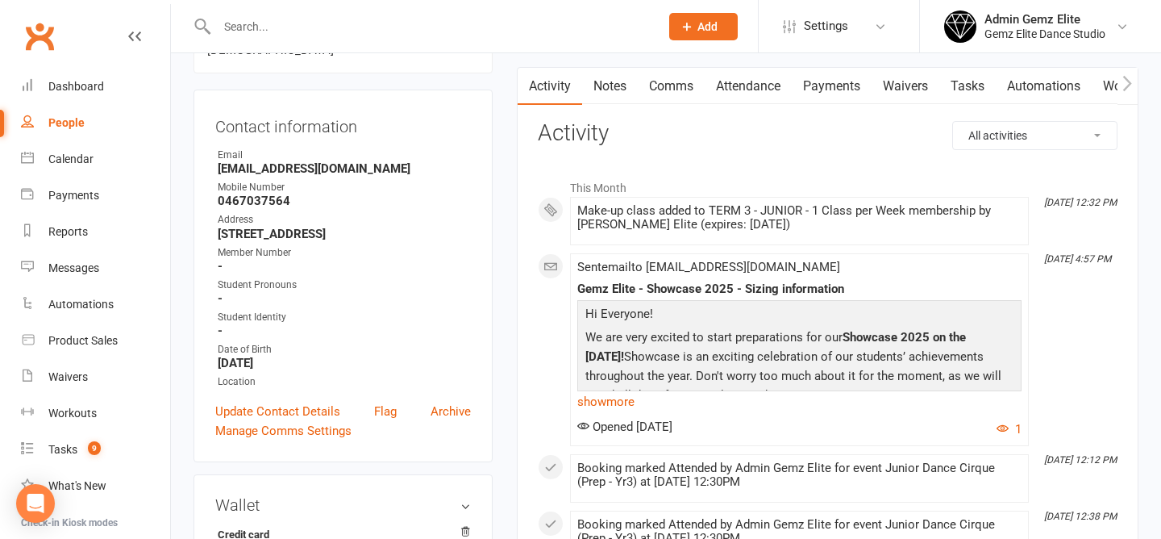
click at [670, 92] on link "Comms" at bounding box center [671, 86] width 67 height 37
